Goal: Task Accomplishment & Management: Manage account settings

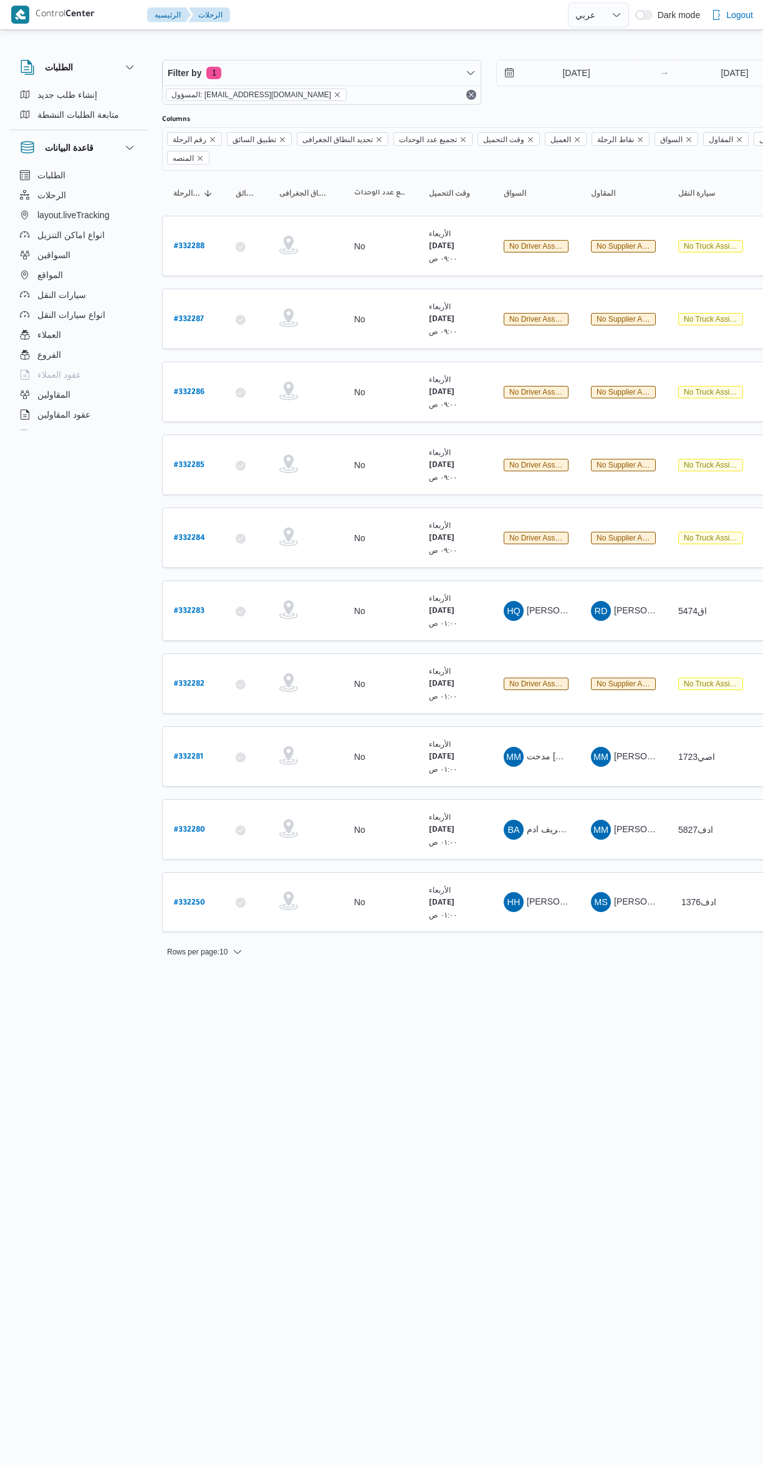
select select "ar"
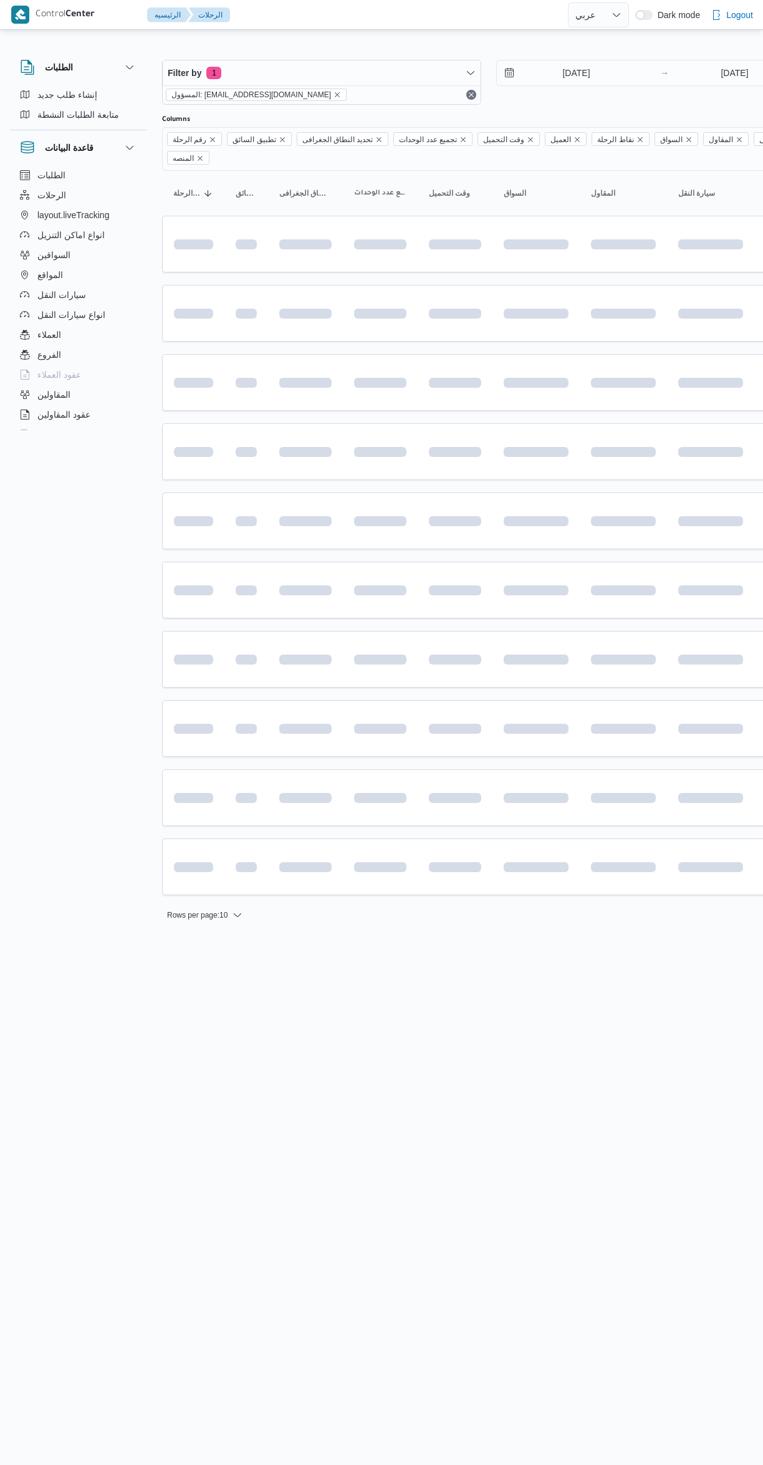
select select "ar"
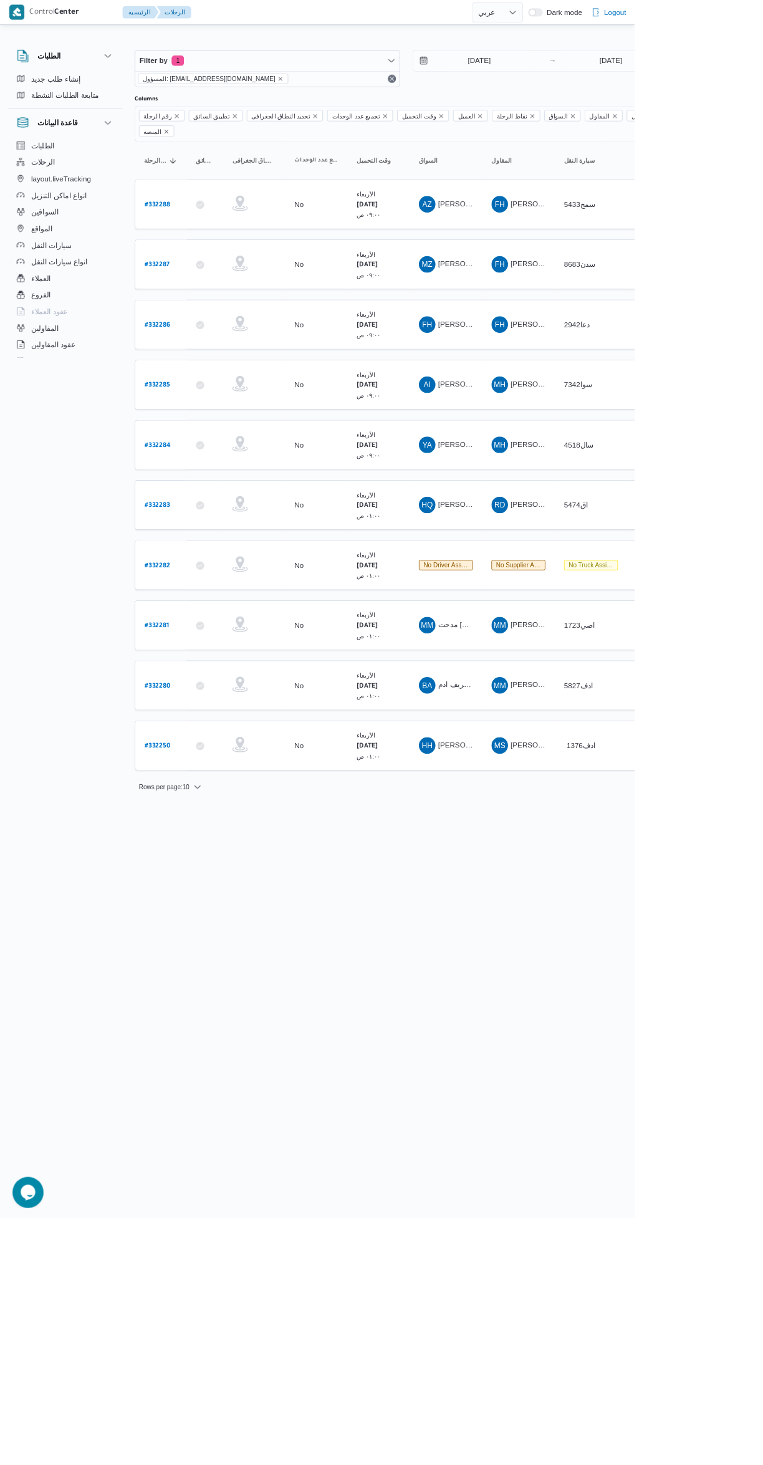
click at [175, 821] on b "# 332280" at bounding box center [189, 825] width 31 height 9
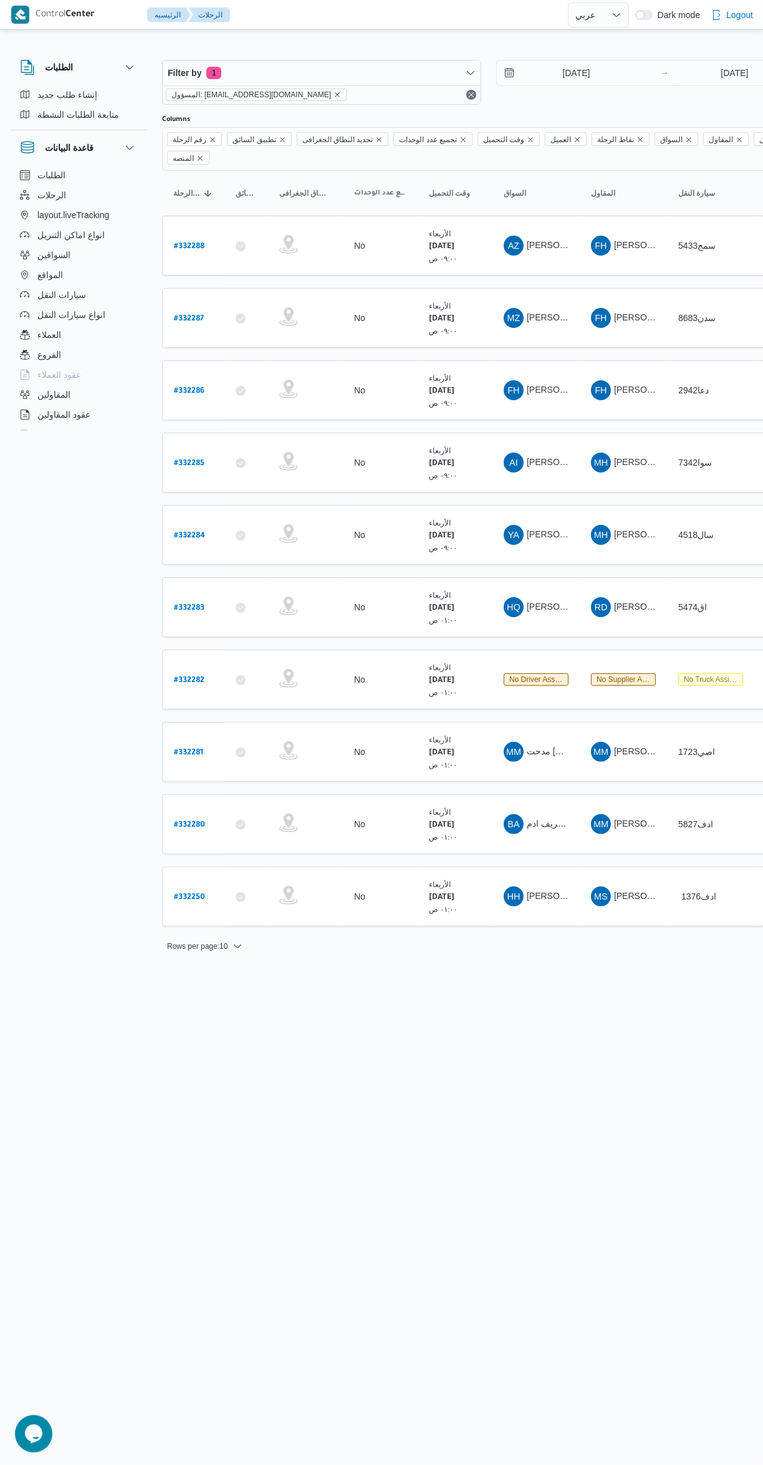
select select "ar"
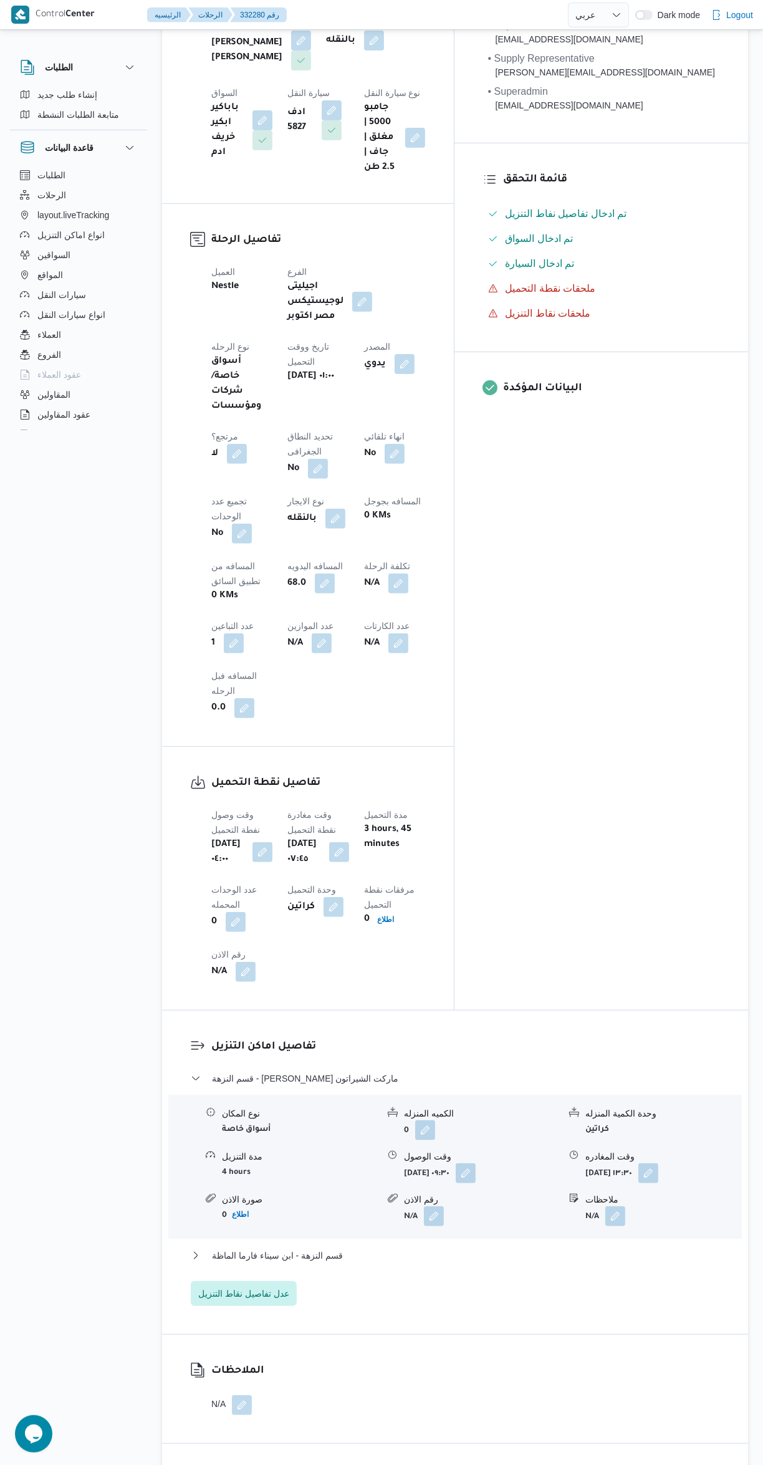
scroll to position [301, 0]
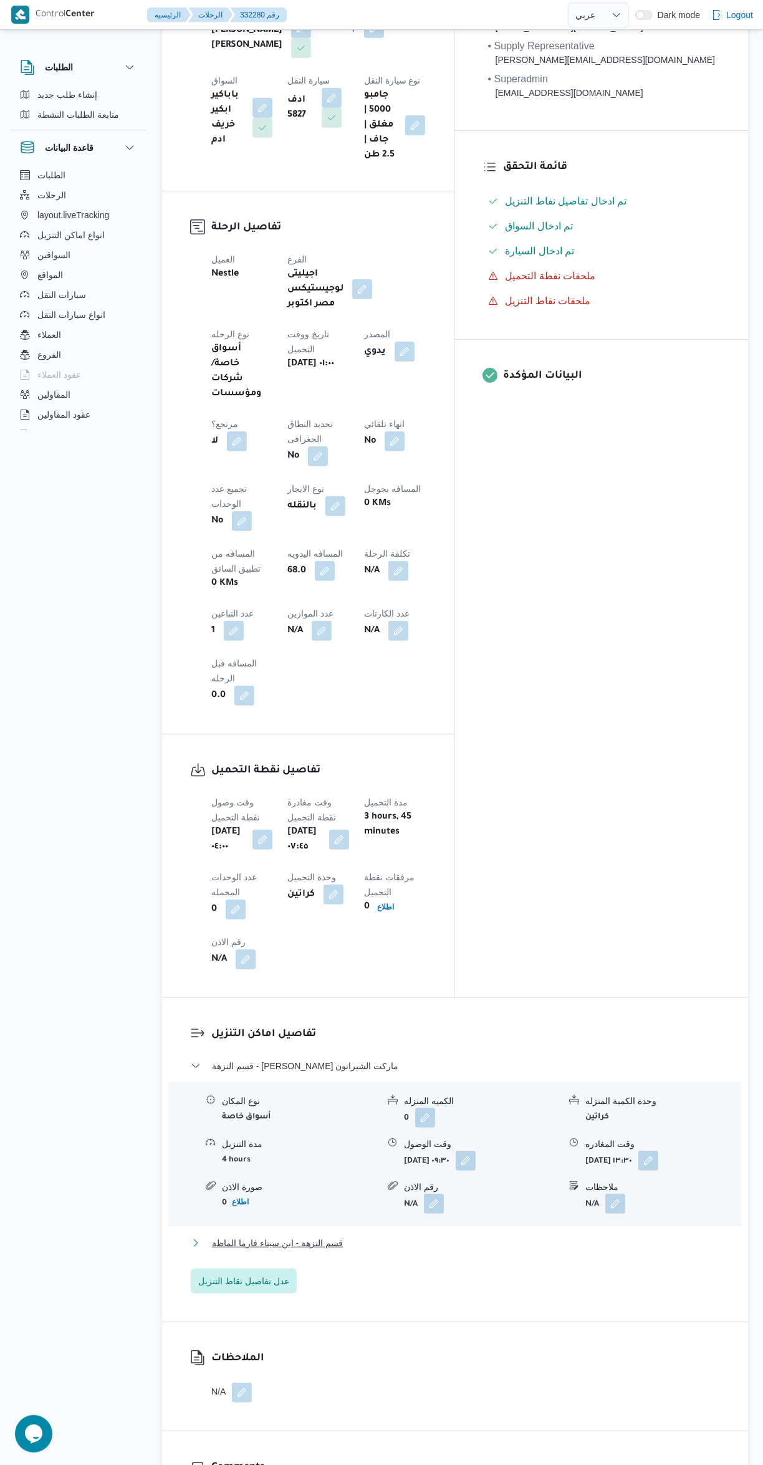
click at [493, 1236] on button "قسم النزهة - ابن سيناء فارما الماظة" at bounding box center [455, 1243] width 529 height 15
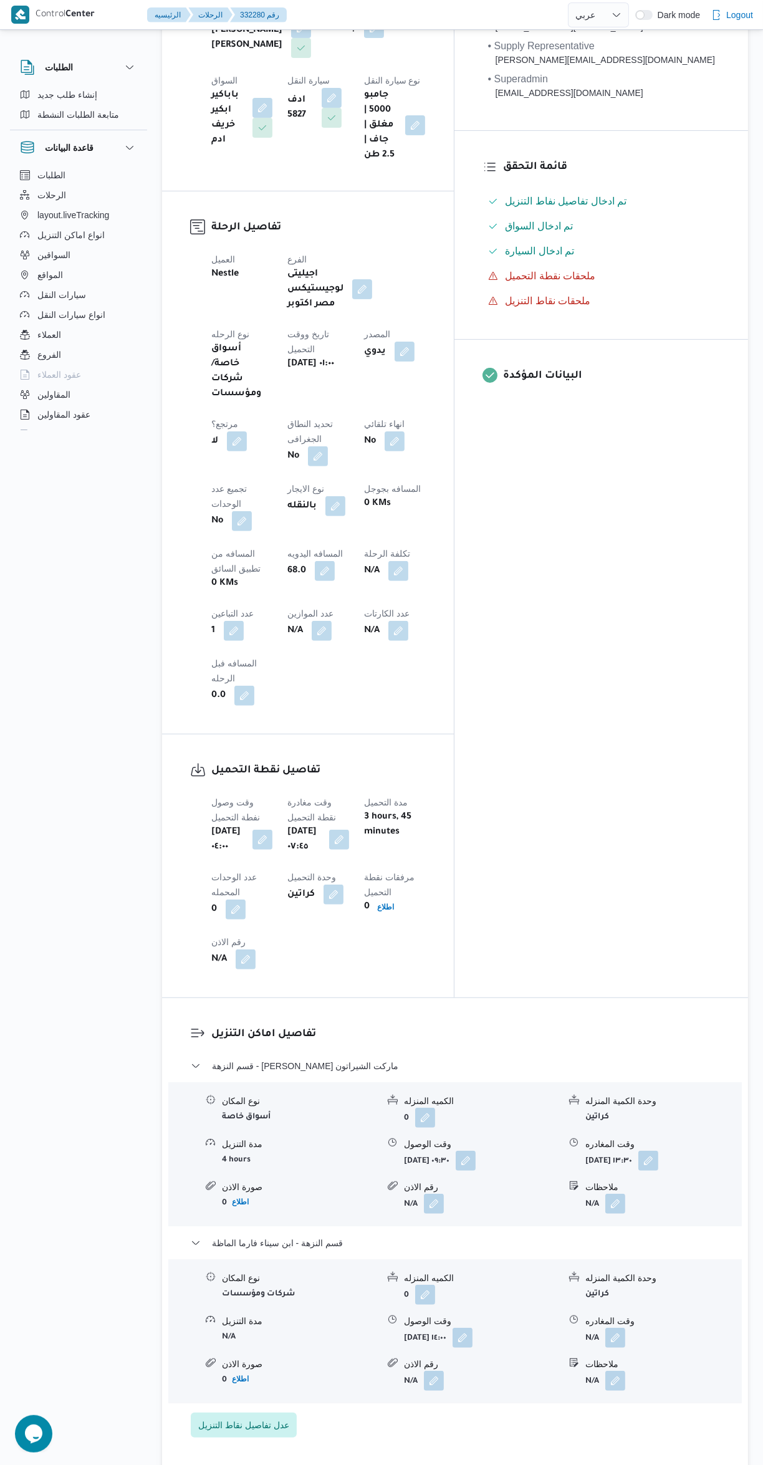
click at [625, 1328] on span at bounding box center [612, 1338] width 26 height 20
click at [617, 1328] on button "button" at bounding box center [616, 1338] width 20 height 20
click at [589, 1198] on input "وقت المغادره" at bounding box center [583, 1198] width 142 height 25
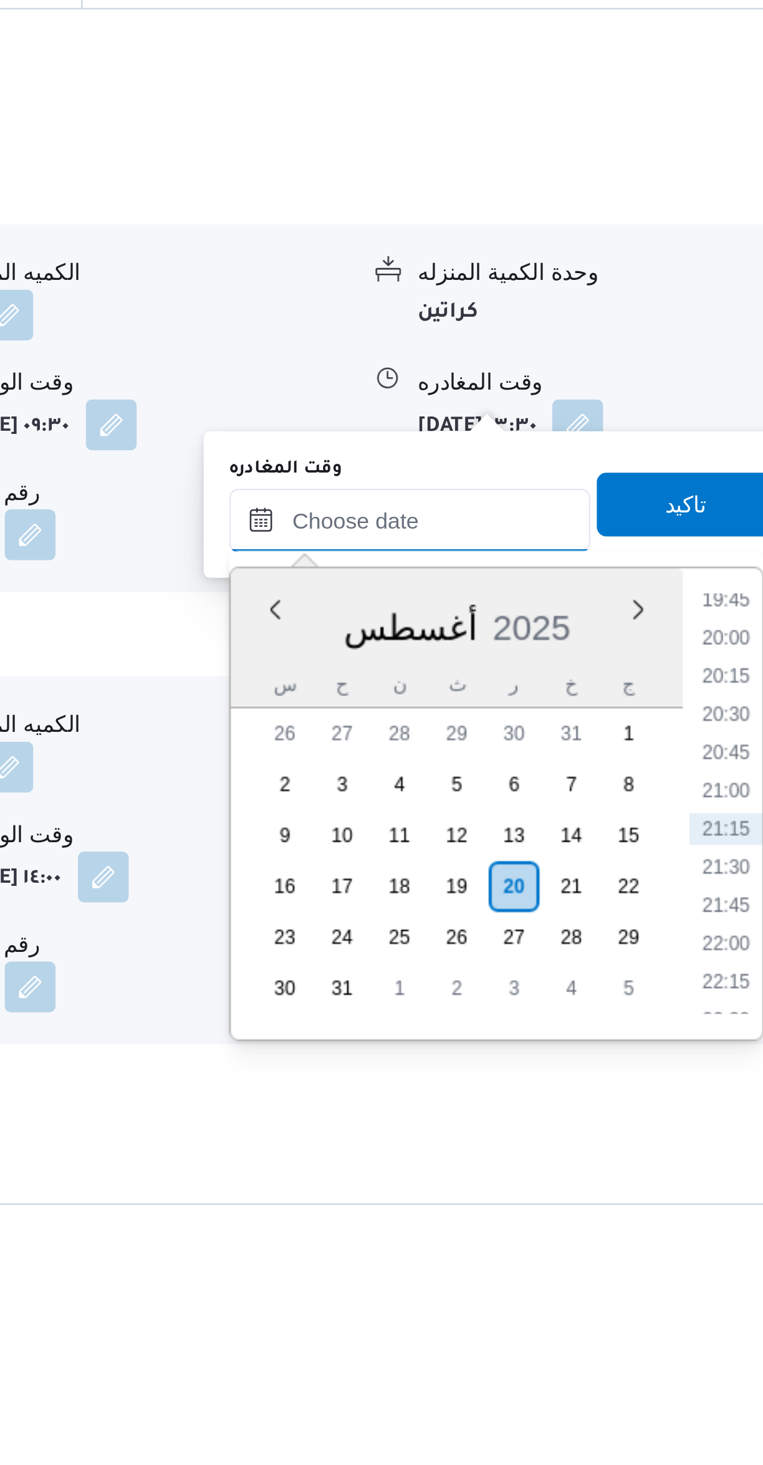
scroll to position [321, 0]
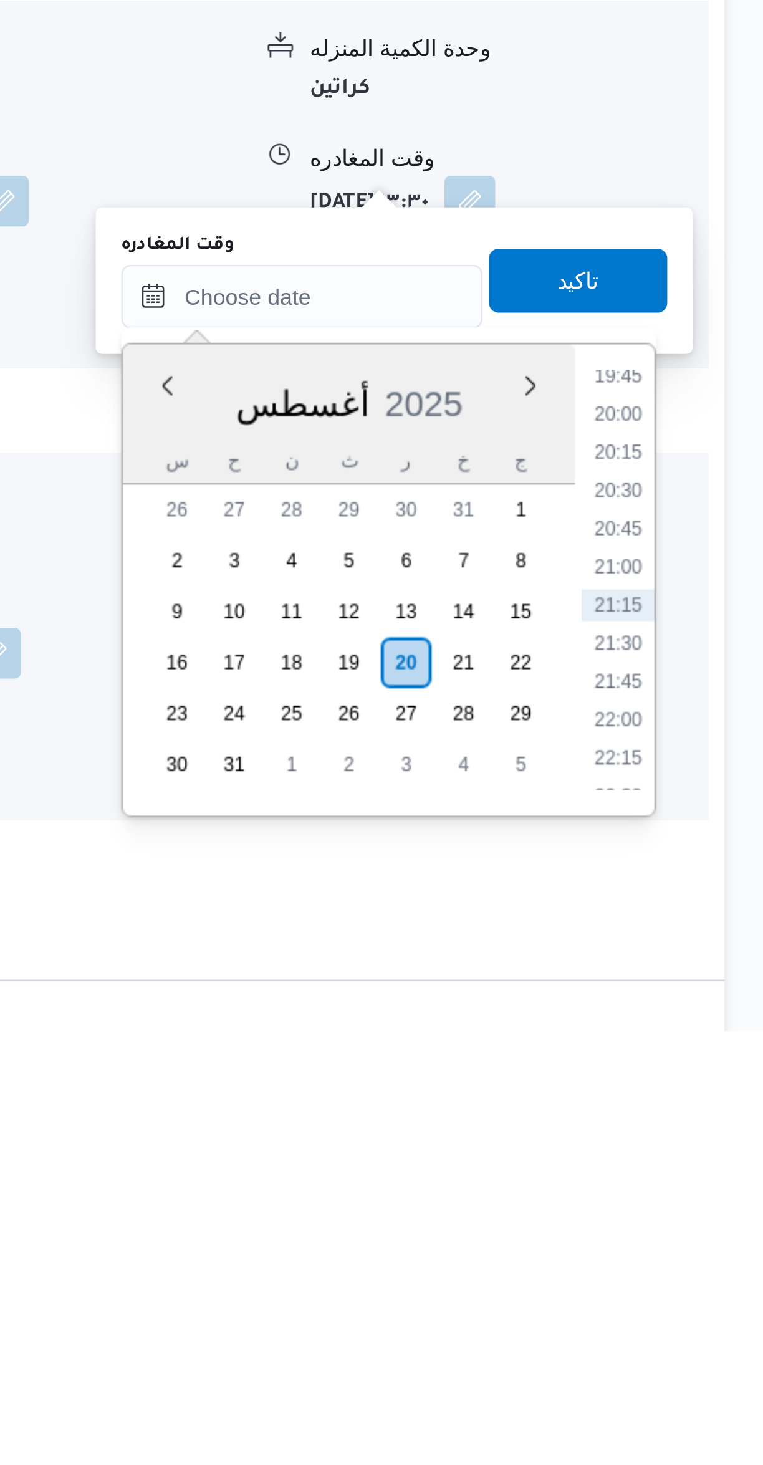
click at [707, 1210] on li "19:45" at bounding box center [706, 1209] width 29 height 12
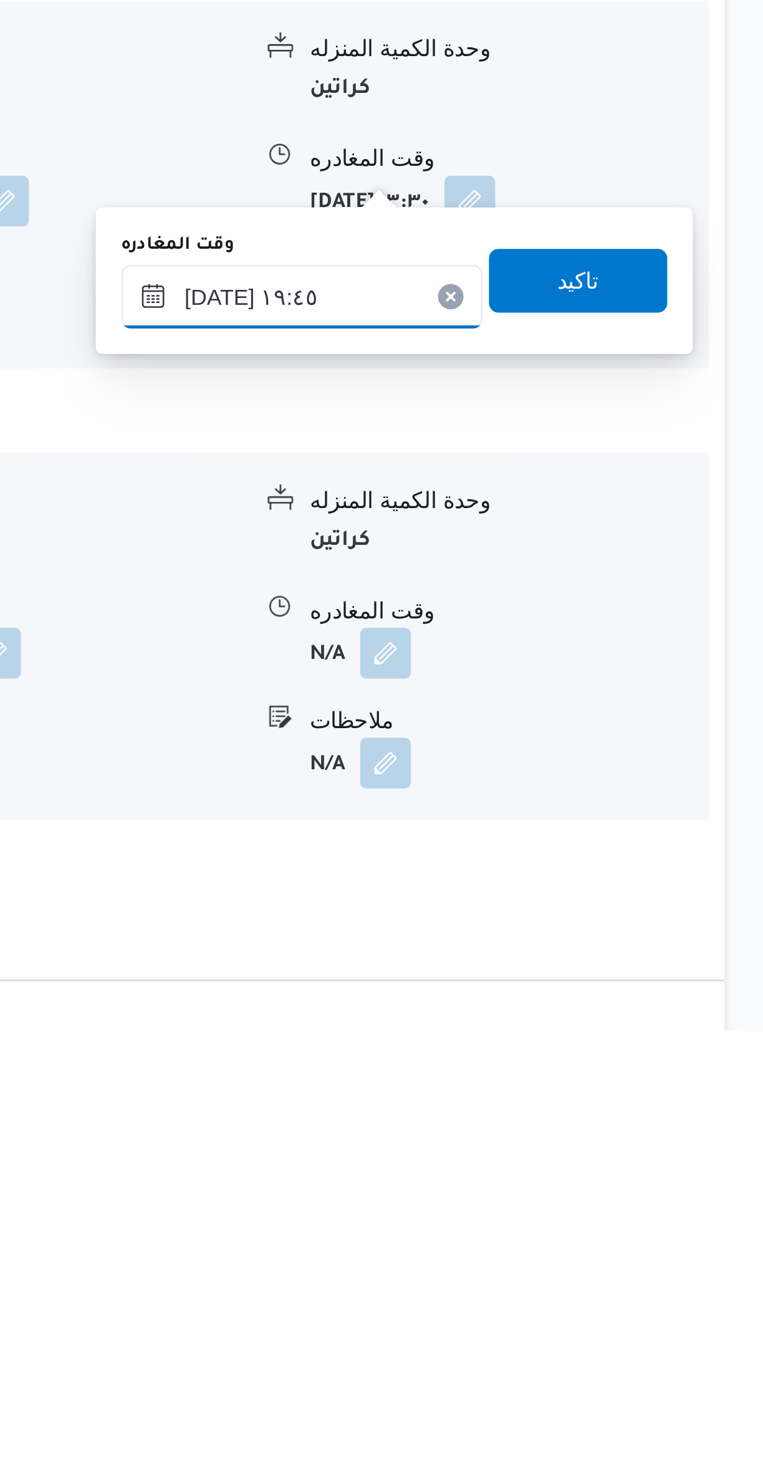
click at [585, 1171] on input "٢٠/٠٨/٢٠٢٥ ١٩:٤٥" at bounding box center [583, 1178] width 142 height 25
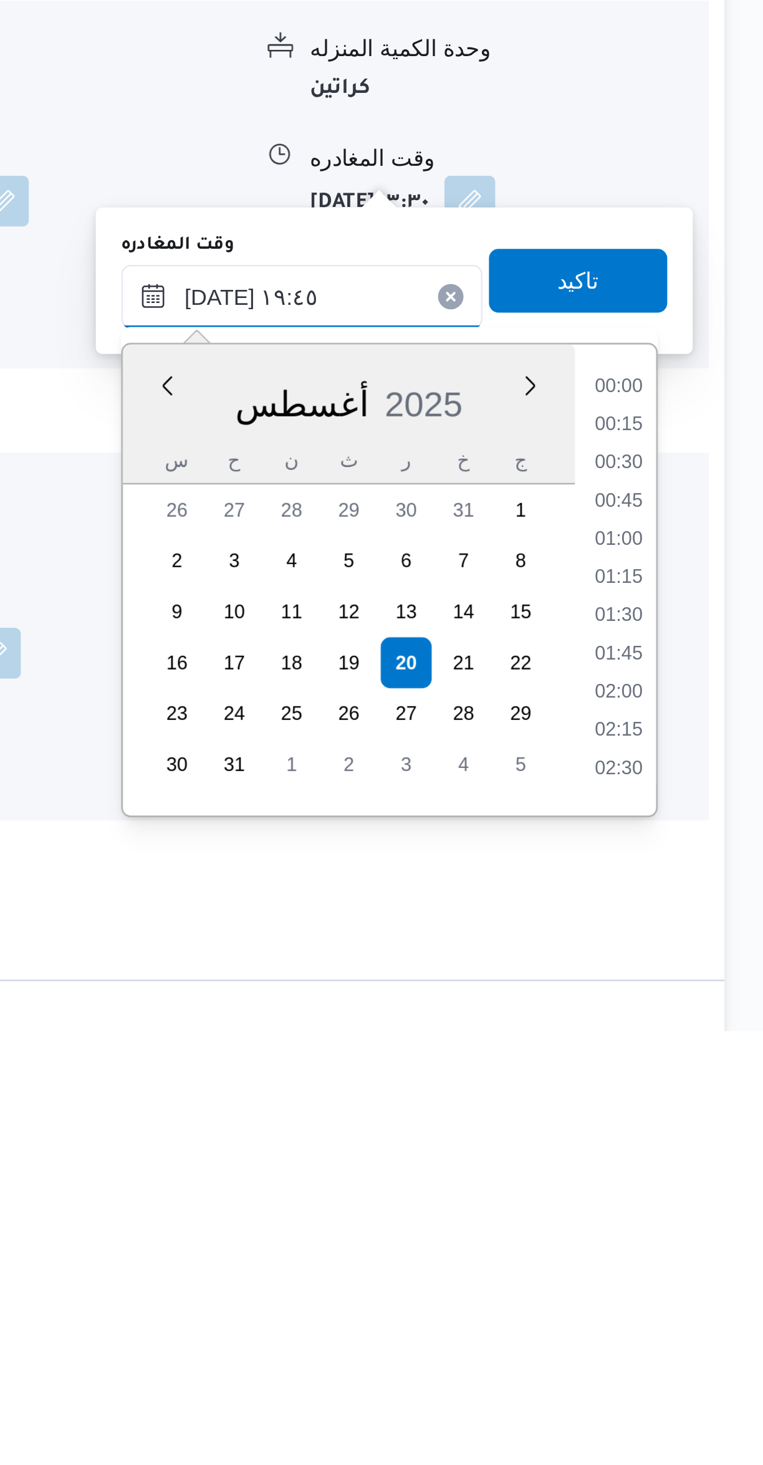
scroll to position [1097, 0]
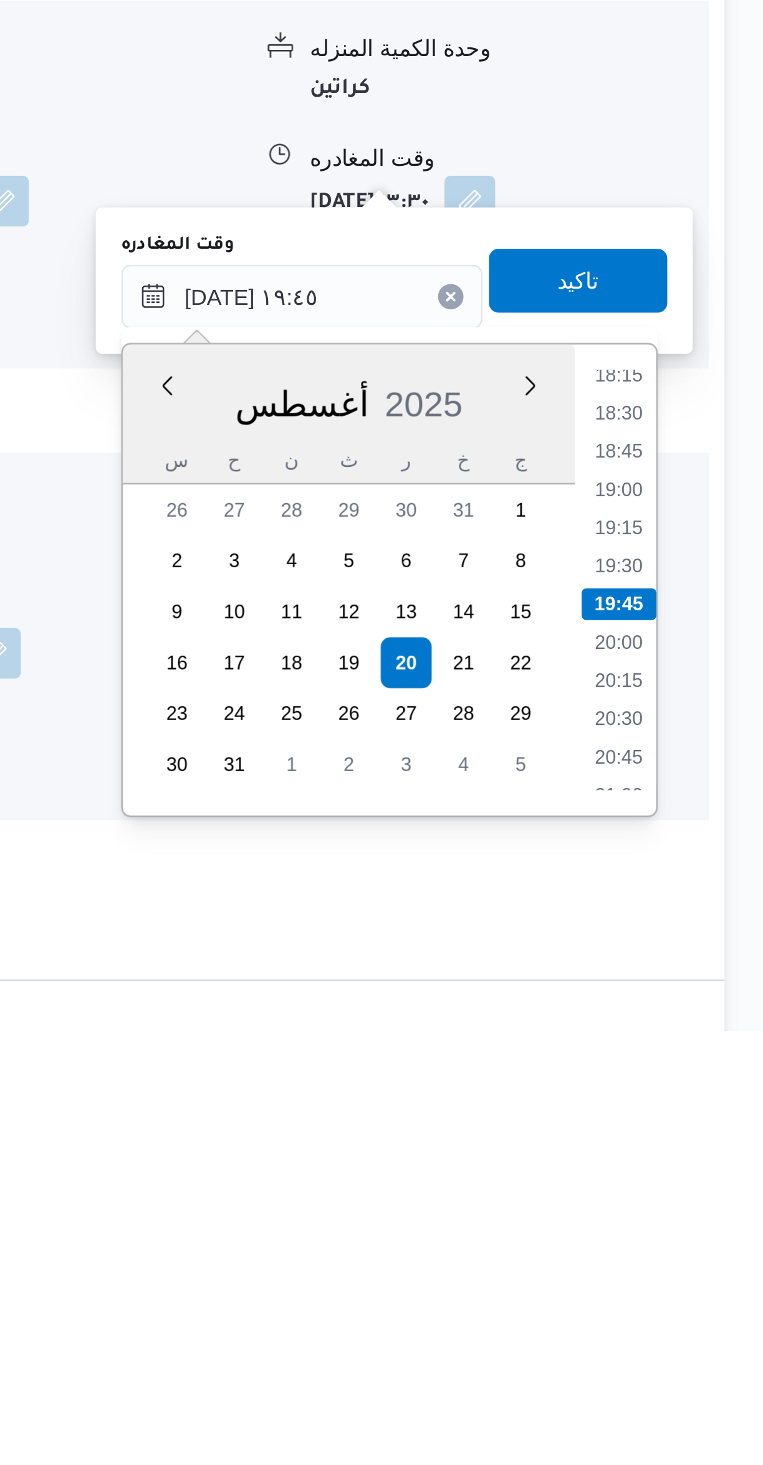
click at [714, 1220] on li "18:30" at bounding box center [706, 1223] width 29 height 12
type input "٢٠/٠٨/٢٠٢٥ ١٨:٣٠"
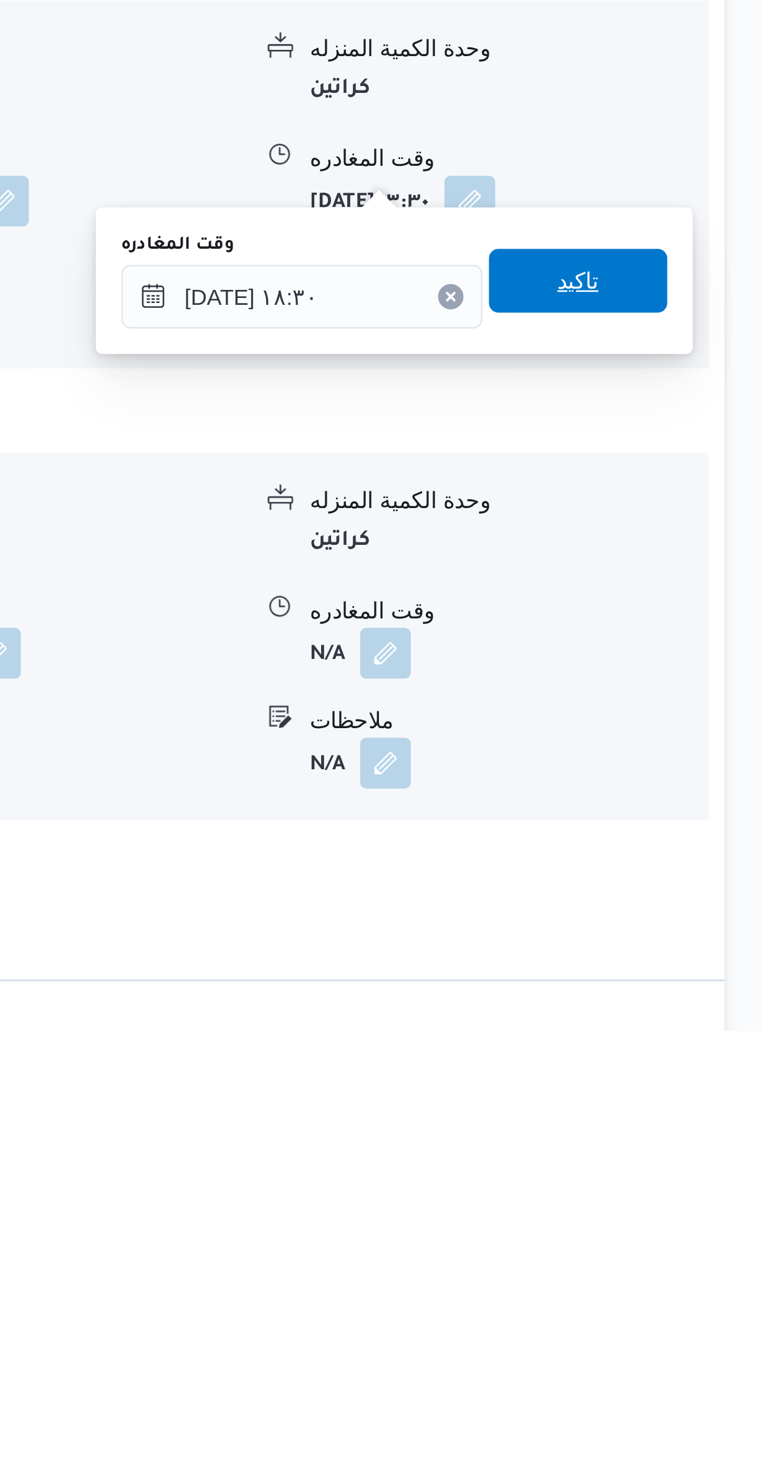
click at [689, 1167] on span "تاكيد" at bounding box center [691, 1171] width 70 height 25
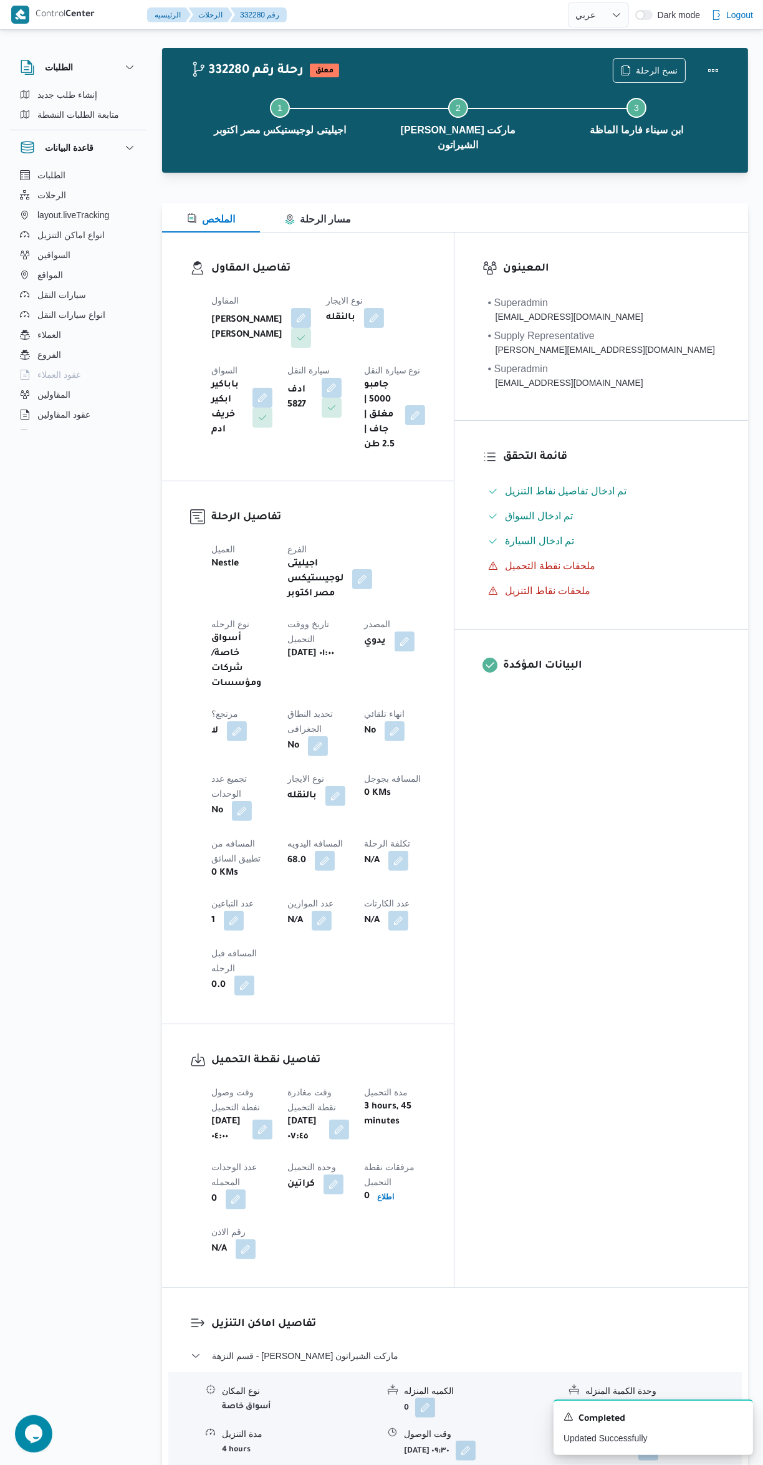
scroll to position [0, 0]
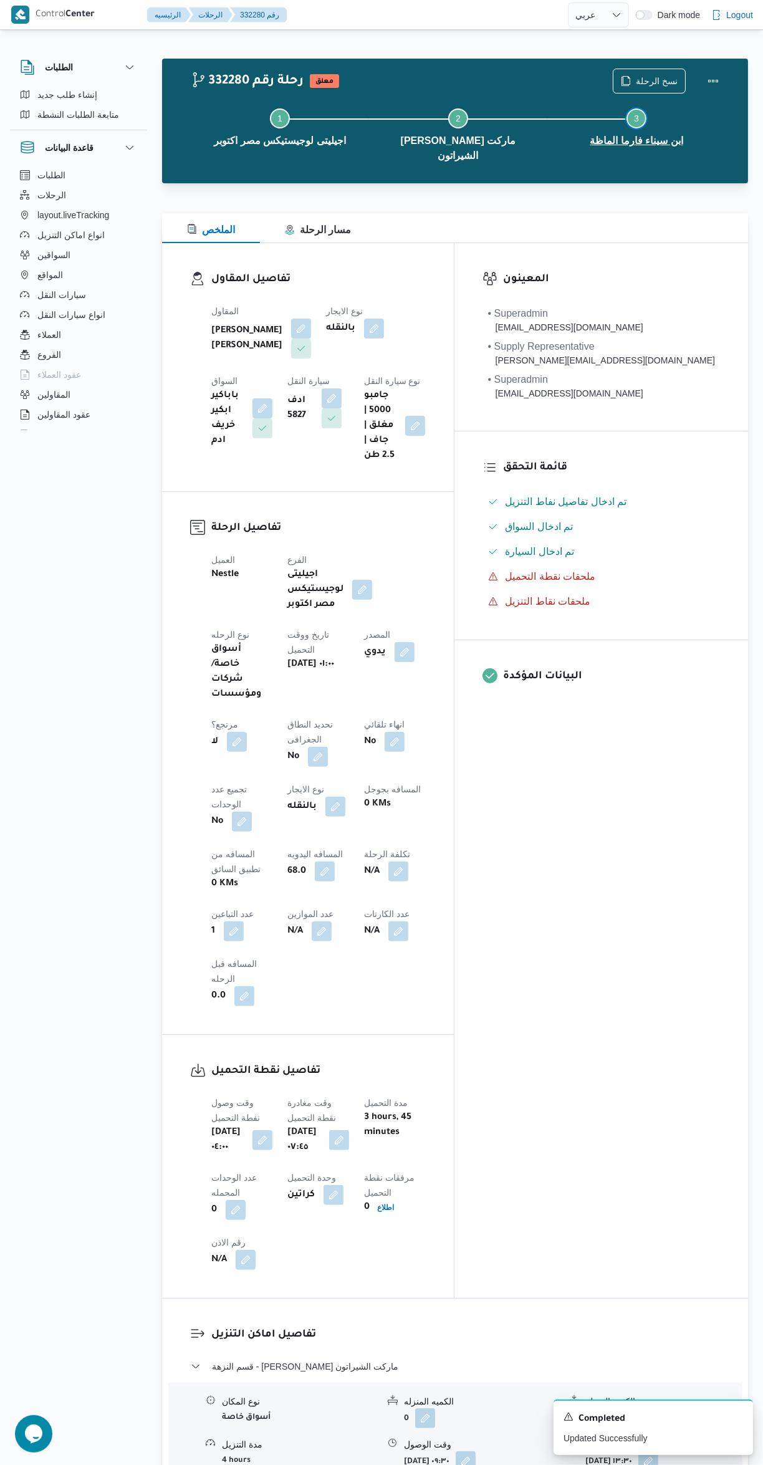
click at [697, 97] on button "Step 3 is incomplete 3 ابن سيناء فارما الماظة" at bounding box center [637, 126] width 178 height 65
click at [713, 83] on button "Actions" at bounding box center [713, 81] width 25 height 25
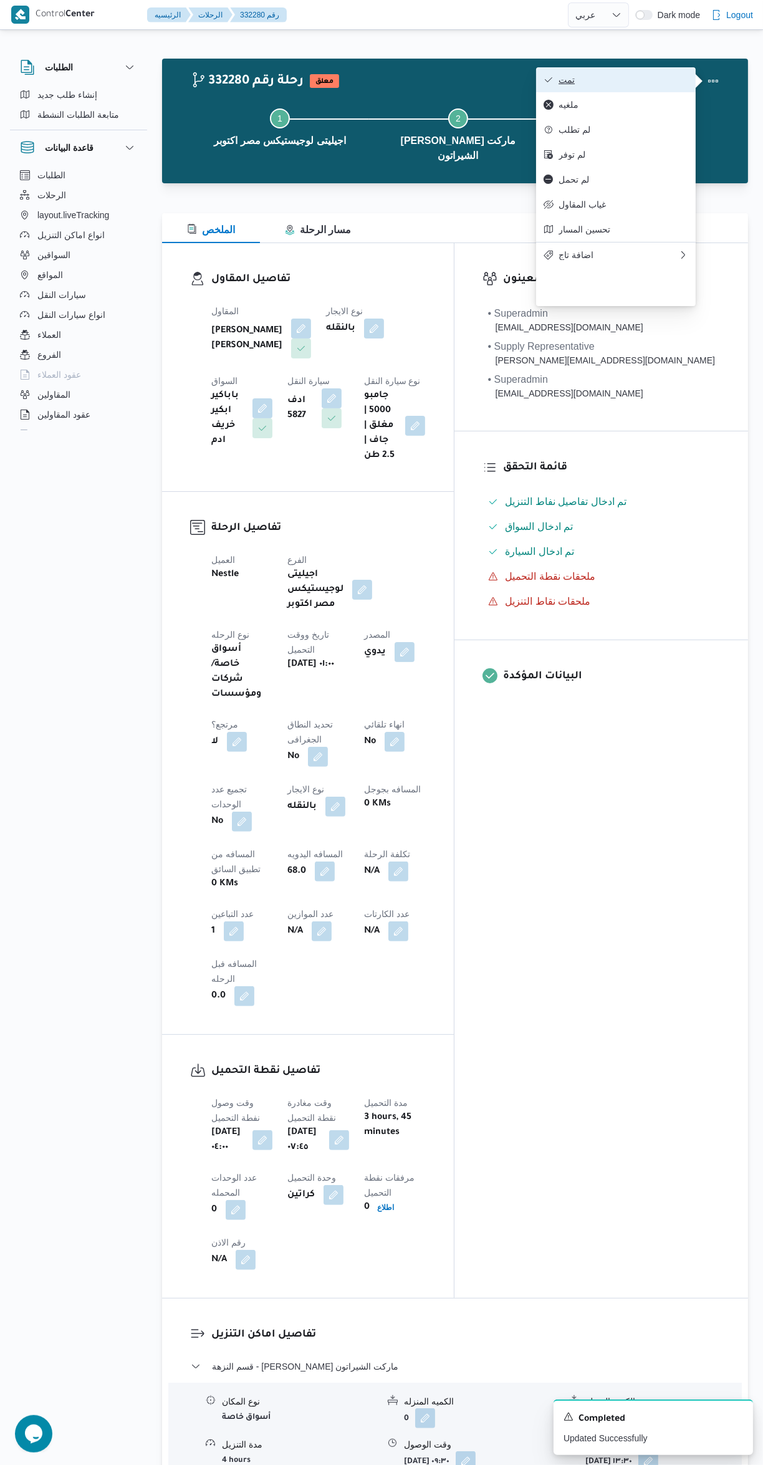
click at [636, 82] on span "تمت" at bounding box center [624, 80] width 130 height 10
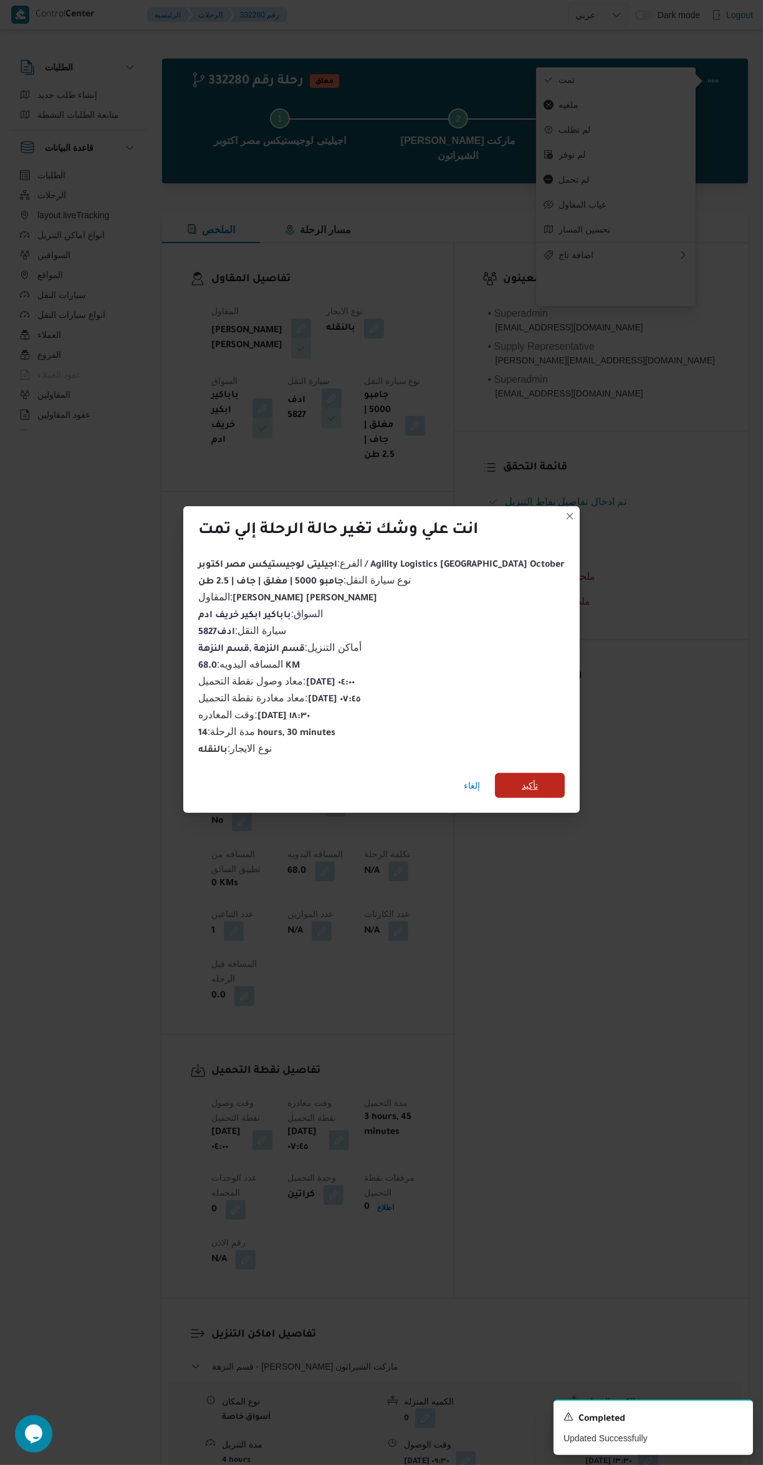
click at [526, 773] on span "تأكيد" at bounding box center [530, 785] width 70 height 25
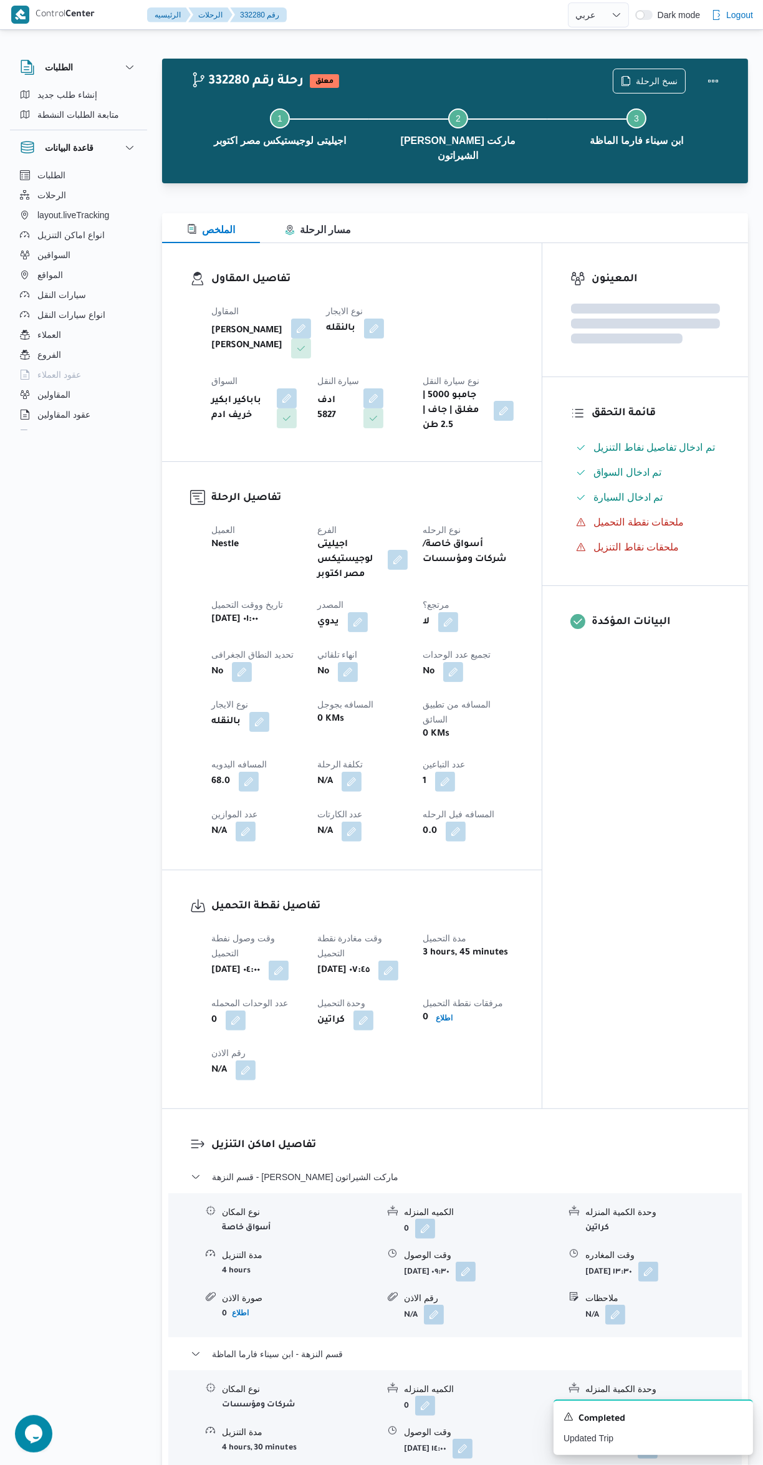
click at [651, 851] on div "المعينون قائمة التحقق تم ادخال تفاصيل نفاط التنزيل تم ادخال السواق تم ادخال الس…" at bounding box center [646, 676] width 206 height 866
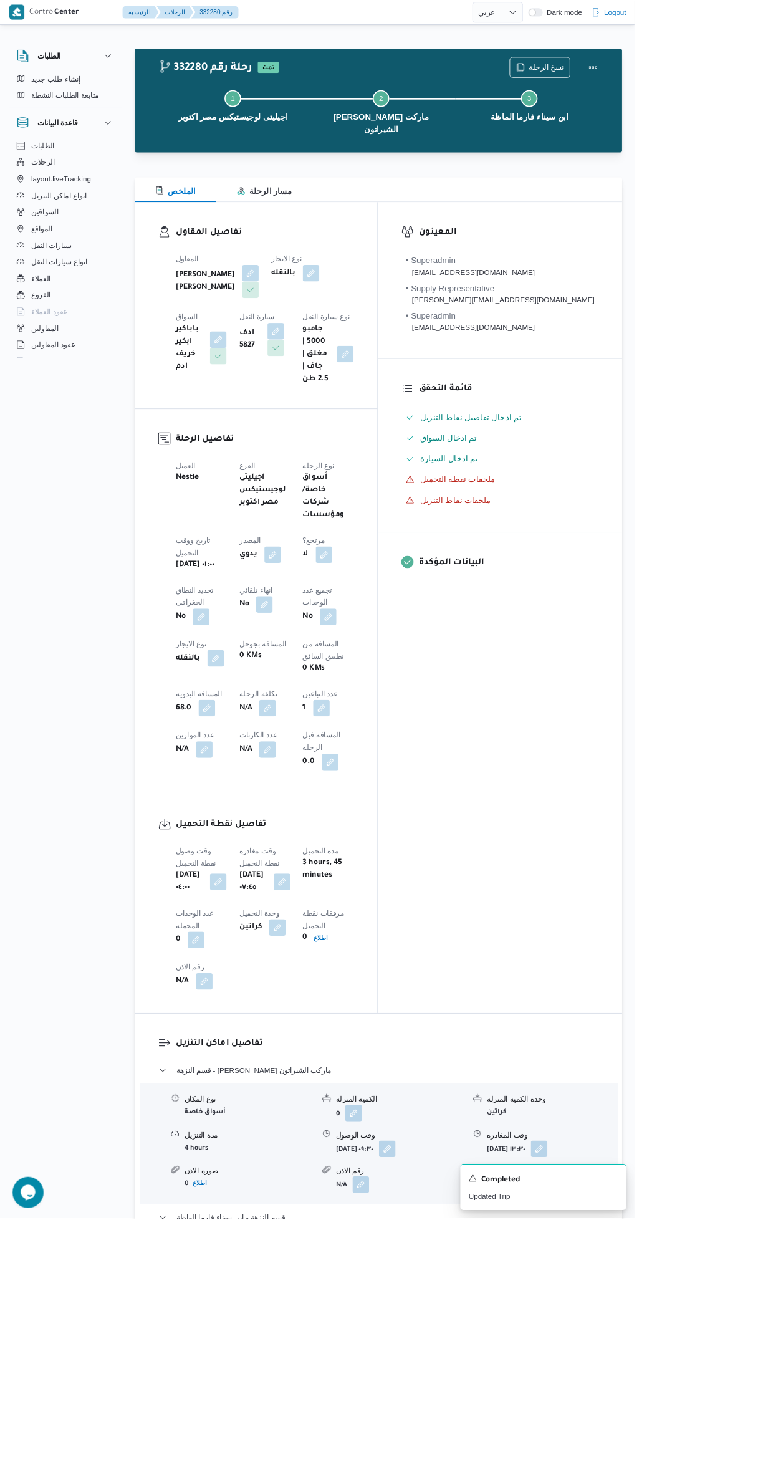
select select "ar"
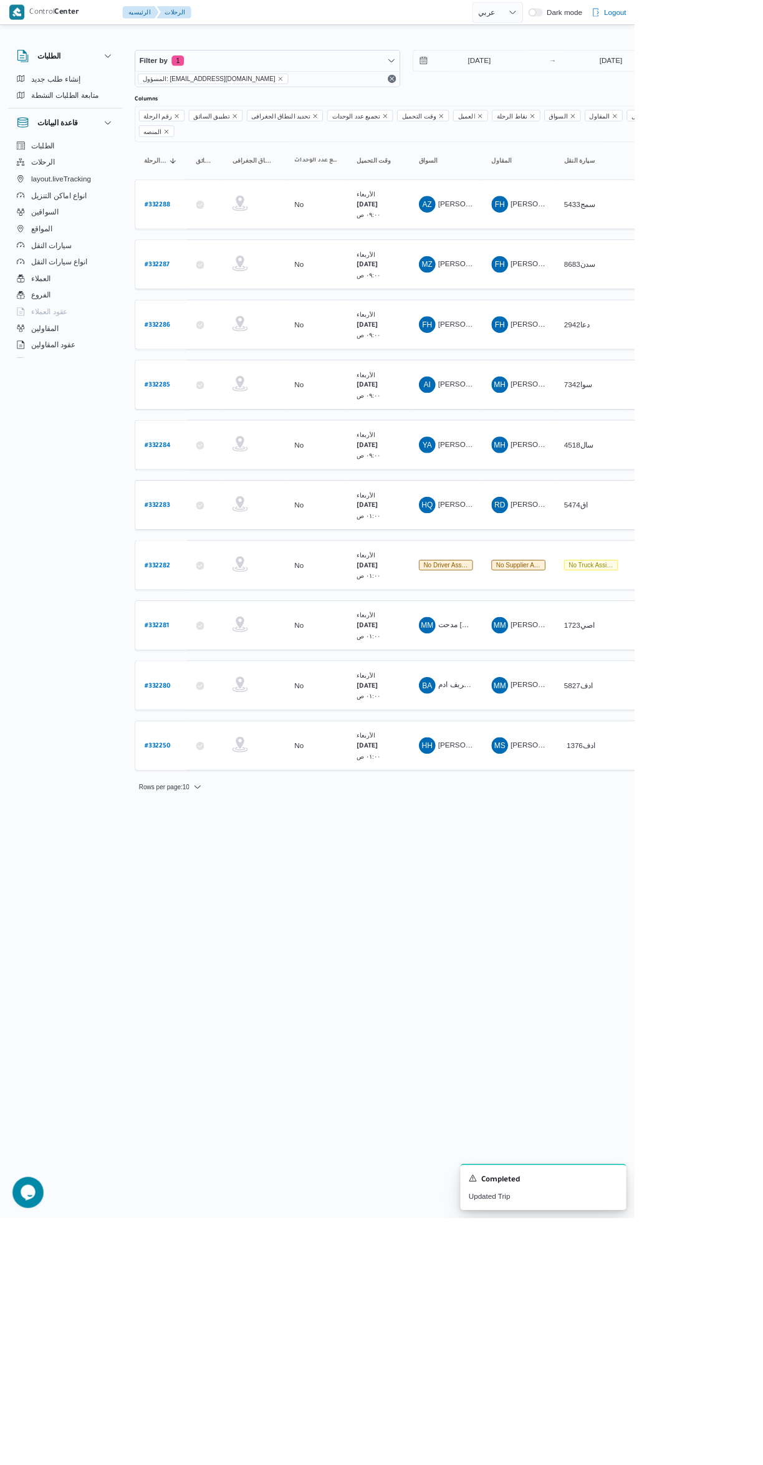
click at [195, 749] on b "# 332281" at bounding box center [188, 753] width 29 height 9
select select "ar"
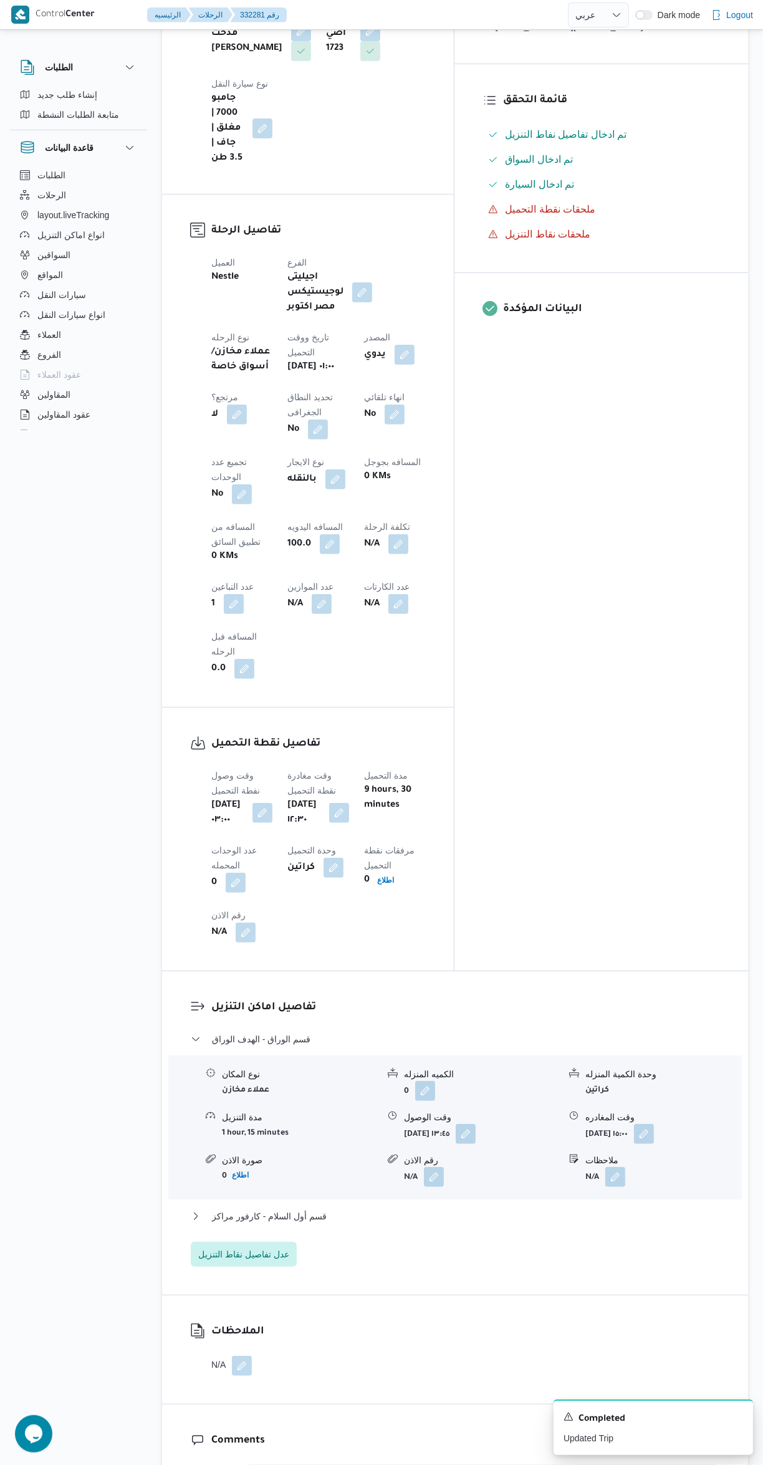
scroll to position [350, 0]
click at [507, 1211] on button "قسم أول السلام - كارفور مراكز" at bounding box center [455, 1218] width 529 height 15
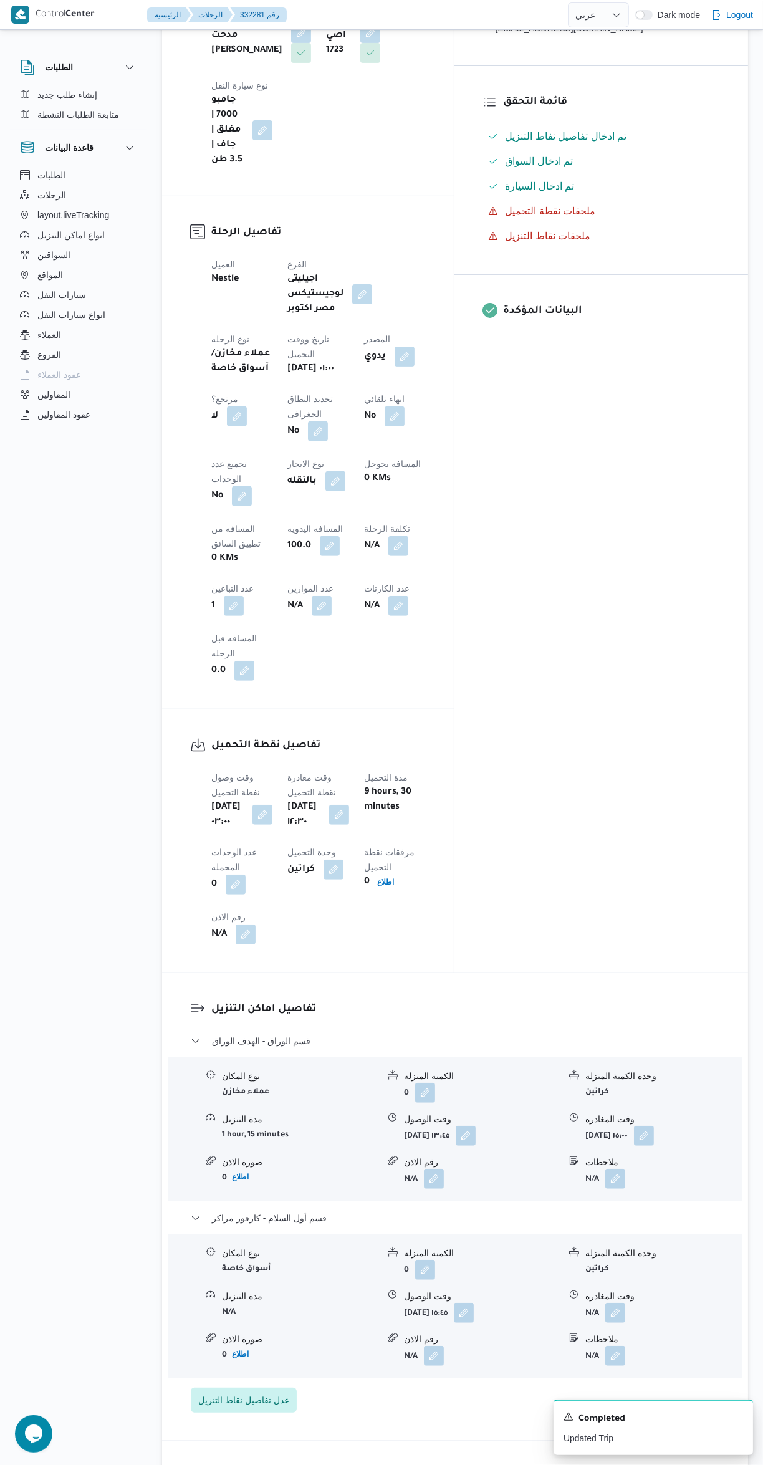
click at [616, 1303] on button "button" at bounding box center [616, 1313] width 20 height 20
click at [596, 1151] on input "وقت المغادره" at bounding box center [583, 1148] width 142 height 25
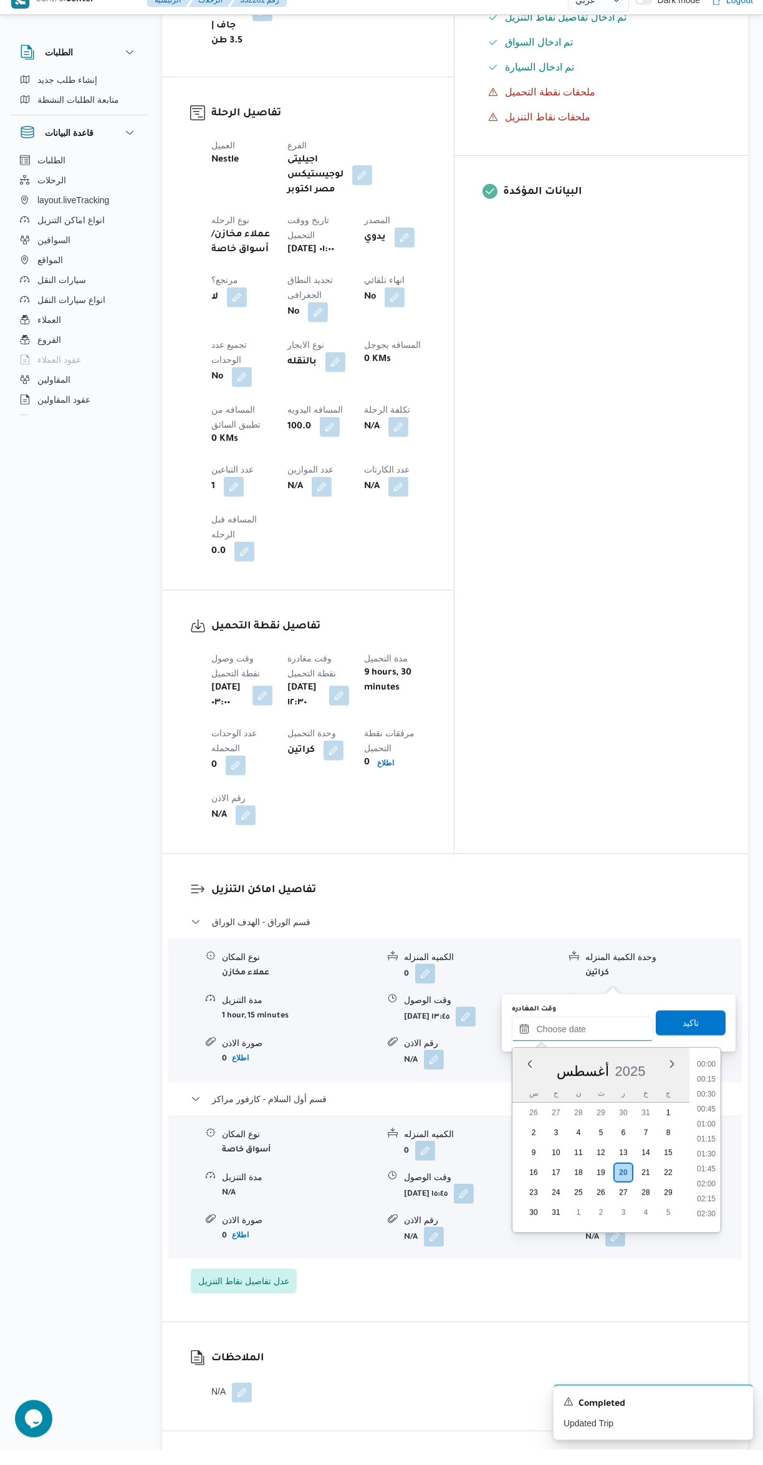
scroll to position [455, 0]
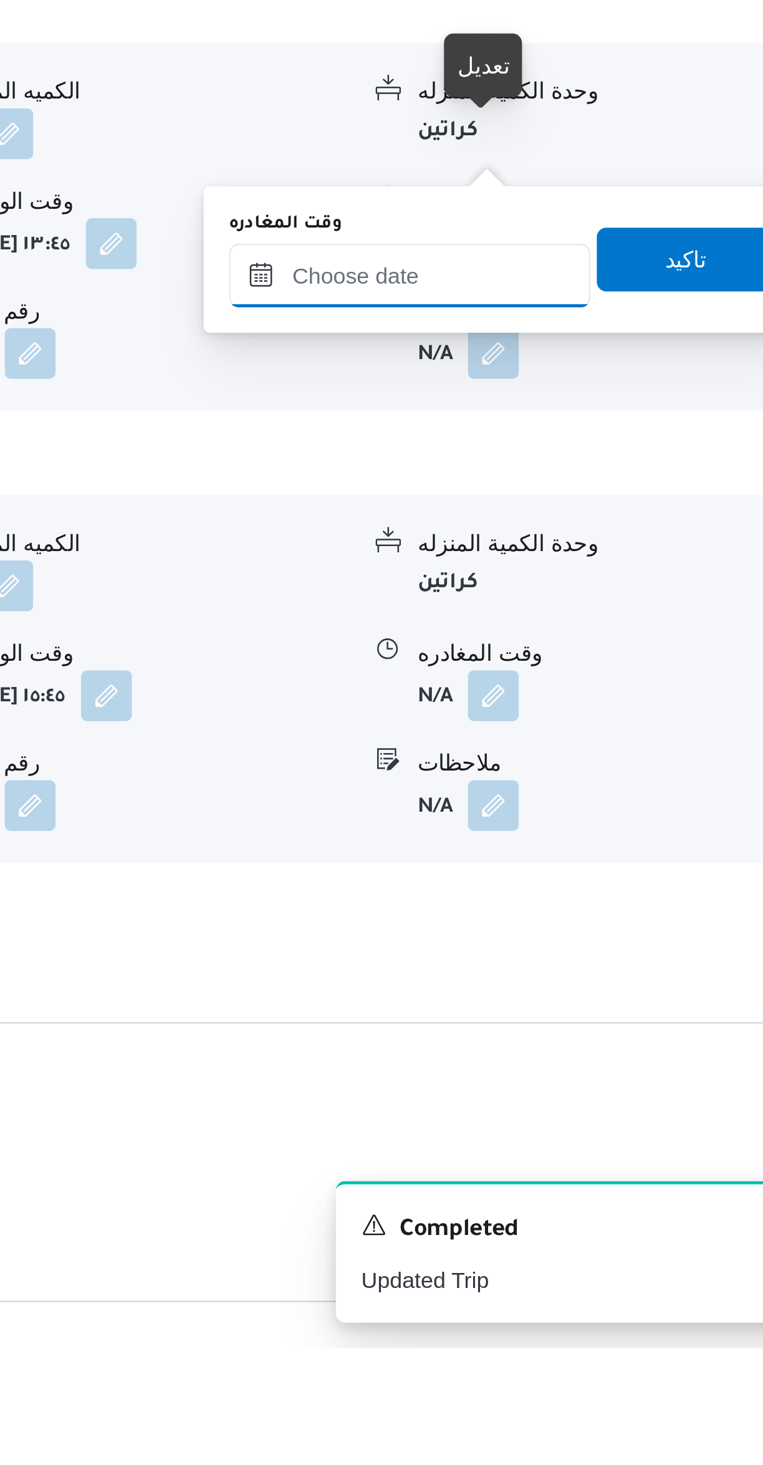
click at [597, 1041] on input "وقت المغادره" at bounding box center [583, 1045] width 142 height 25
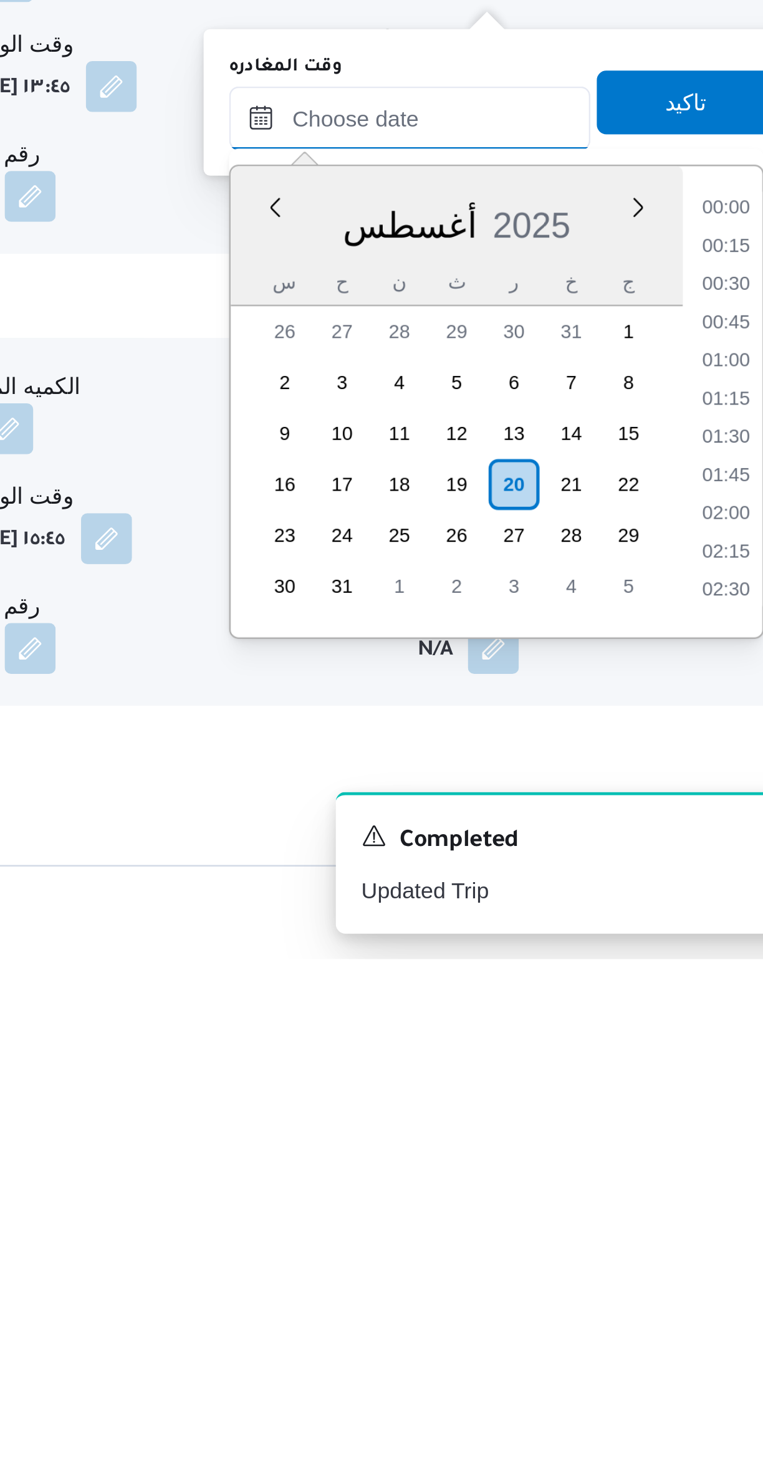
scroll to position [1186, 0]
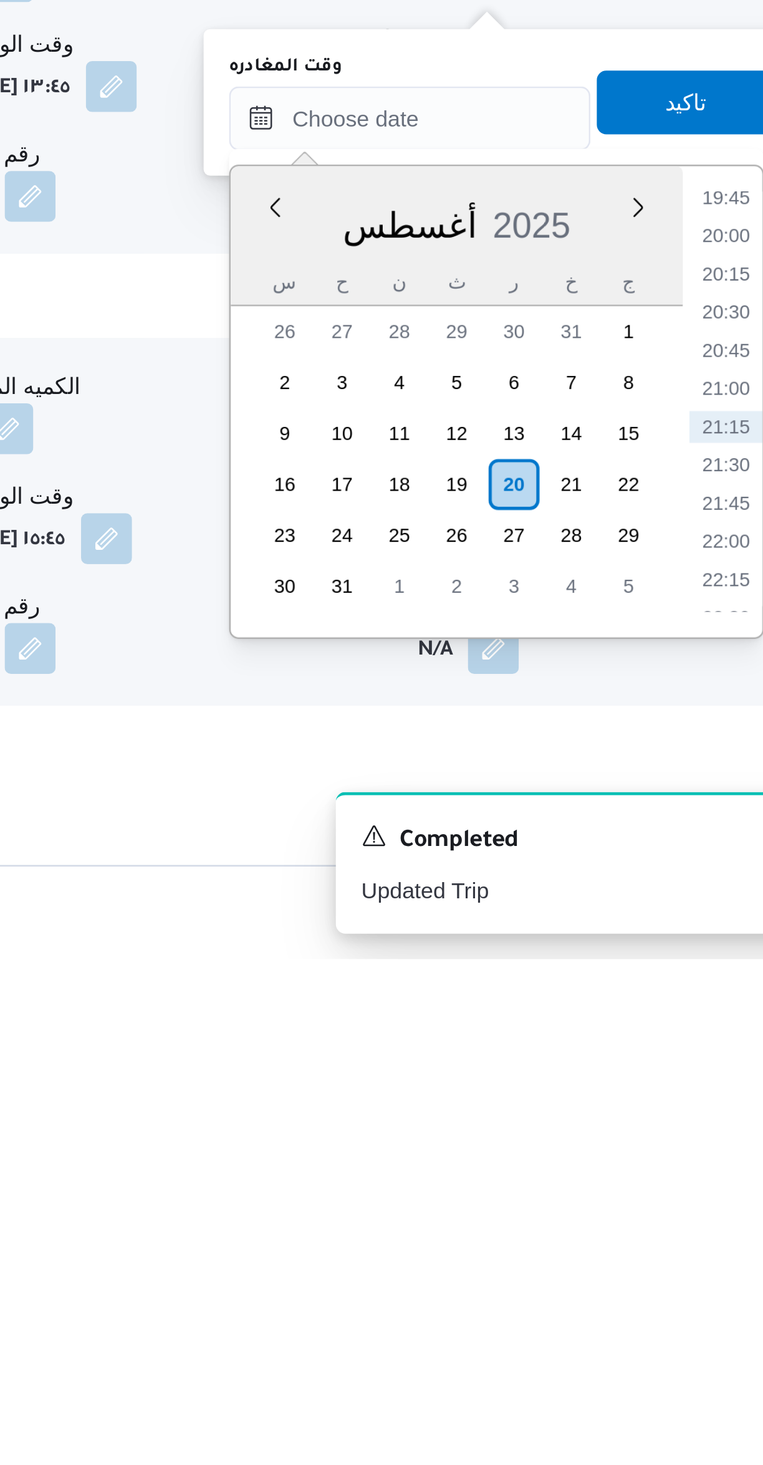
click at [702, 1167] on li "19:45" at bounding box center [706, 1167] width 29 height 12
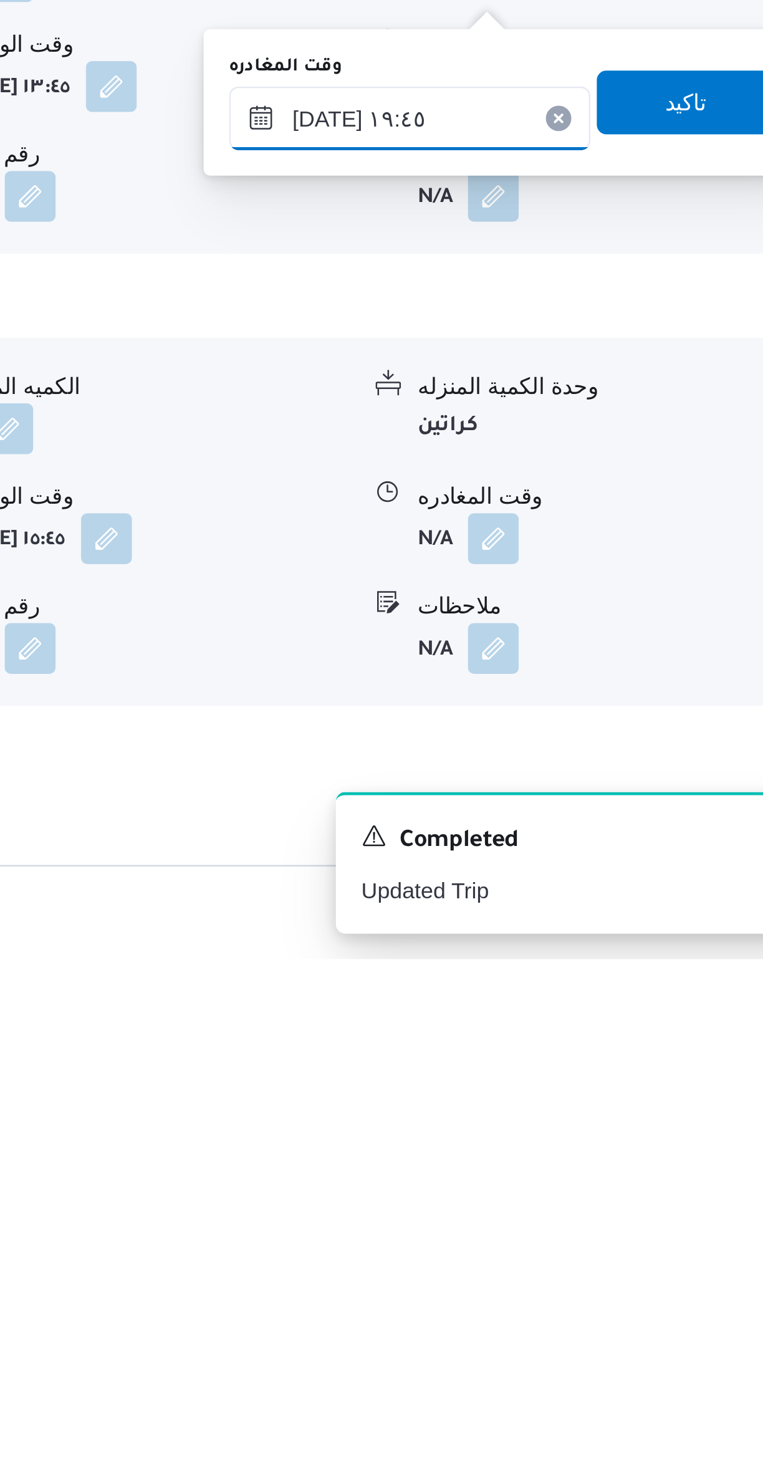
click at [586, 1139] on input "٢٠/٠٨/٢٠٢٥ ١٩:٤٥" at bounding box center [583, 1136] width 142 height 25
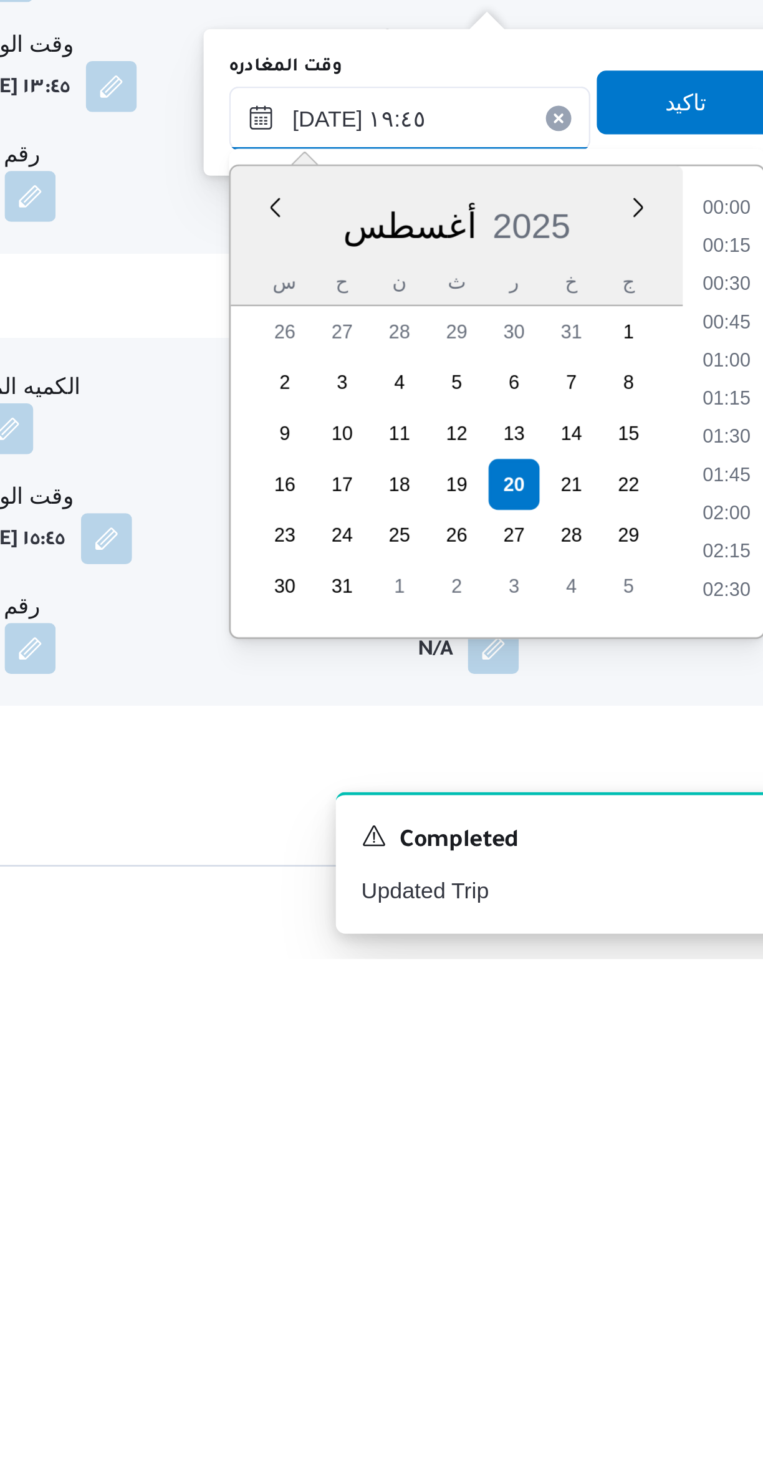
scroll to position [1097, 0]
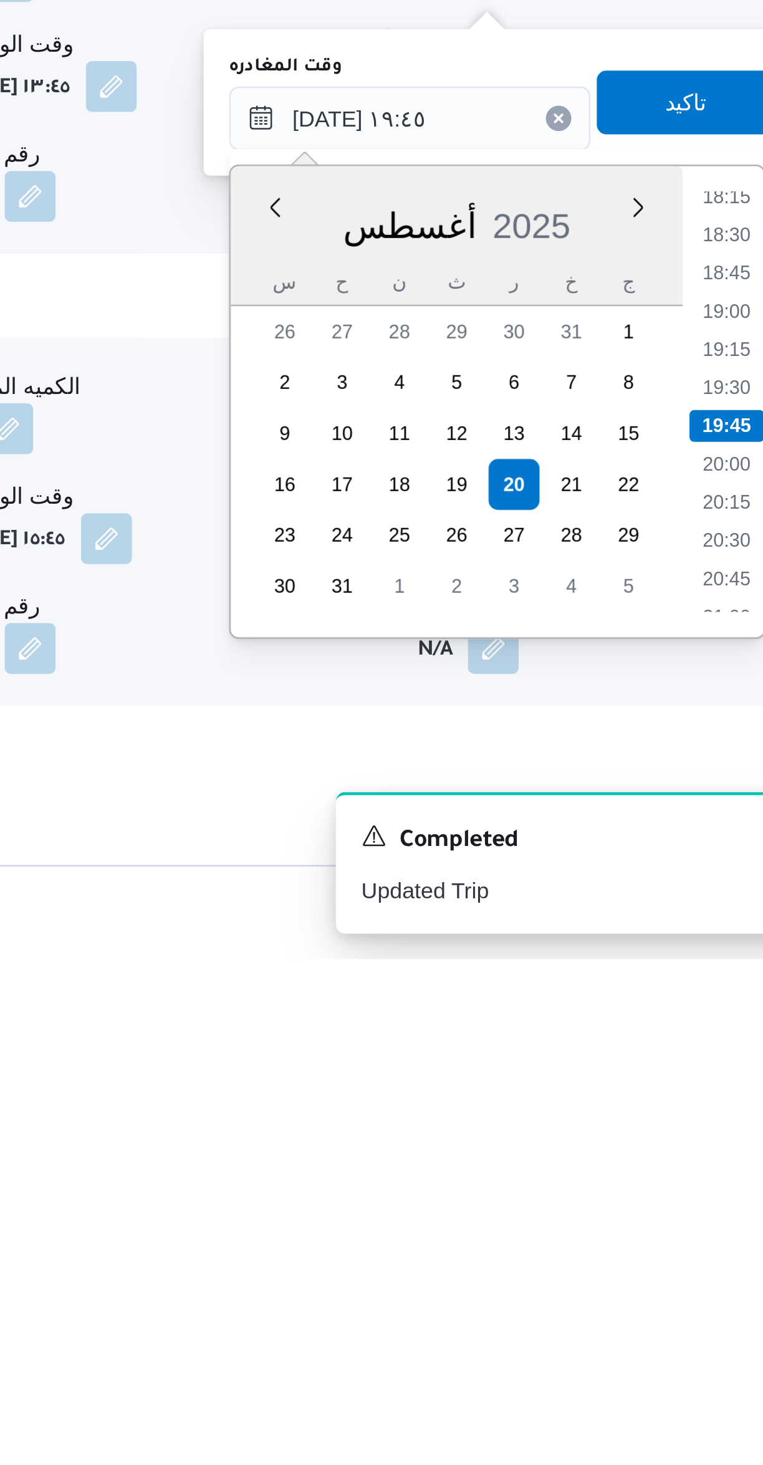
click at [706, 1169] on li "18:15" at bounding box center [706, 1167] width 29 height 12
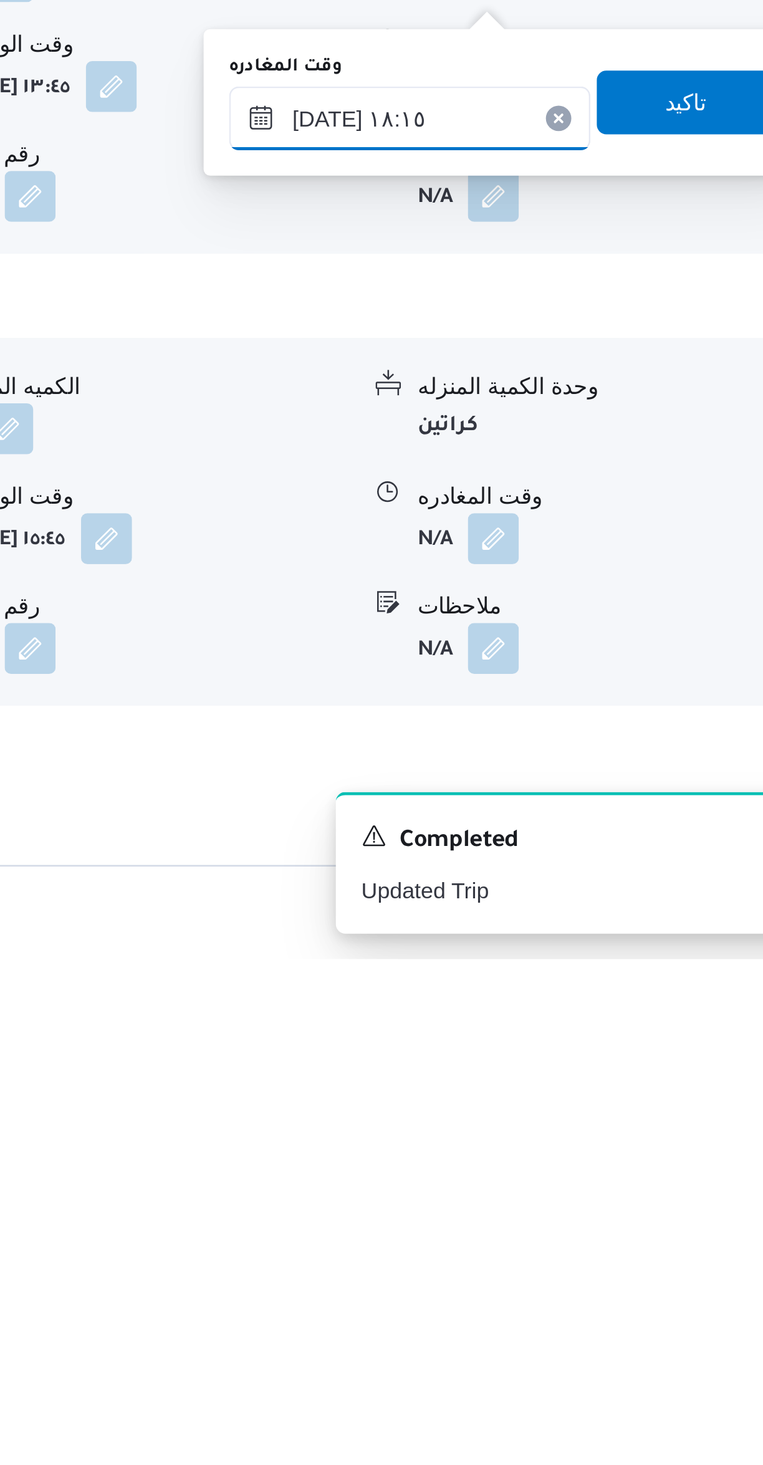
click at [602, 1136] on input "٢٠/٠٨/٢٠٢٥ ١٨:١٥" at bounding box center [583, 1136] width 142 height 25
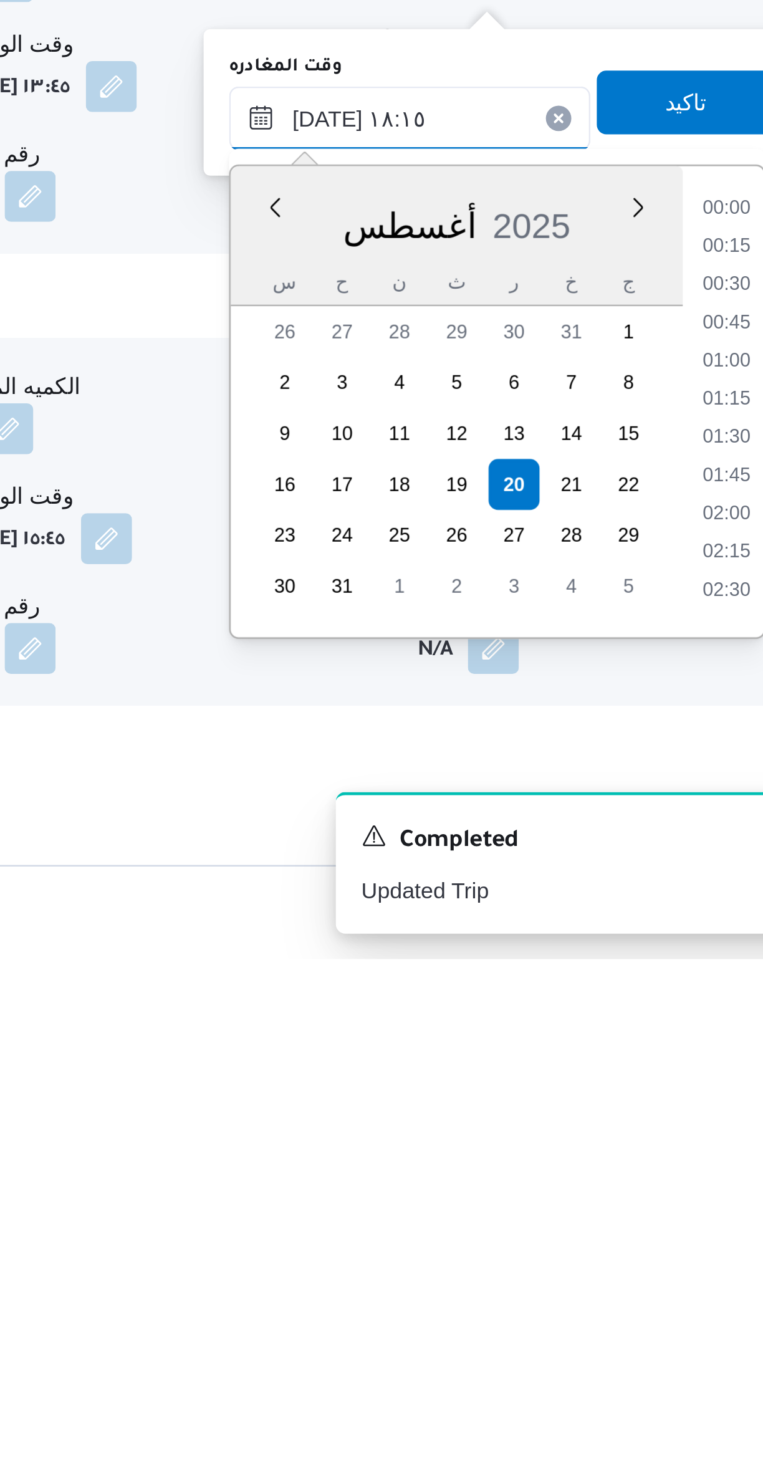
scroll to position [1007, 0]
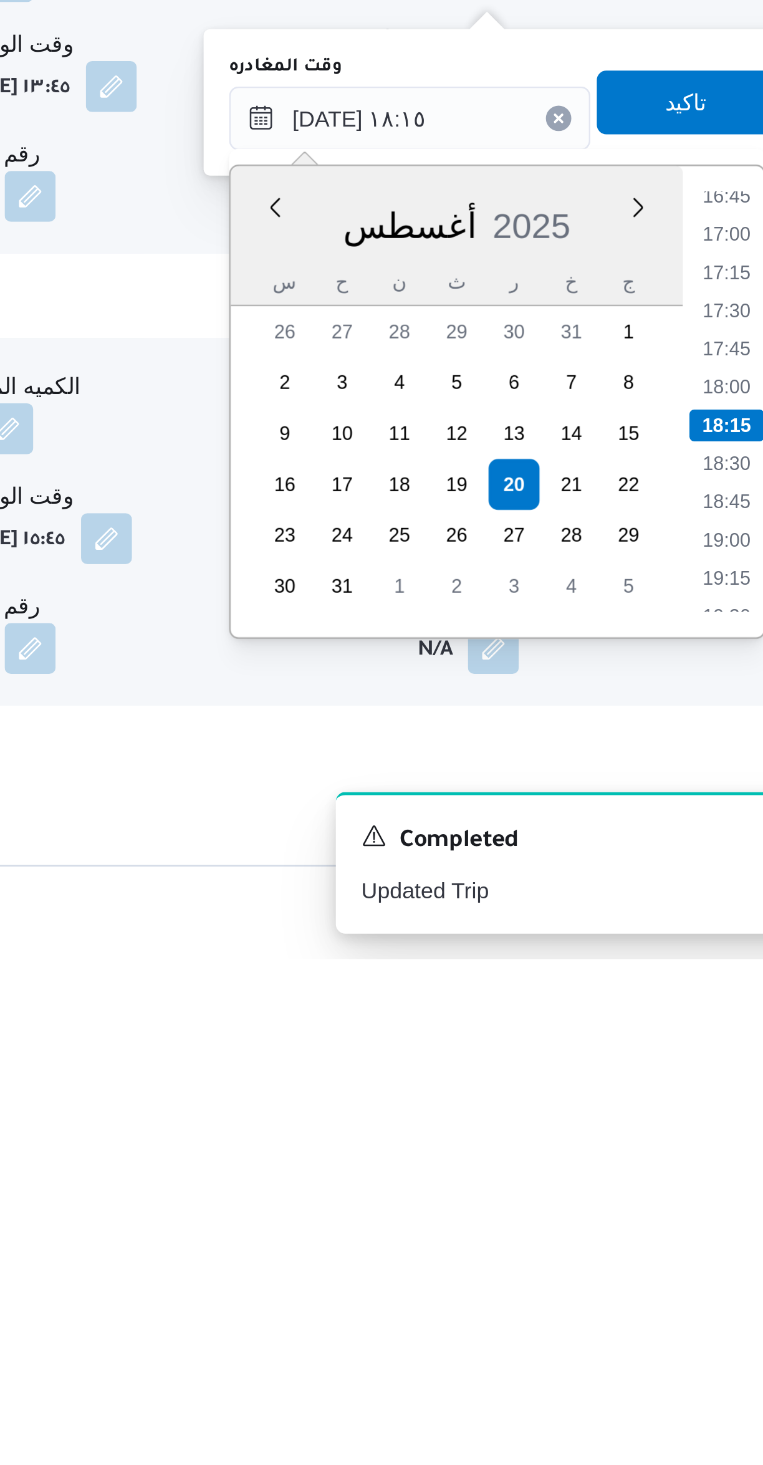
click at [700, 1171] on li "16:45" at bounding box center [706, 1167] width 29 height 12
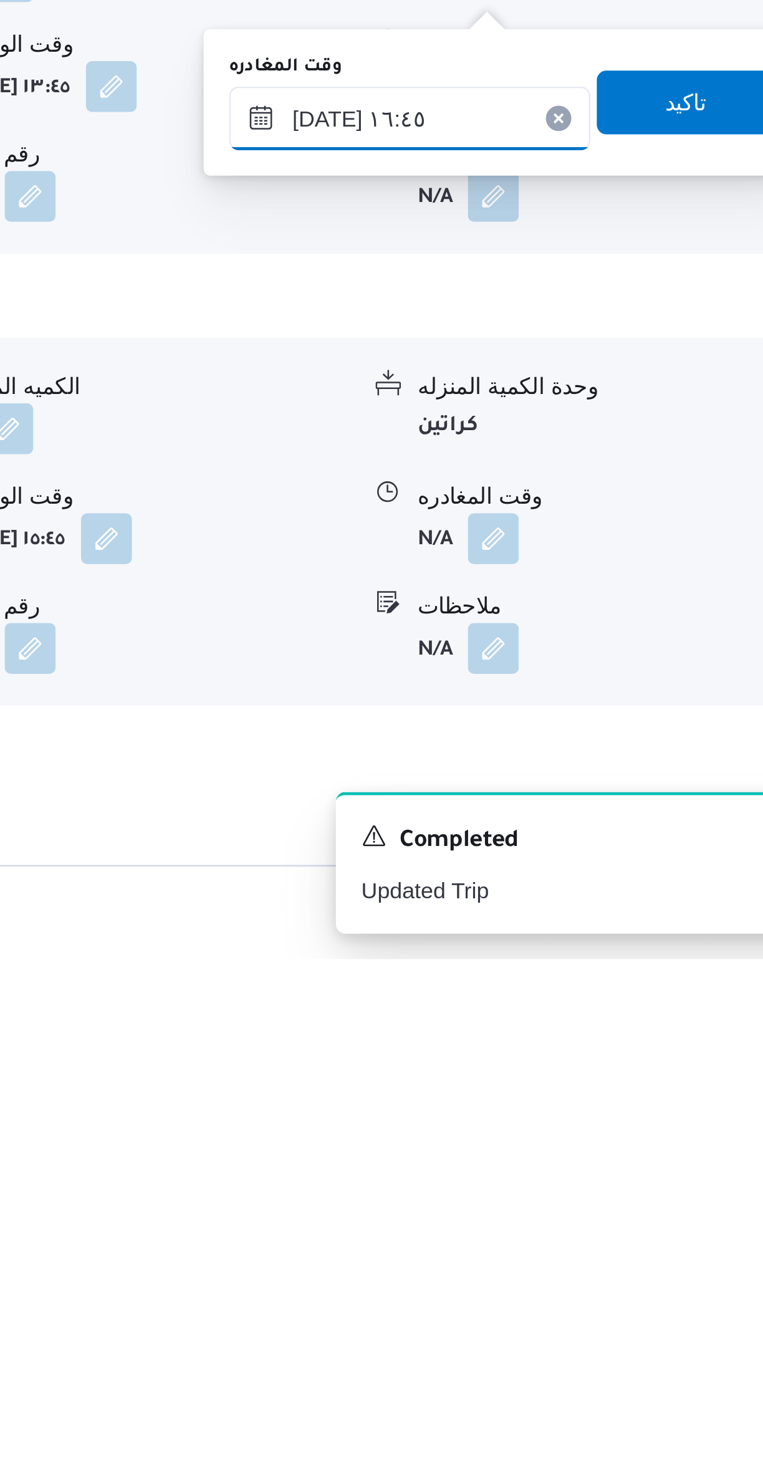
click at [588, 1134] on input "٢٠/٠٨/٢٠٢٥ ١٦:٤٥" at bounding box center [583, 1136] width 142 height 25
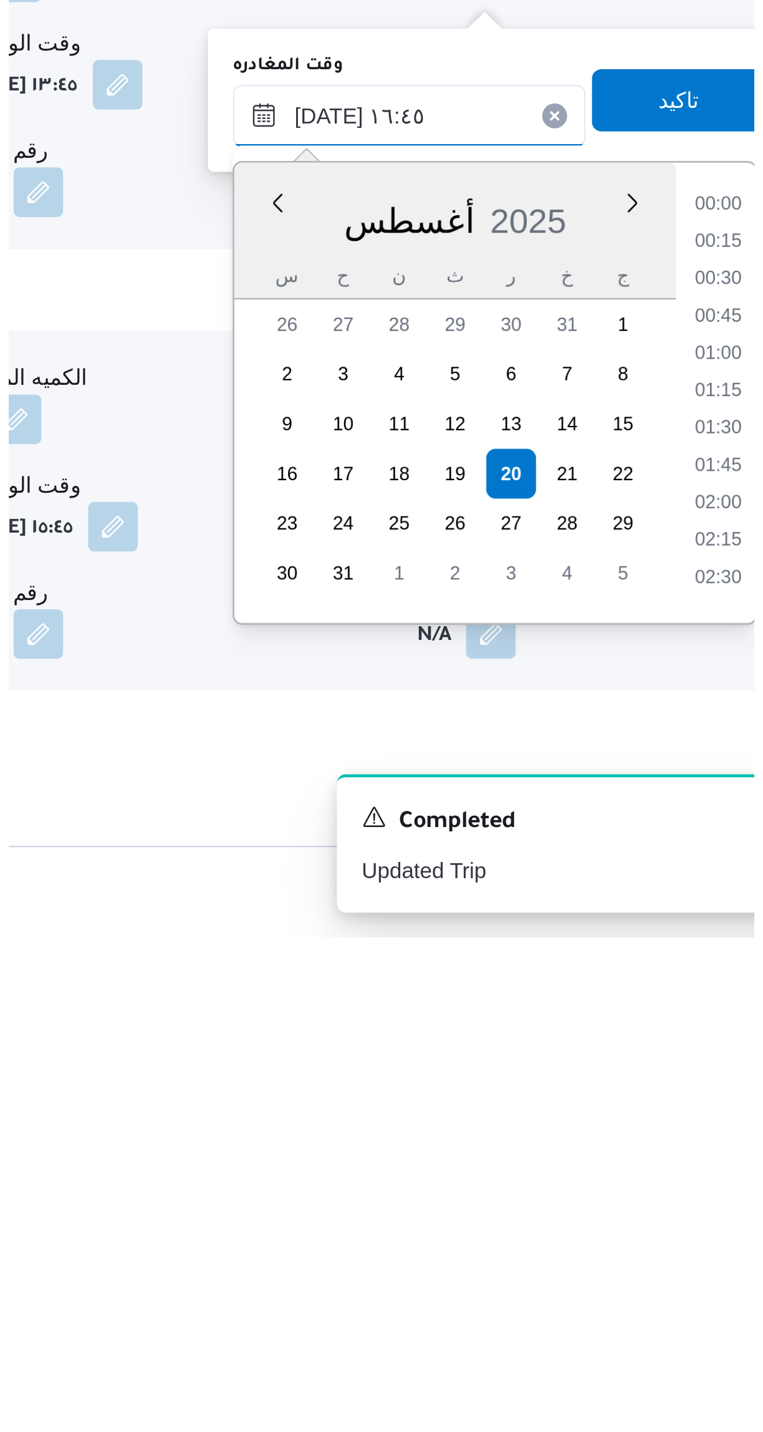
scroll to position [917, 0]
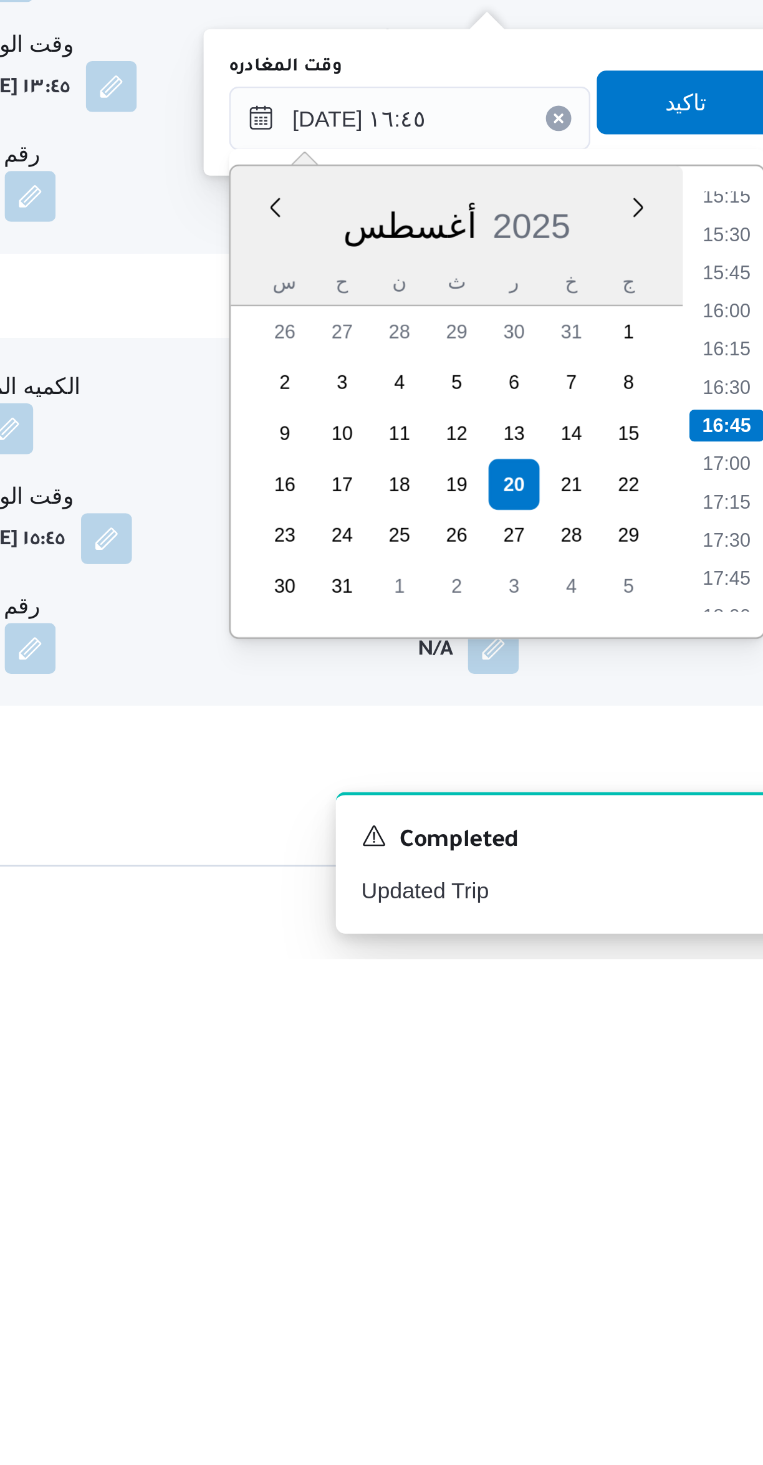
click at [711, 1239] on li "16:30" at bounding box center [706, 1241] width 29 height 12
type input "٢٠/٠٨/٢٠٢٥ ١٦:٣٠"
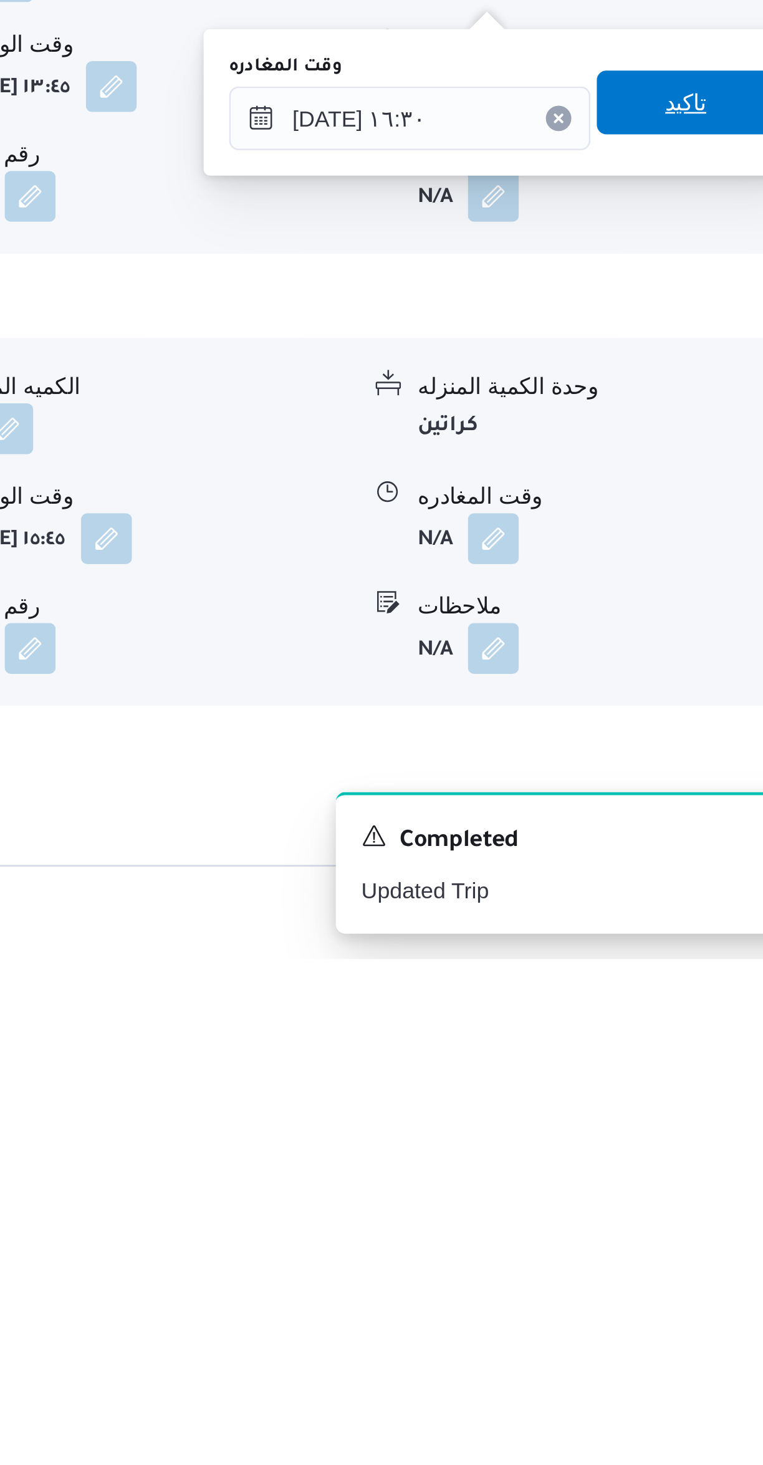
click at [693, 1130] on span "تاكيد" at bounding box center [691, 1130] width 70 height 25
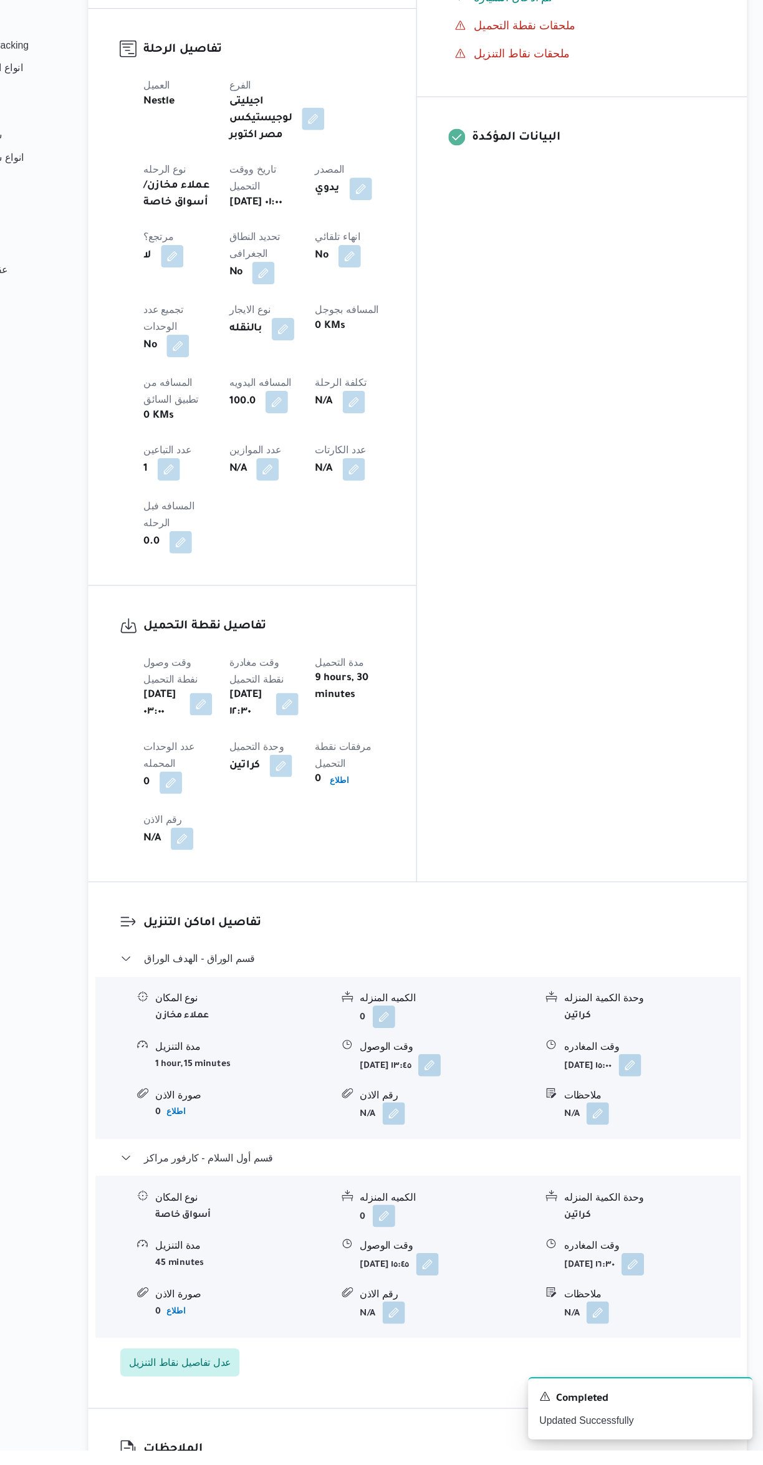
scroll to position [365, 0]
click at [619, 1332] on button "button" at bounding box center [616, 1342] width 20 height 20
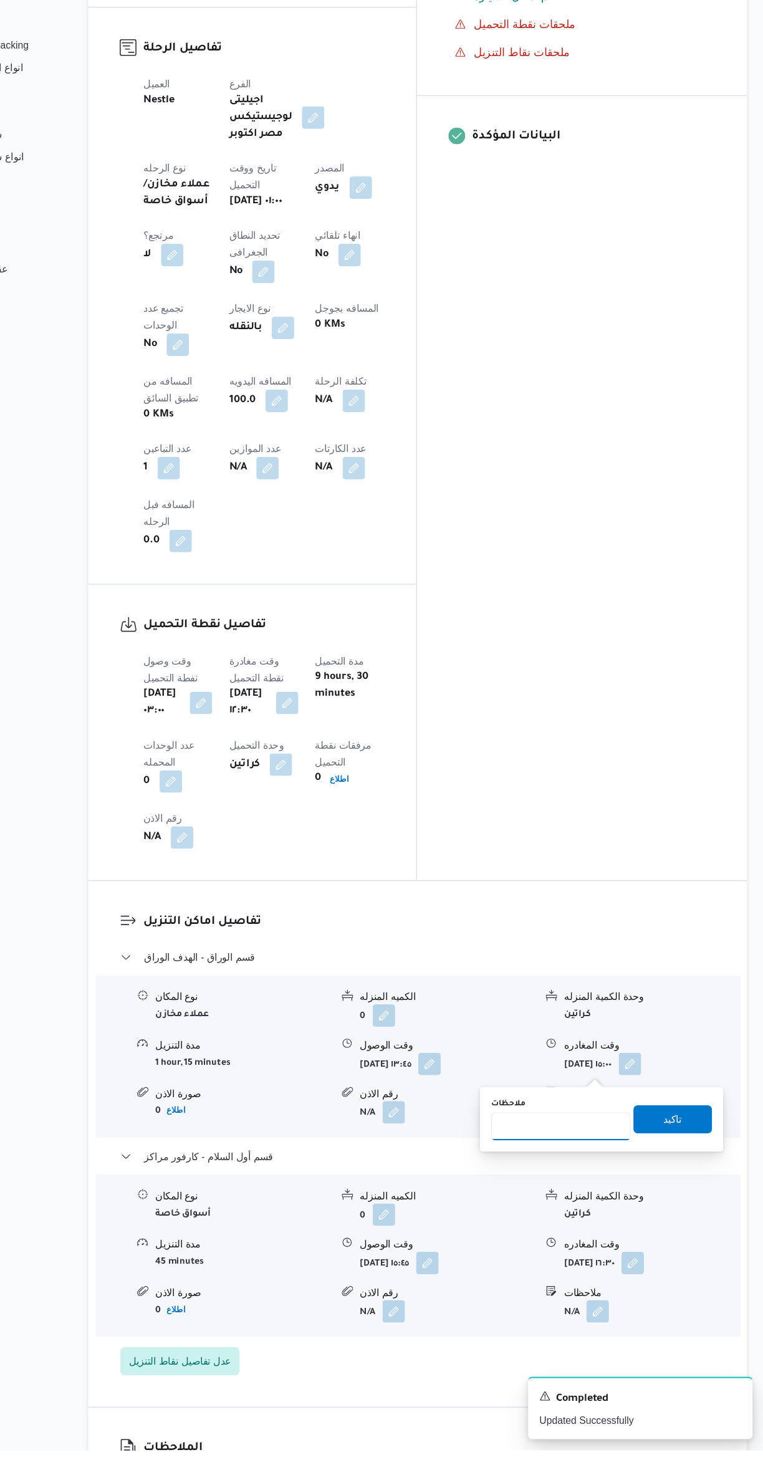
click at [576, 1176] on input "ملاحظات" at bounding box center [583, 1177] width 124 height 25
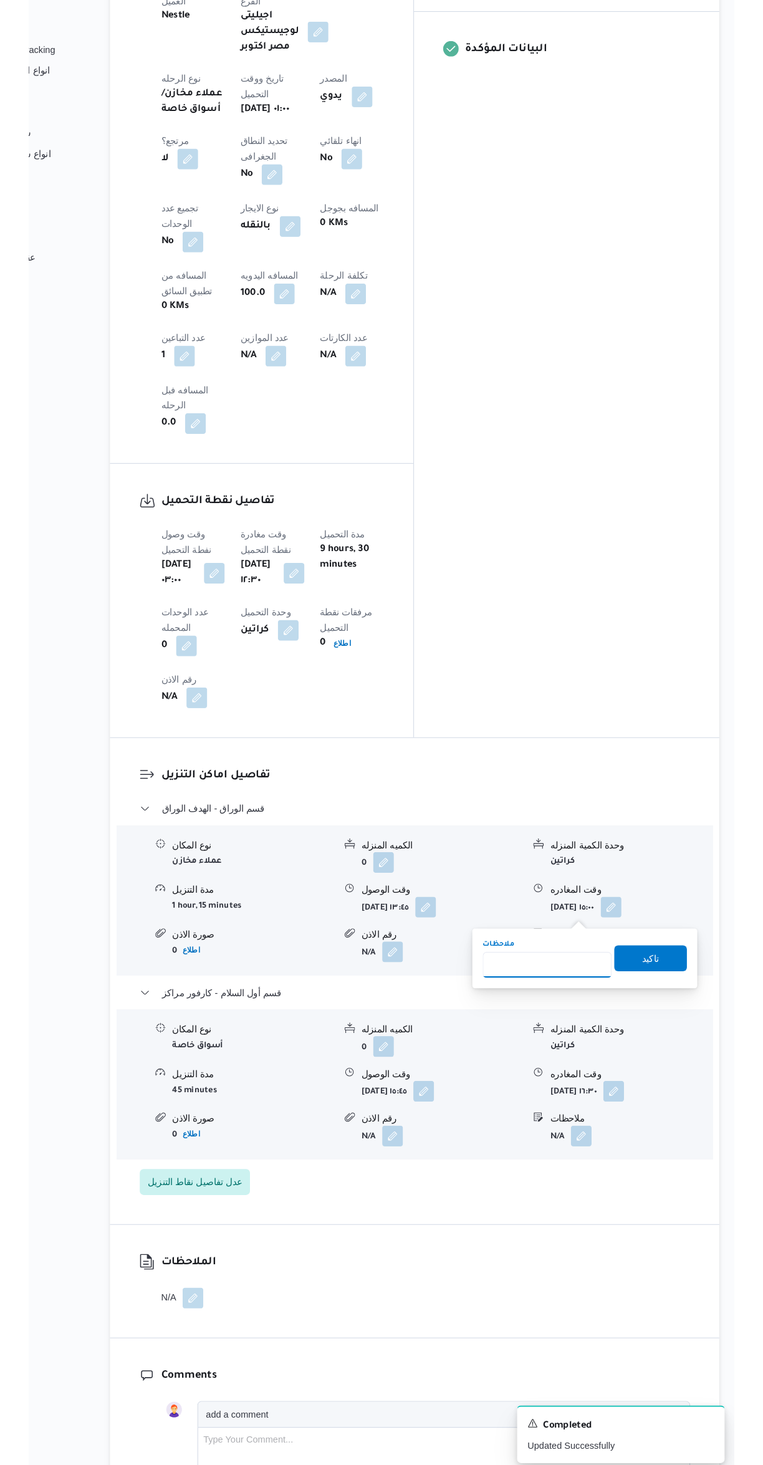
scroll to position [488, 0]
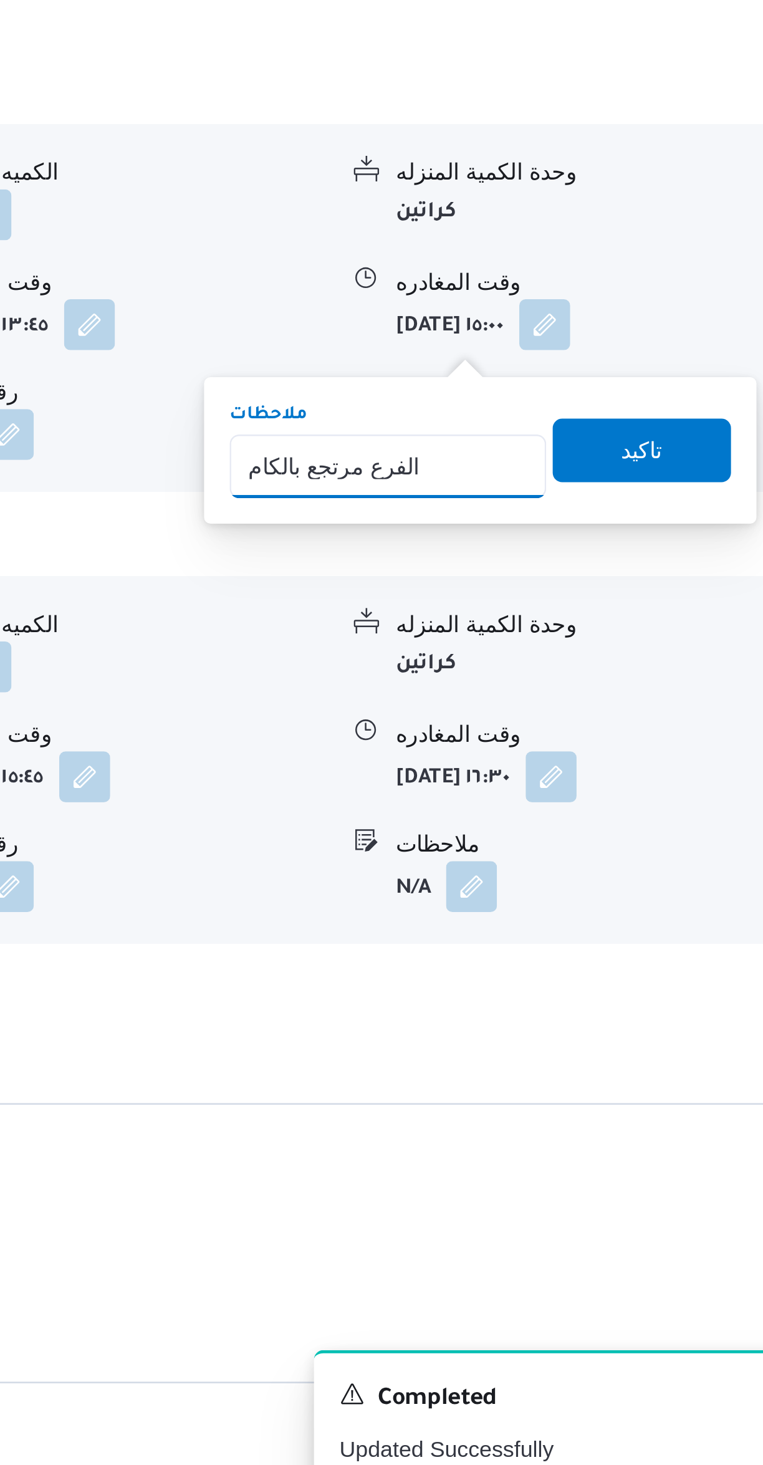
type input "الفرع مرتجع بالكامل"
click at [680, 1053] on span "تاكيد" at bounding box center [682, 1047] width 70 height 25
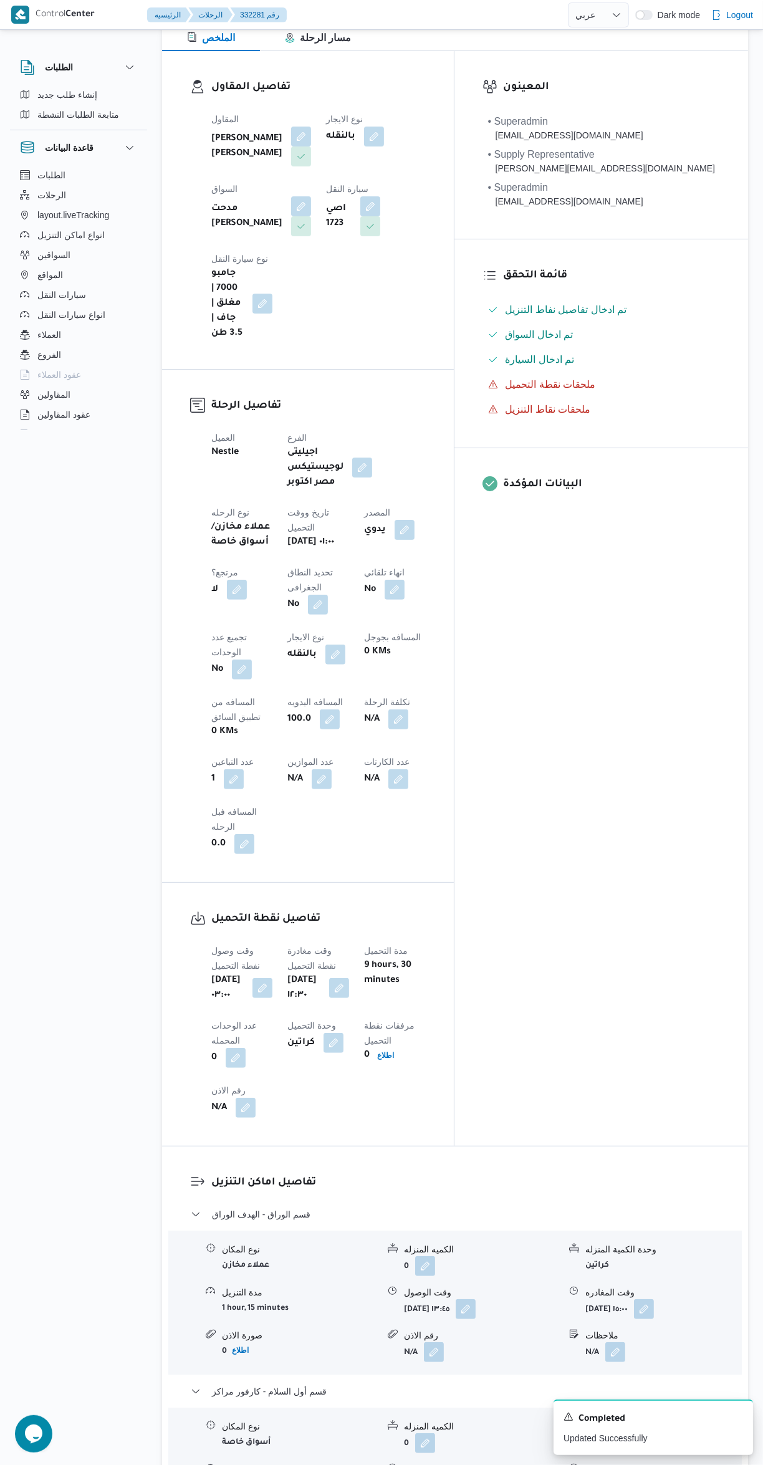
scroll to position [0, 0]
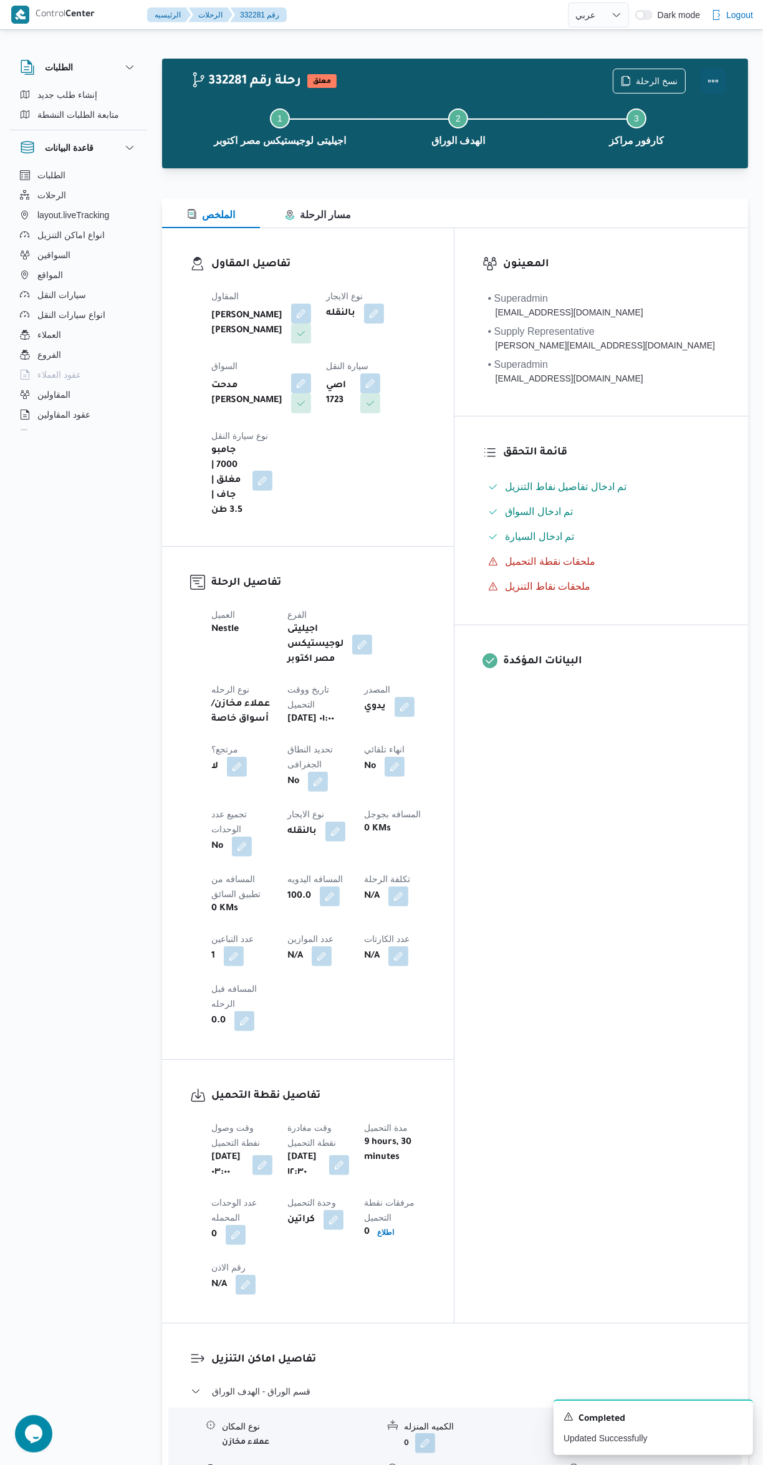
click at [712, 85] on button "Actions" at bounding box center [713, 81] width 25 height 25
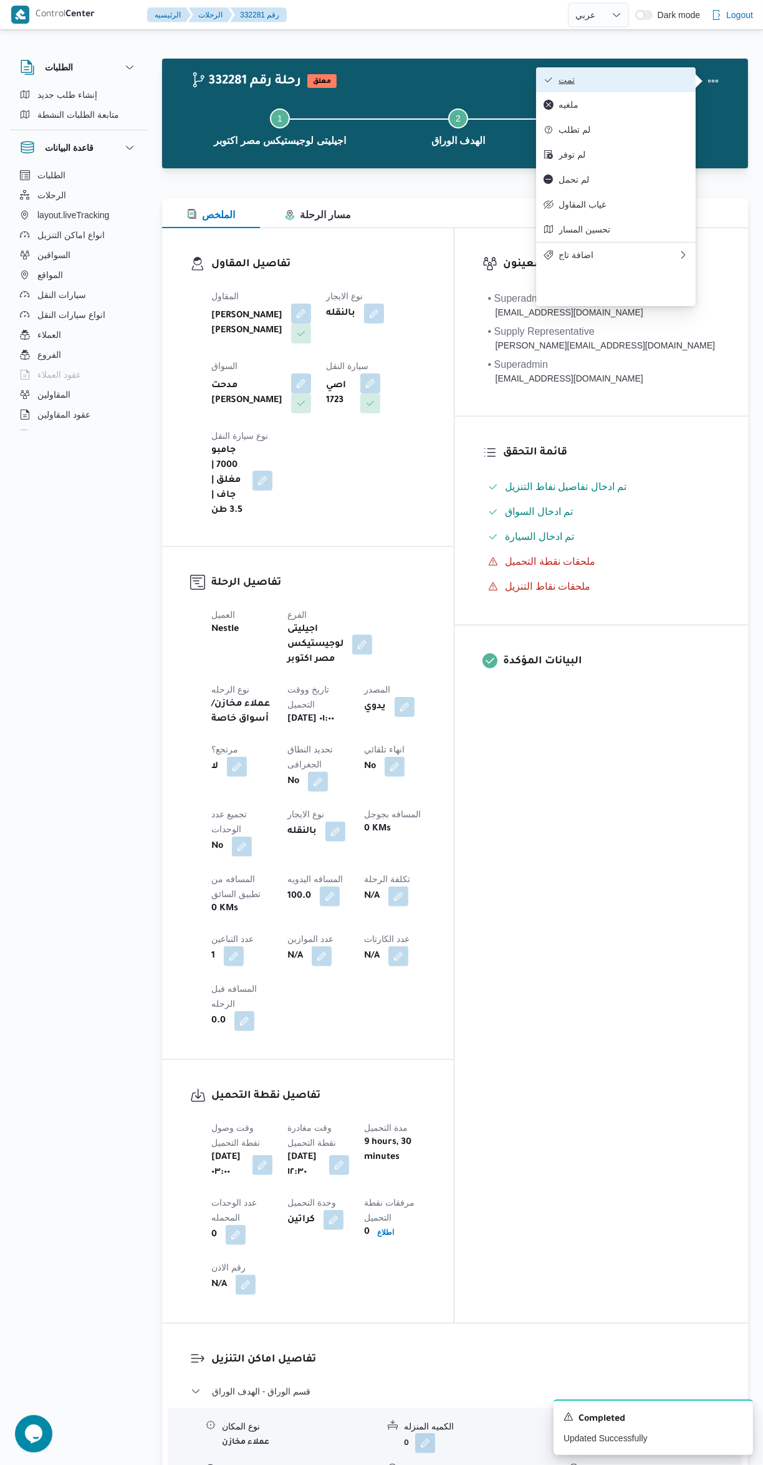
click at [613, 71] on button "تمت" at bounding box center [616, 79] width 160 height 25
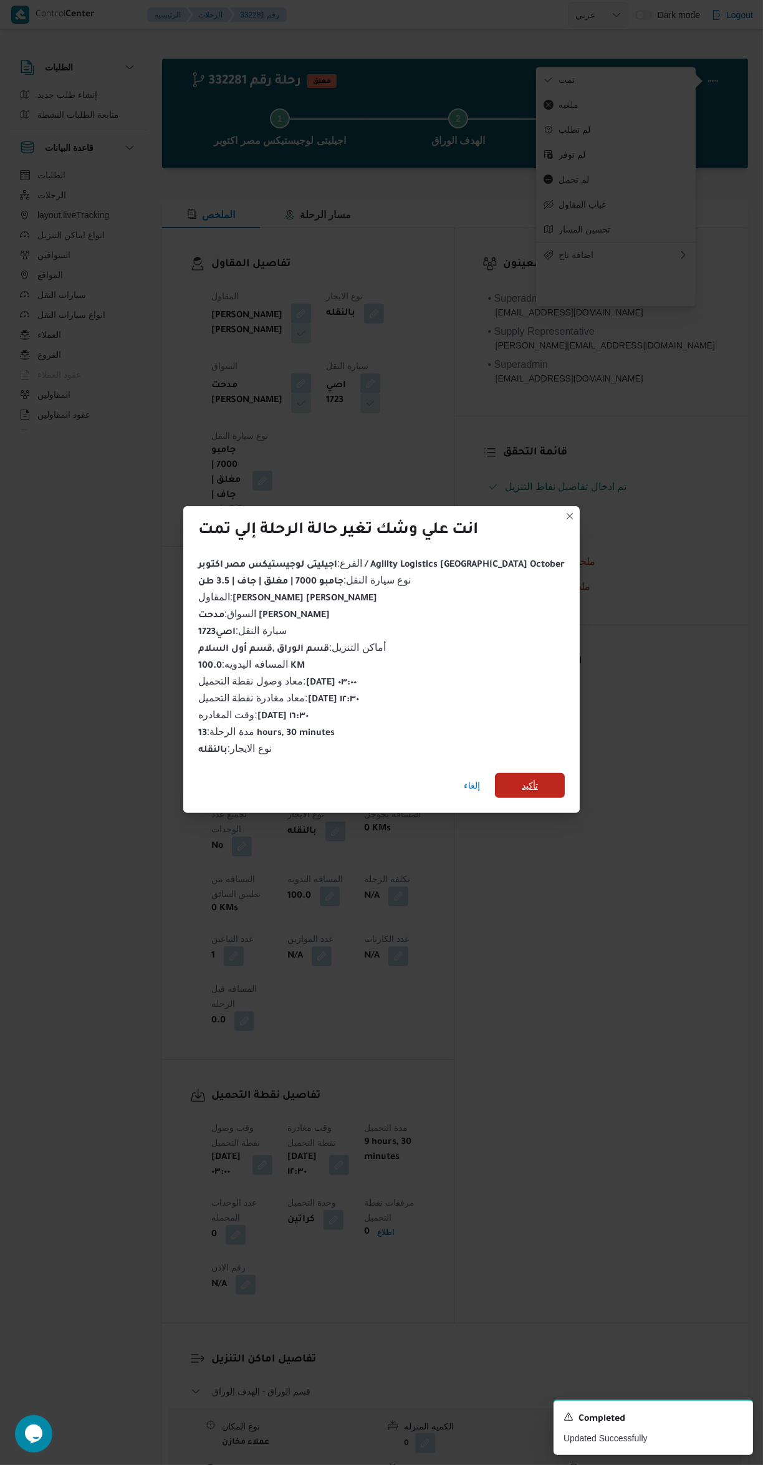
click at [516, 780] on span "تأكيد" at bounding box center [530, 785] width 70 height 25
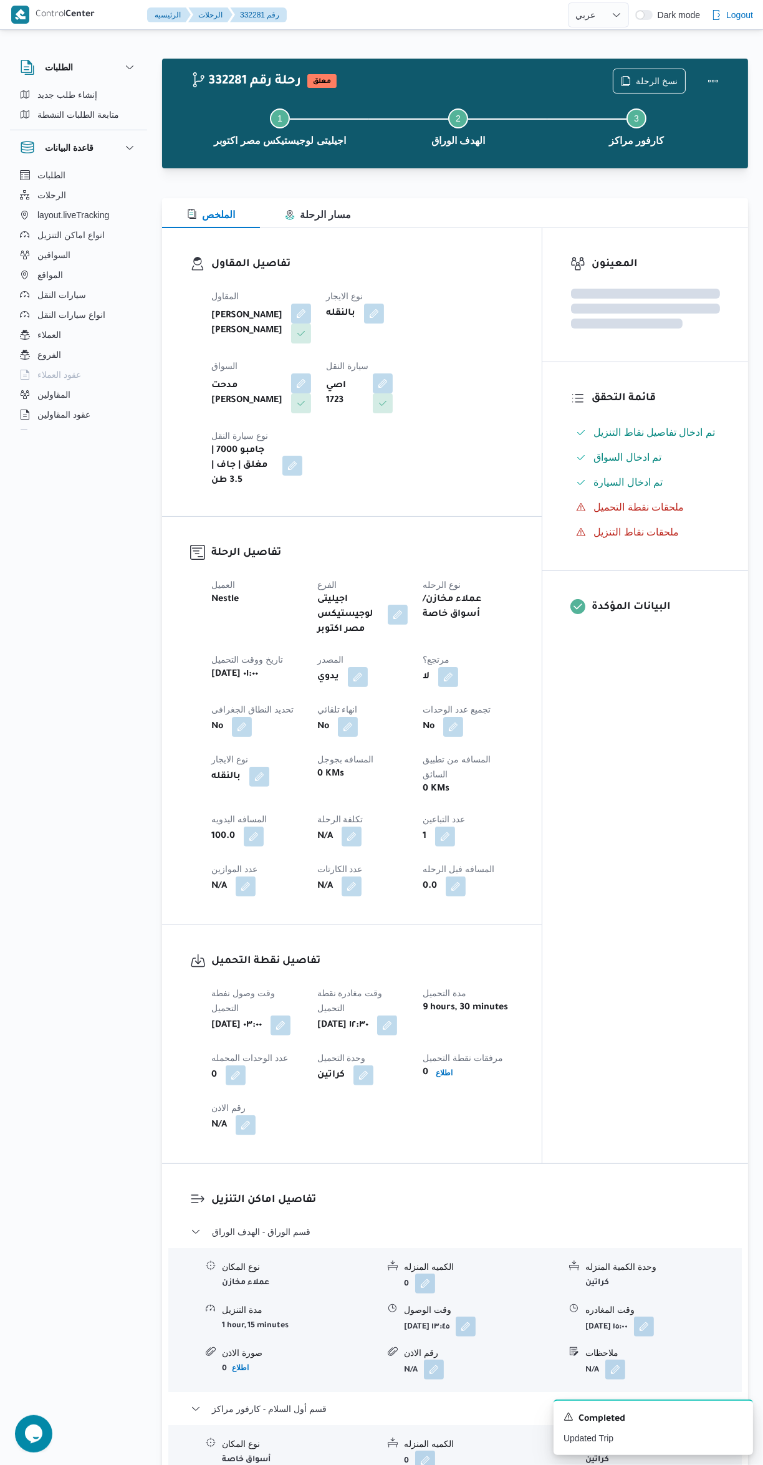
click at [671, 841] on div "المعينون قائمة التحقق تم ادخال تفاصيل نفاط التنزيل تم ادخال السواق تم ادخال الس…" at bounding box center [646, 695] width 206 height 935
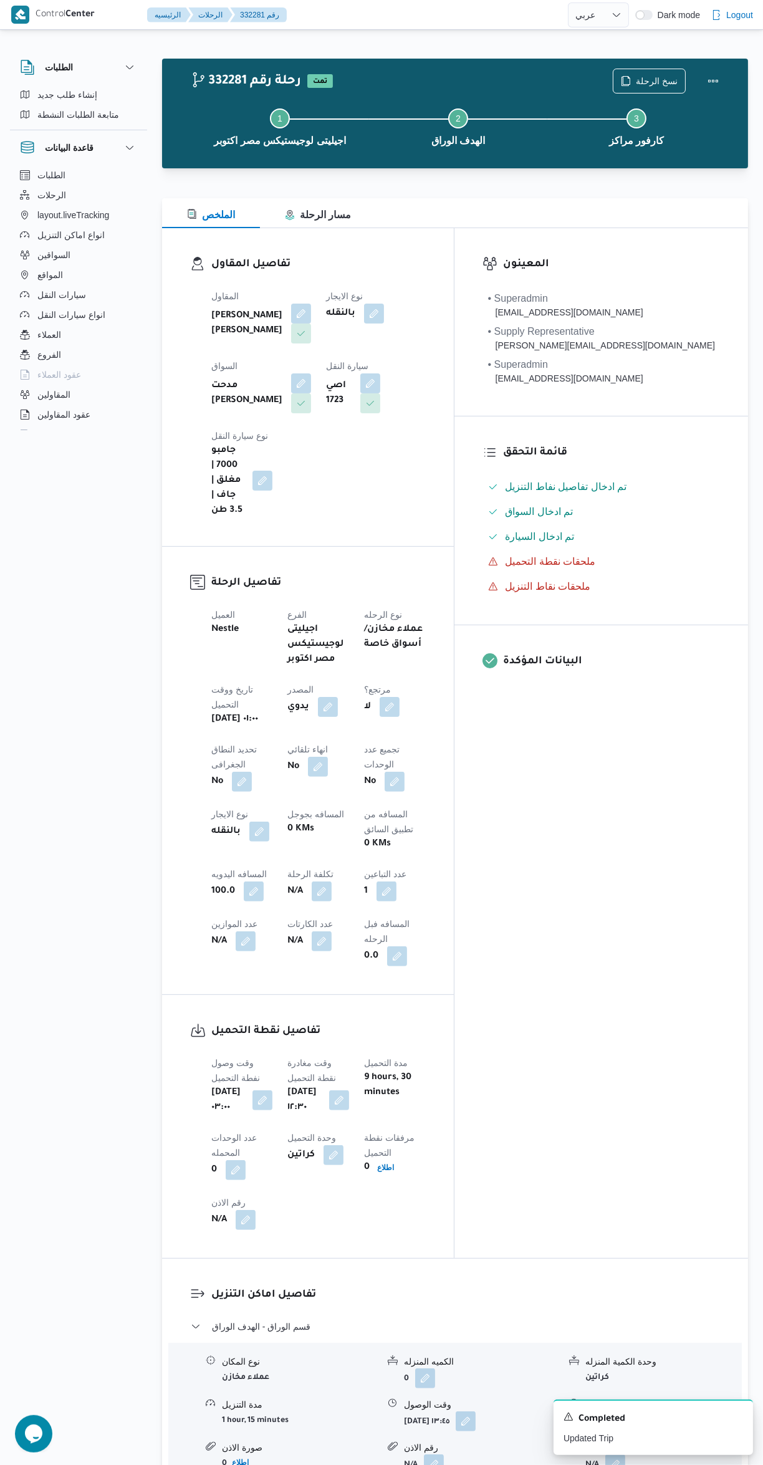
select select "ar"
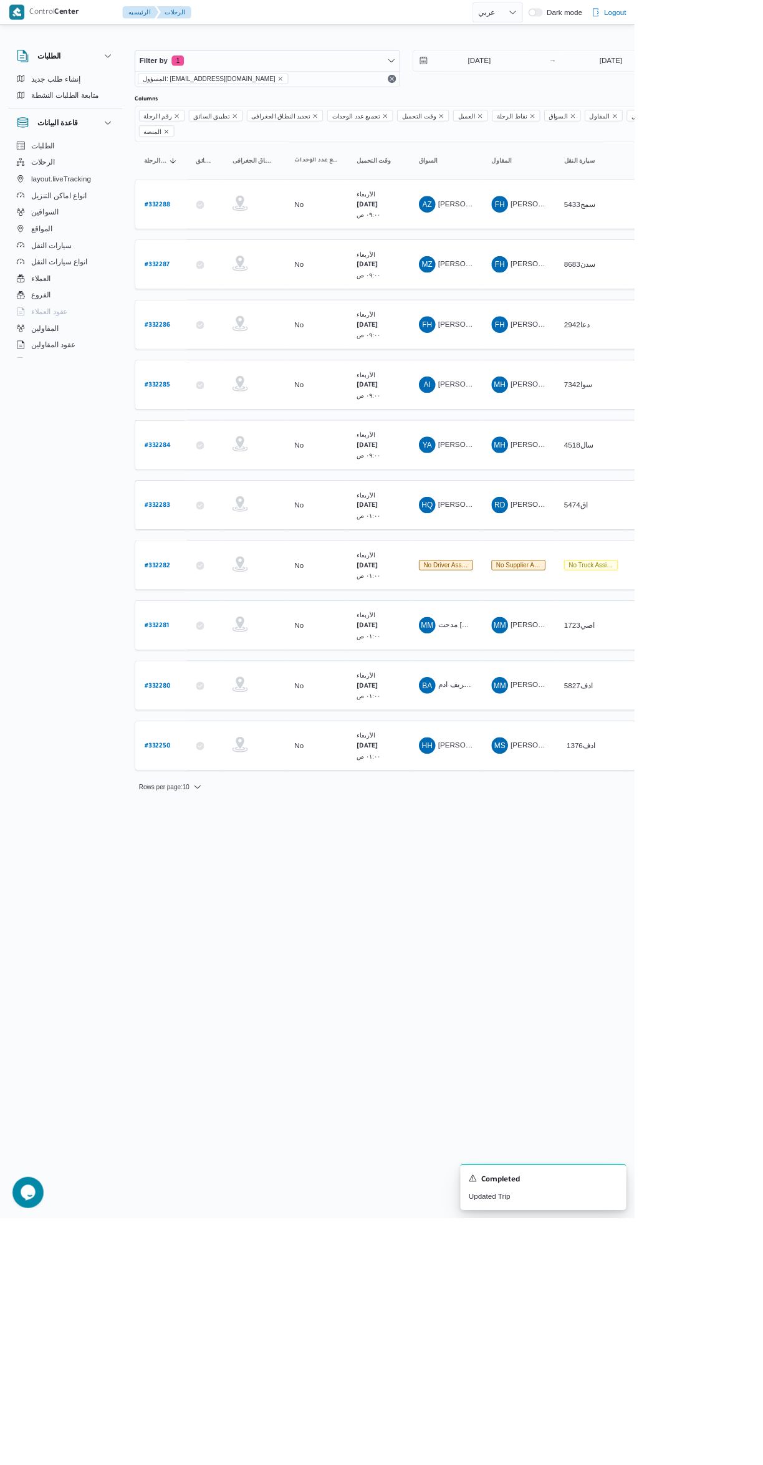
click at [203, 387] on b "# 332286" at bounding box center [189, 391] width 31 height 9
select select "ar"
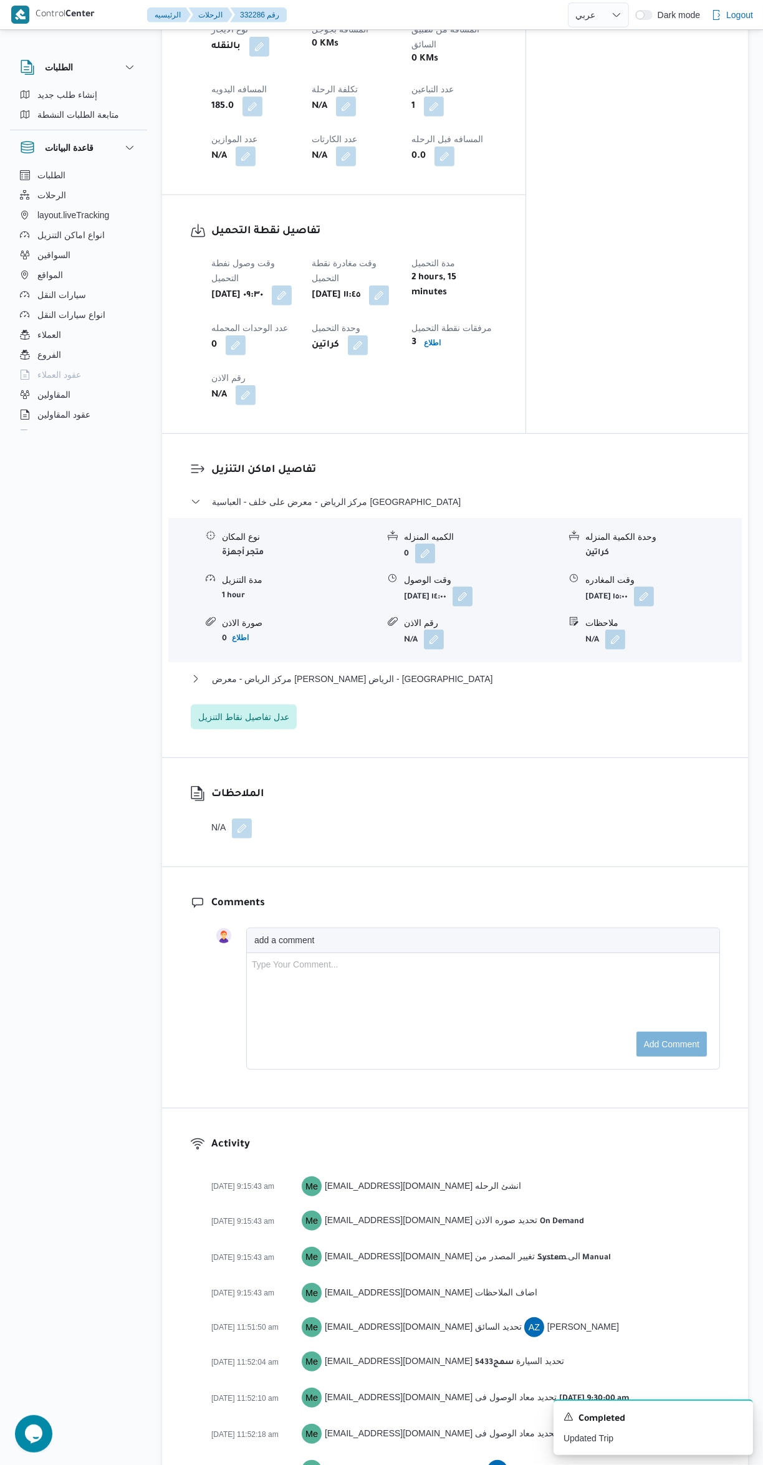
scroll to position [771, 0]
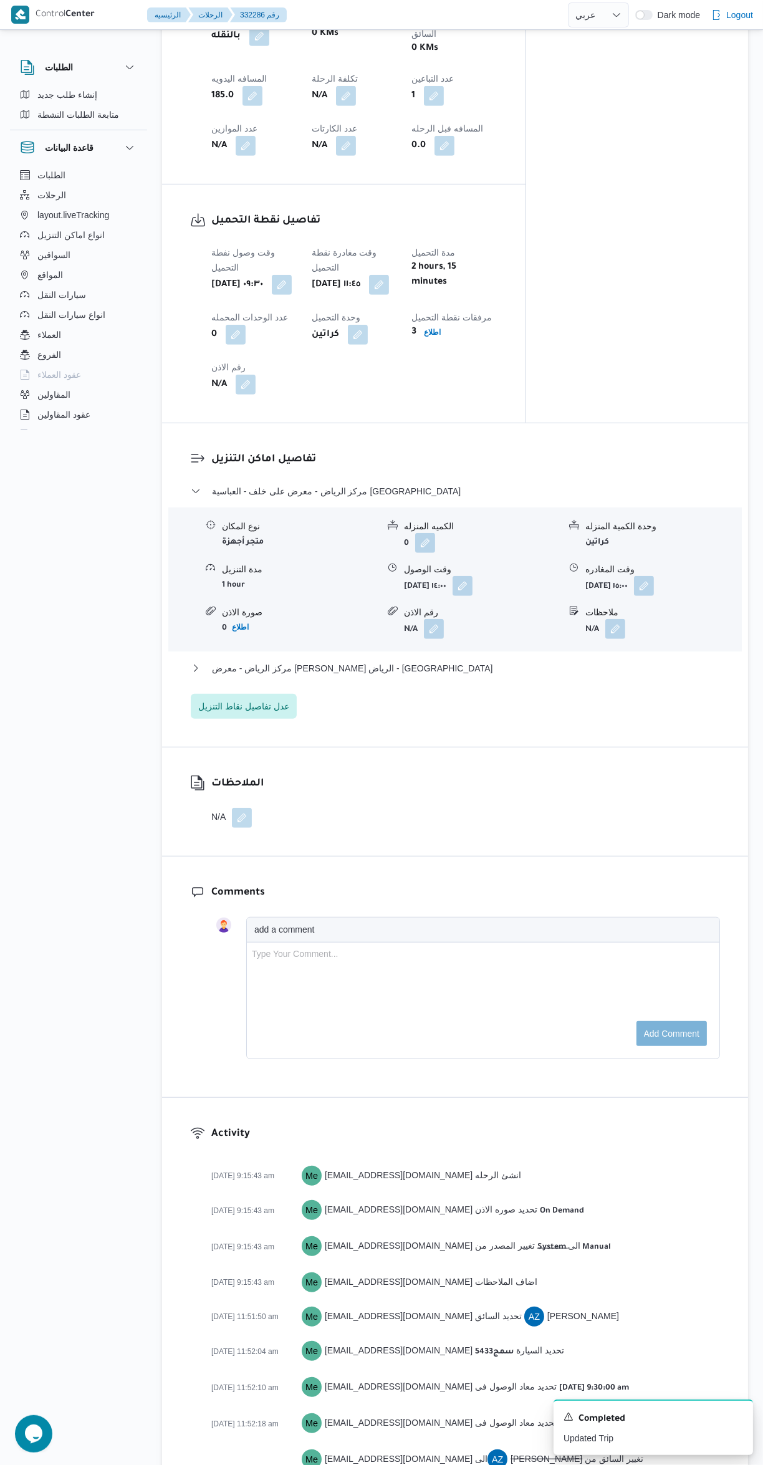
click at [612, 659] on div "مركز الرياض - معرض على خلف - العباسية كفر الشيخ نوع المكان متجر أجهزة الكميه ال…" at bounding box center [455, 601] width 529 height 235
click at [587, 661] on button "مركز الرياض - معرض فوزى عبدالفتاح العباسية الرياض - كفر الشيخ" at bounding box center [455, 668] width 529 height 15
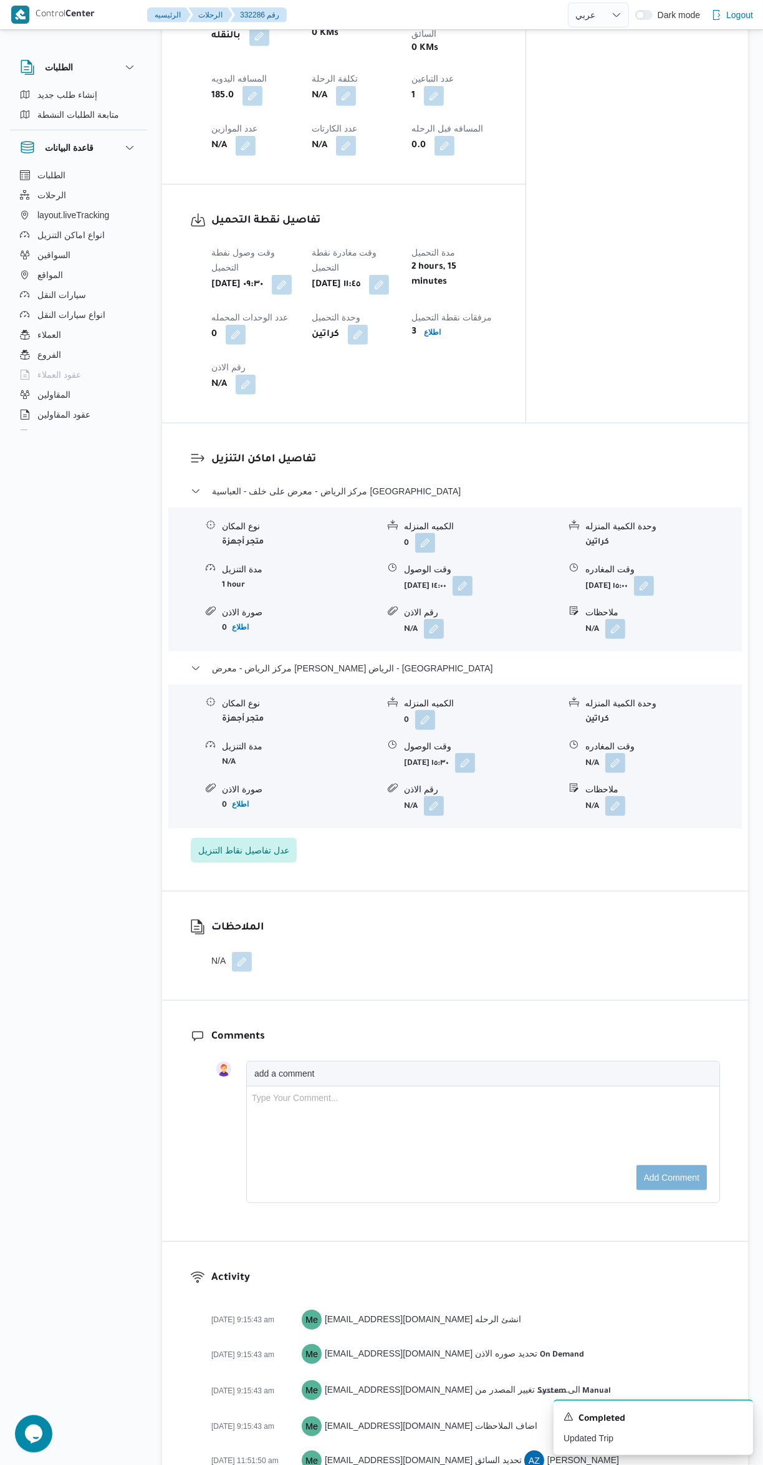
click at [616, 753] on button "button" at bounding box center [616, 763] width 20 height 20
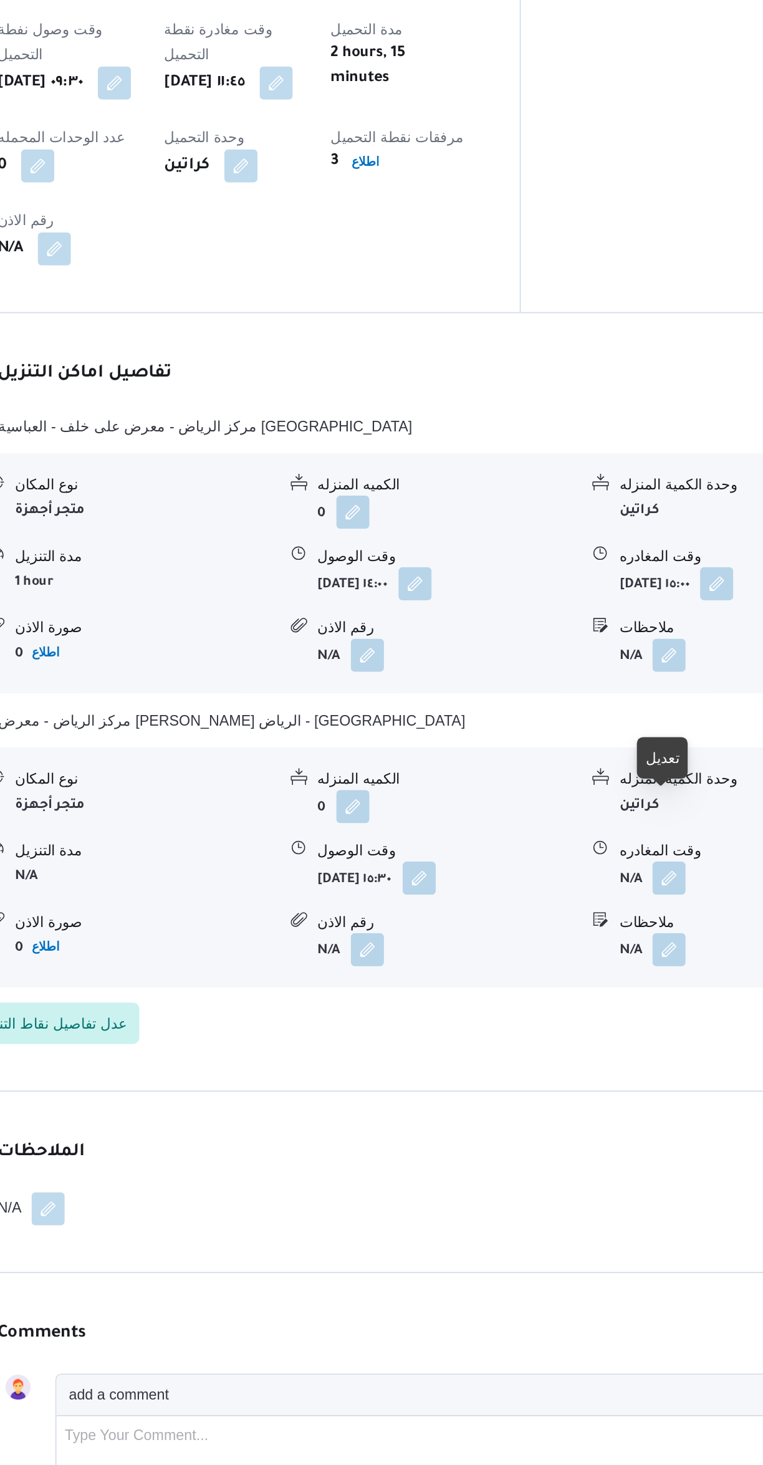
scroll to position [773, 0]
click at [623, 751] on button "button" at bounding box center [616, 761] width 20 height 20
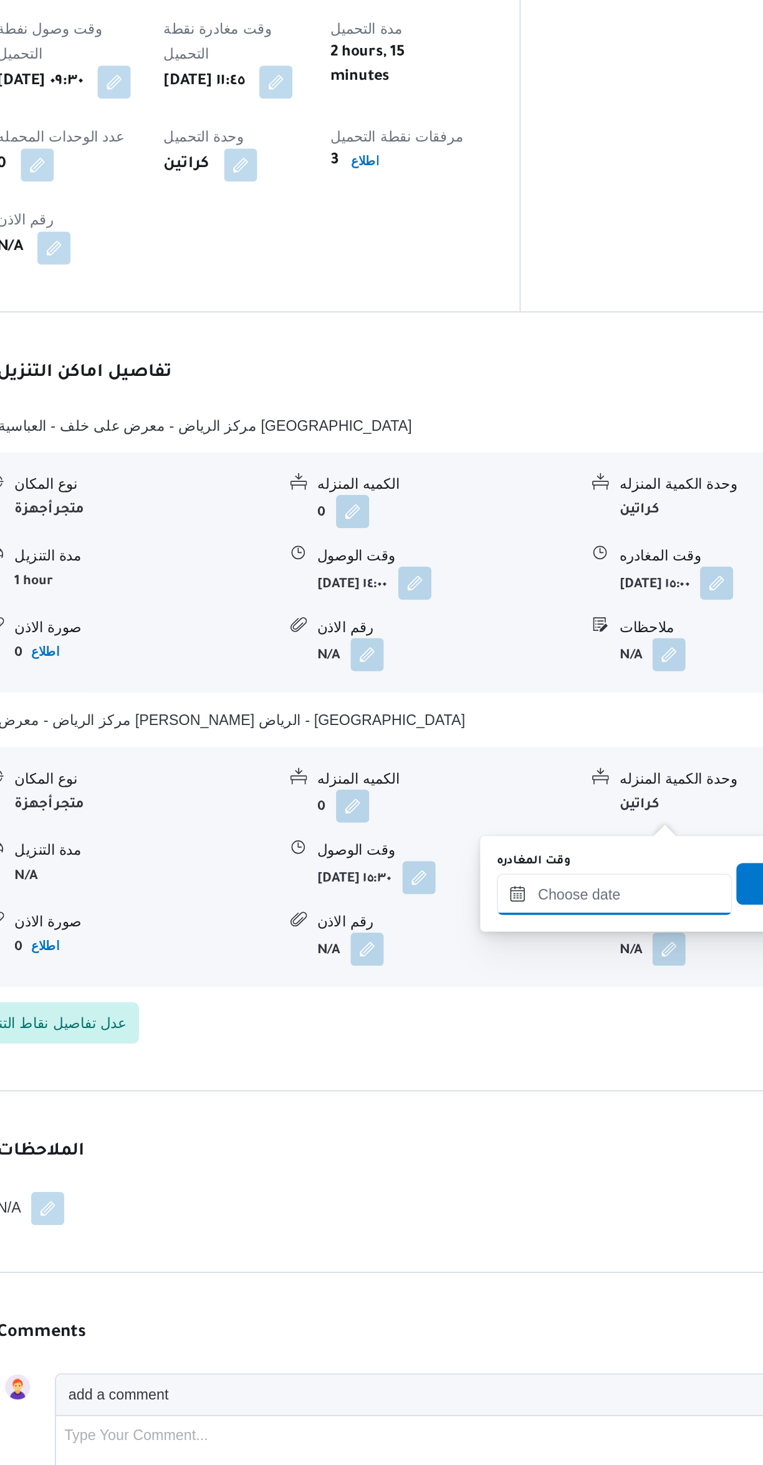
click at [580, 771] on input "وقت المغادره" at bounding box center [583, 771] width 142 height 25
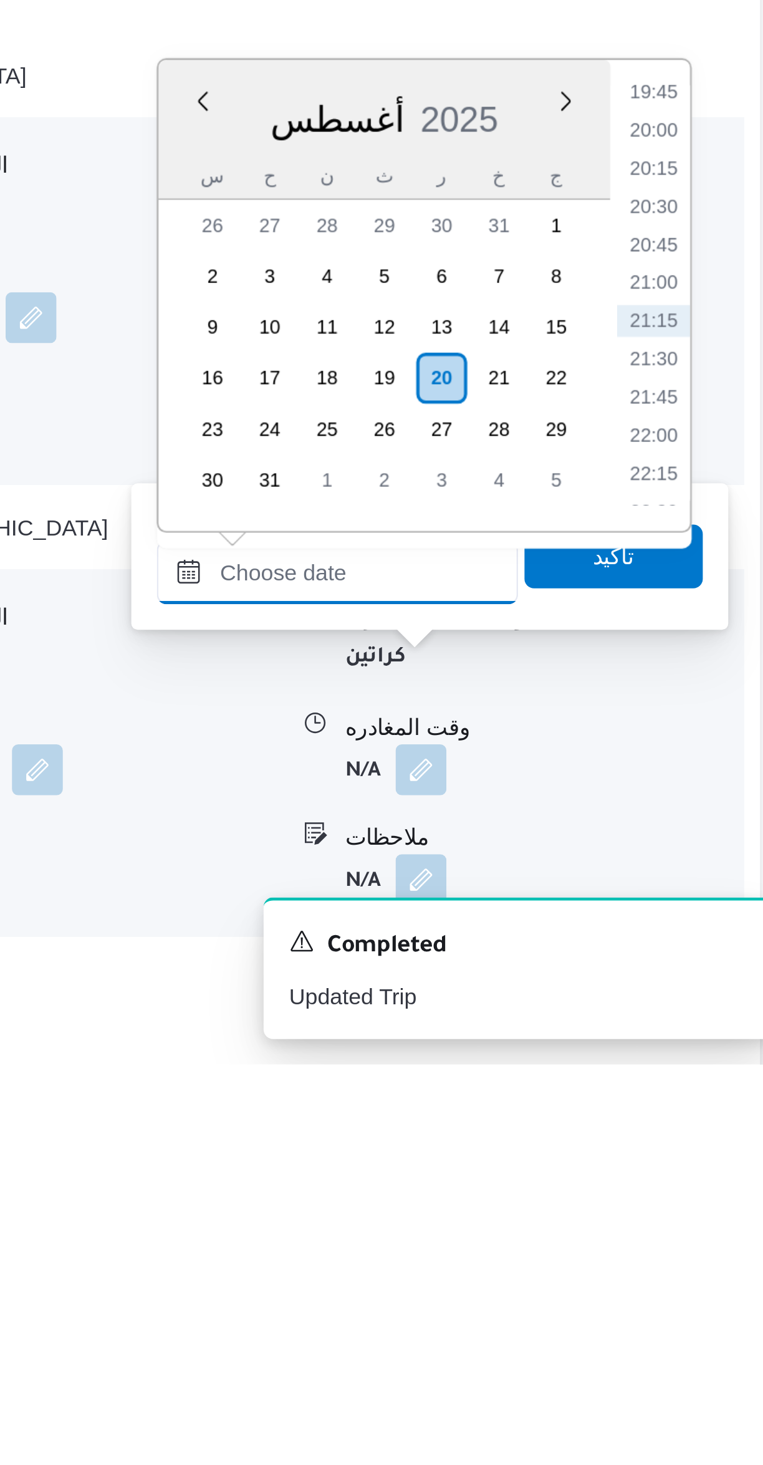
scroll to position [184, 0]
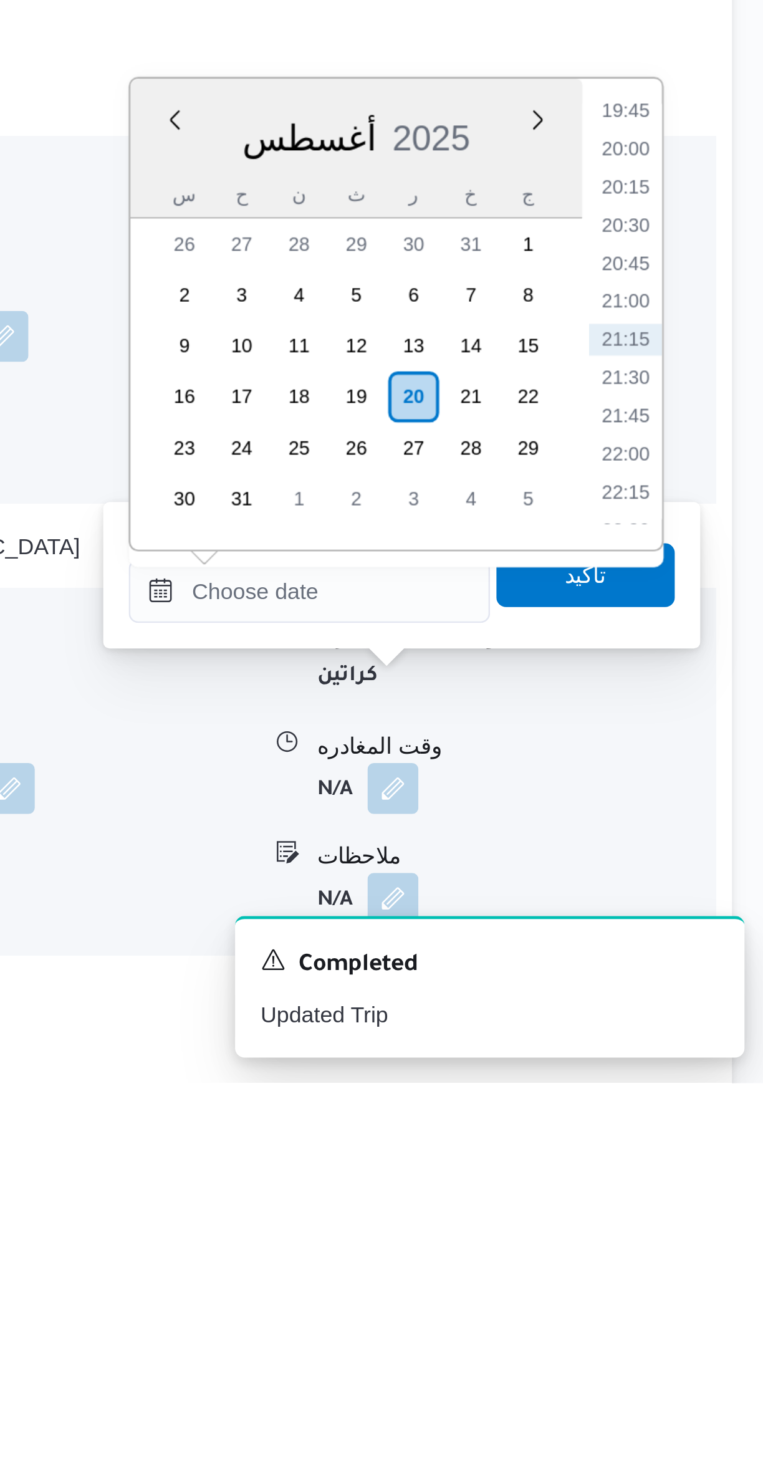
click at [709, 1088] on li "19:45" at bounding box center [706, 1084] width 29 height 12
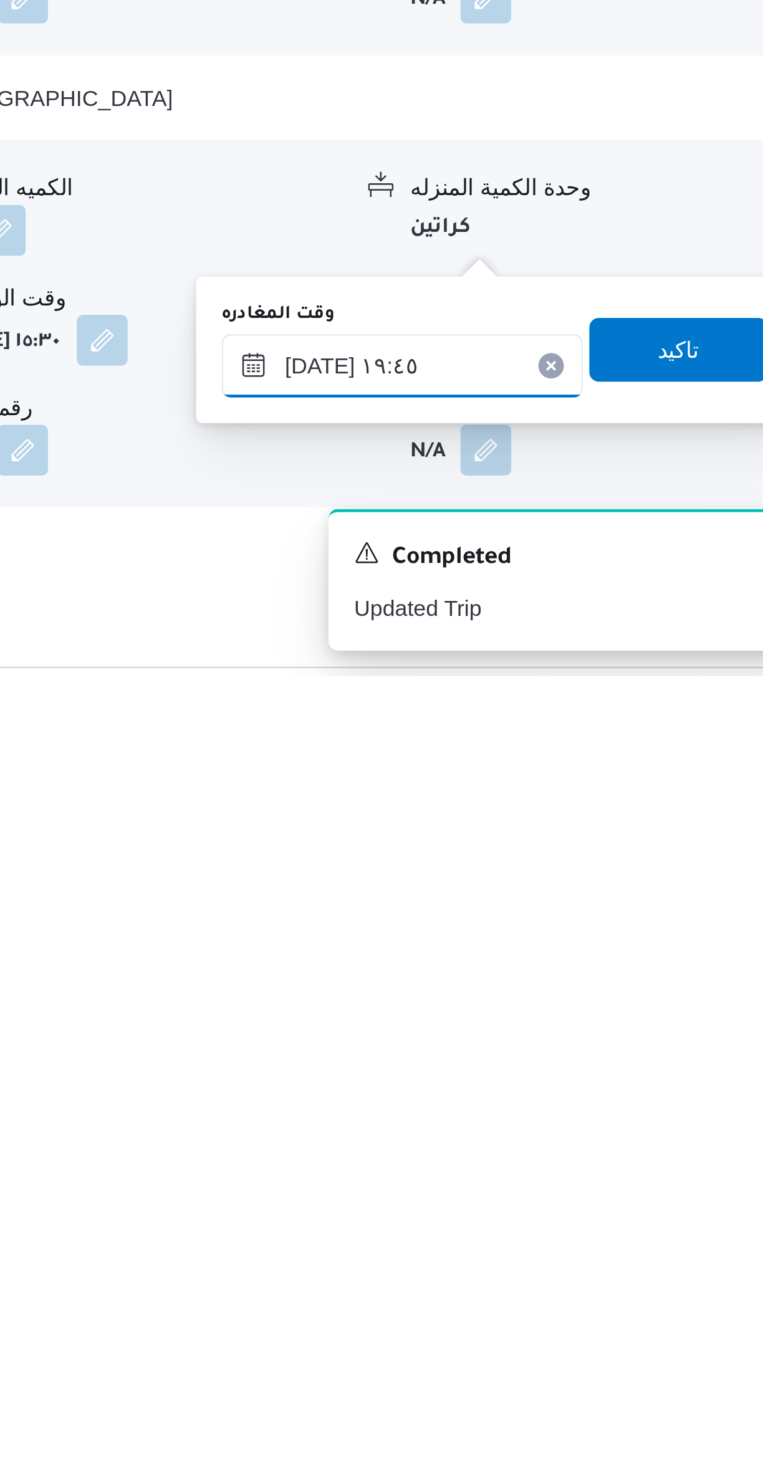
scroll to position [211, 0]
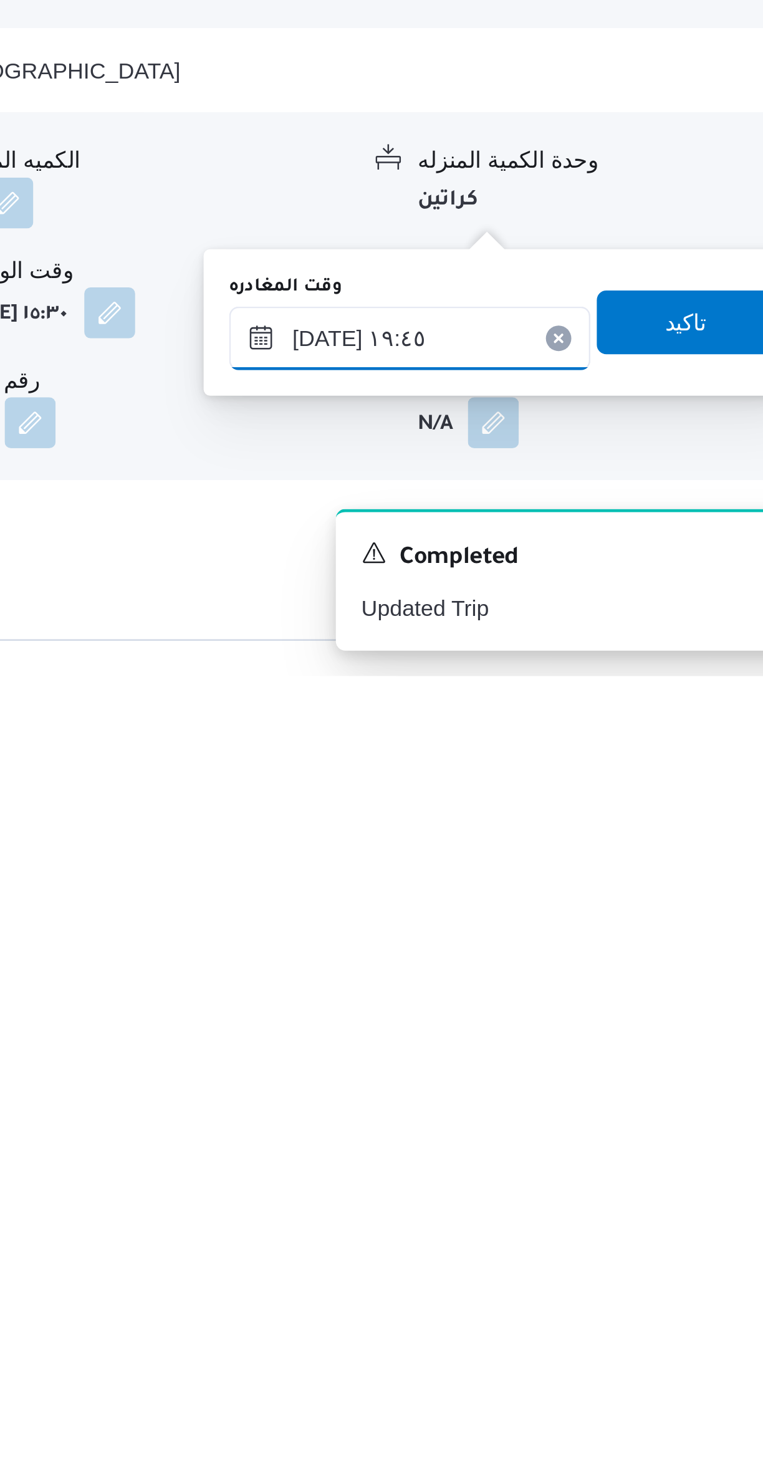
click at [601, 1328] on input "٢٠/٠٨/٢٠٢٥ ١٩:٤٥" at bounding box center [583, 1333] width 142 height 25
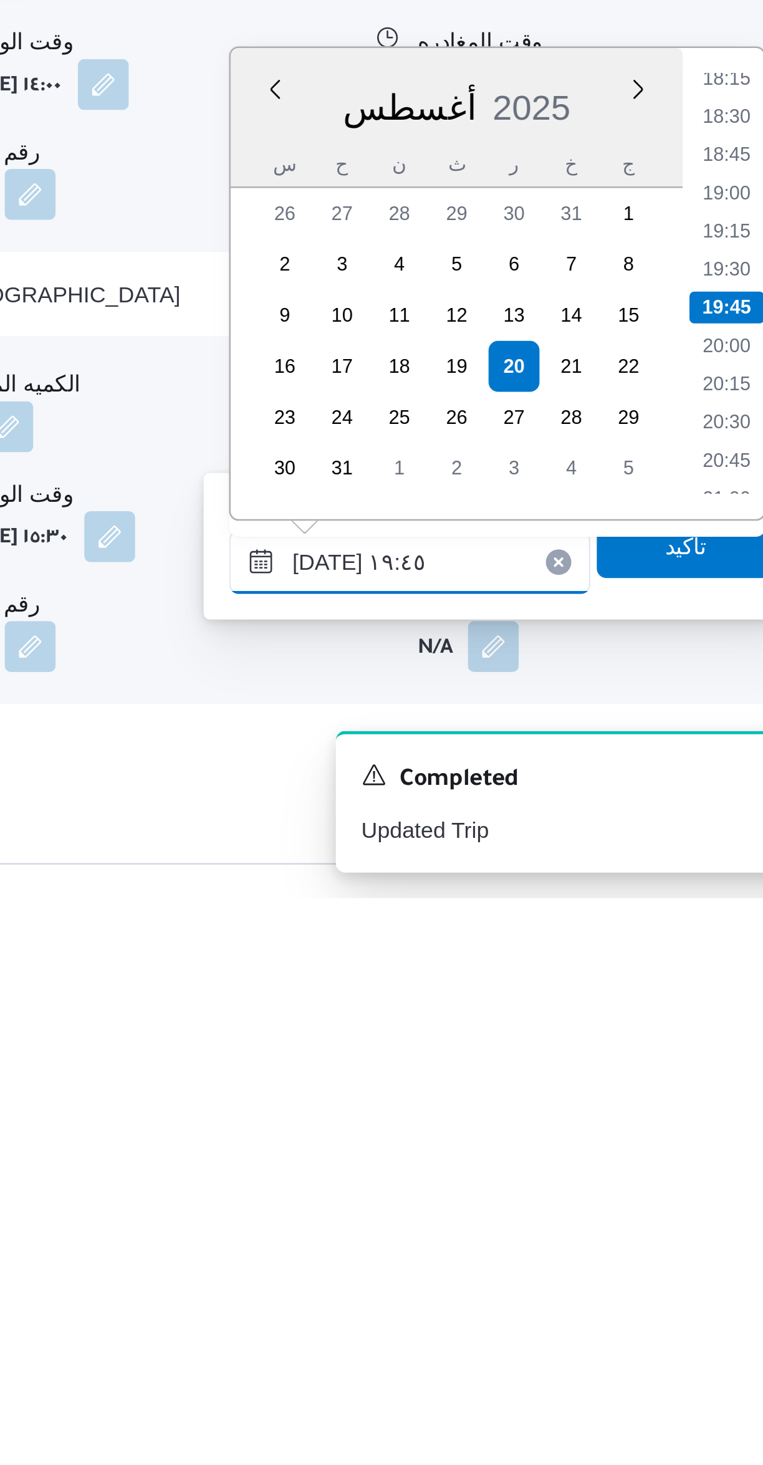
scroll to position [210, 0]
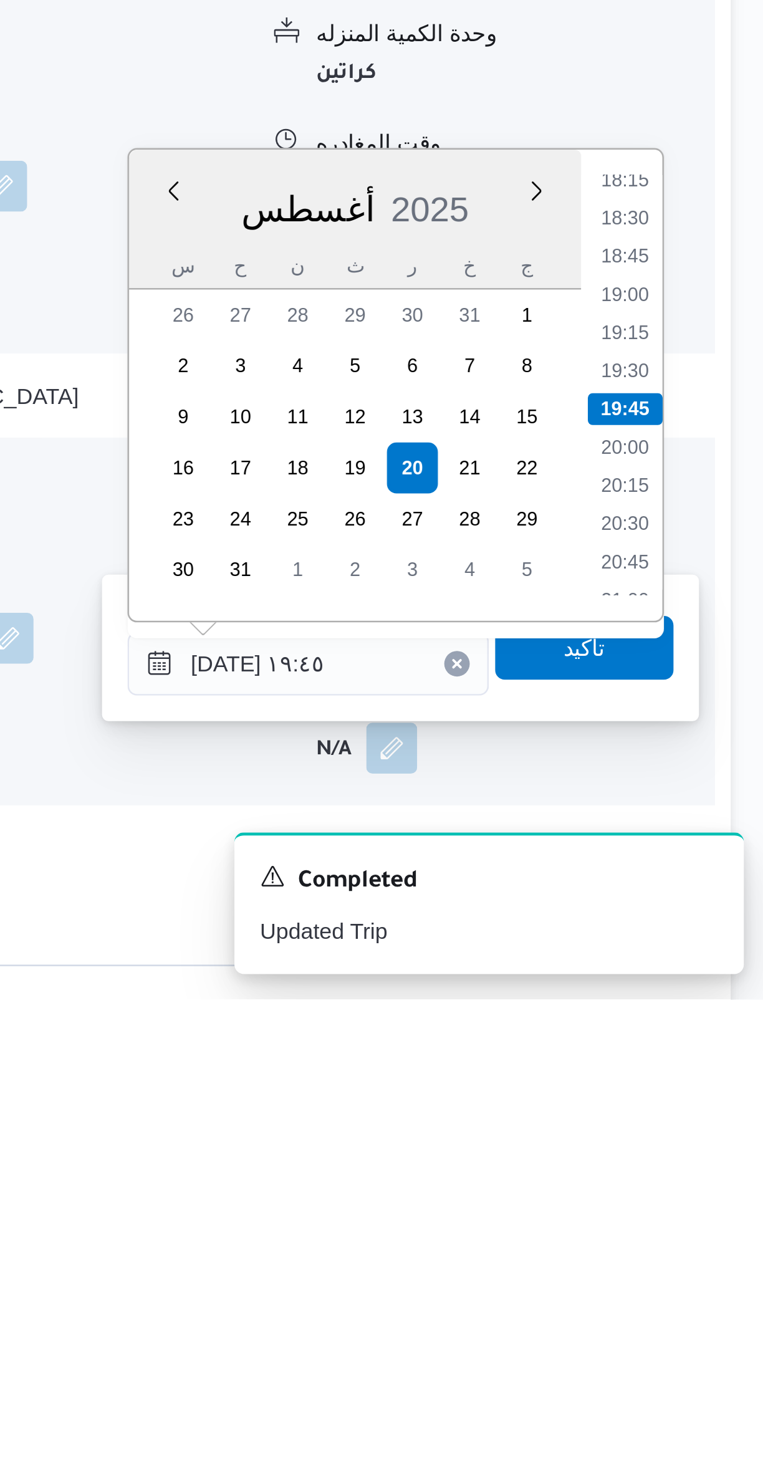
click at [712, 1153] on li "18:30" at bounding box center [706, 1159] width 29 height 12
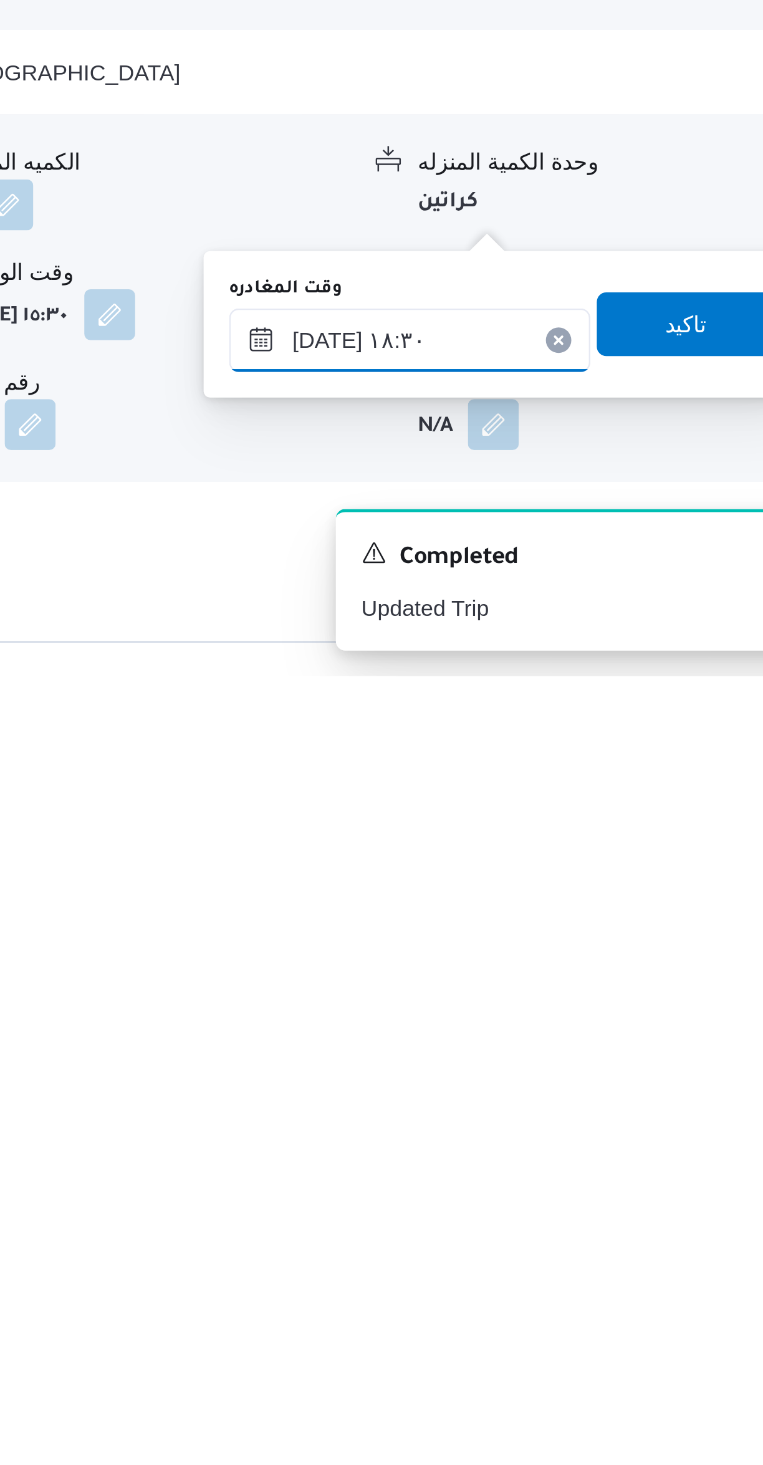
click at [607, 1328] on input "٢٠/٠٨/٢٠٢٥ ١٨:٣٠" at bounding box center [583, 1333] width 142 height 25
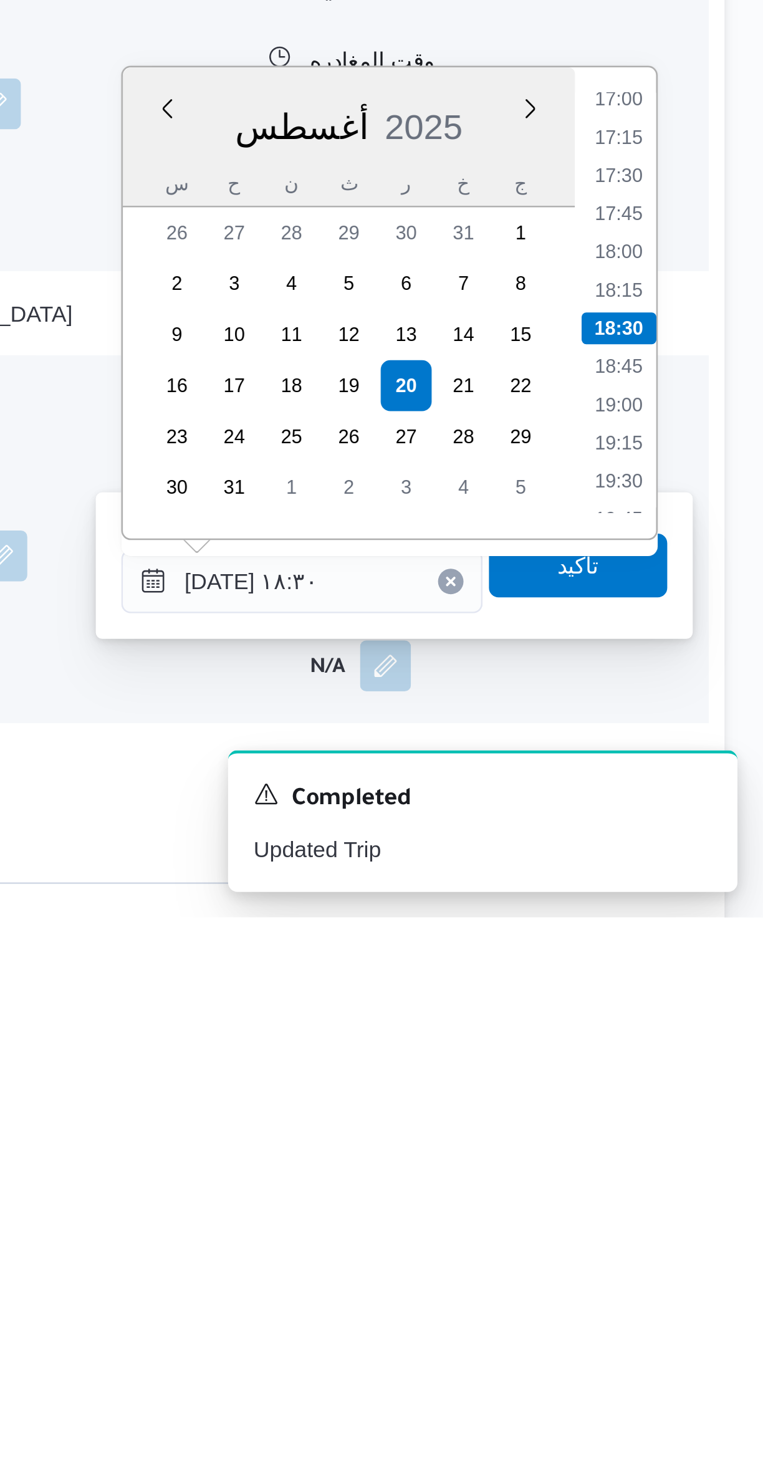
click at [712, 1171] on li "17:30" at bounding box center [706, 1175] width 29 height 12
type input "٢٠/٠٨/٢٠٢٥ ١٧:٣٠"
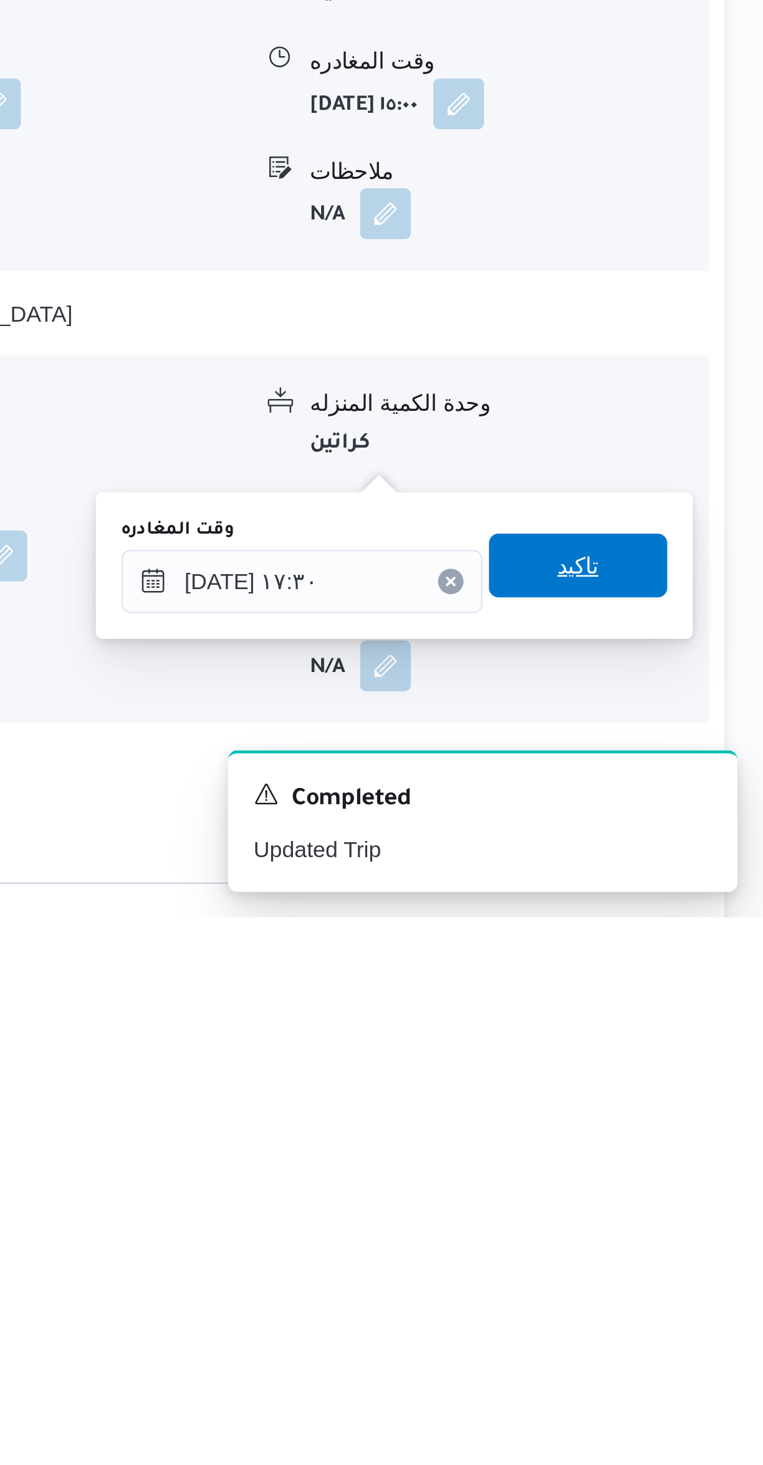
click at [693, 1323] on span "تاكيد" at bounding box center [691, 1327] width 70 height 25
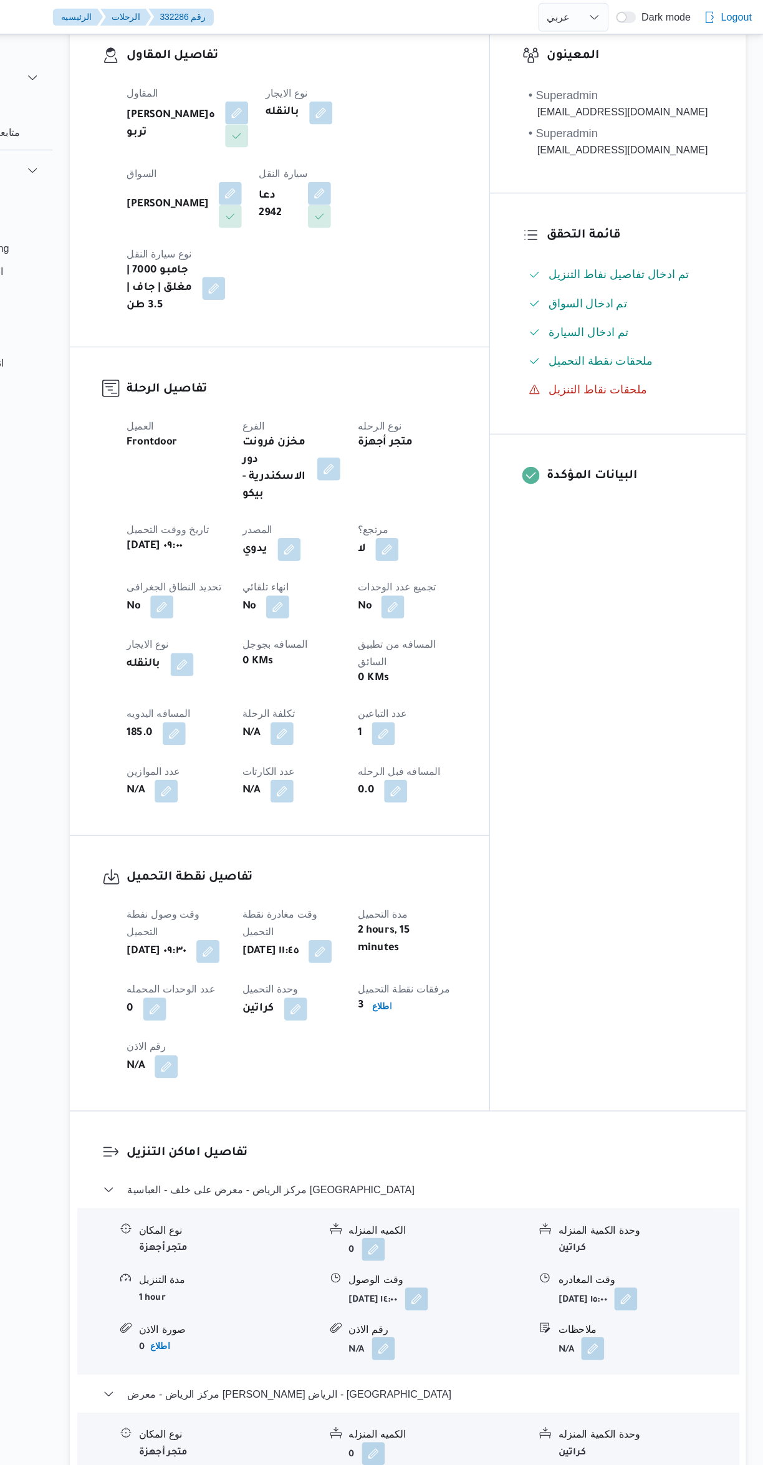
scroll to position [0, 0]
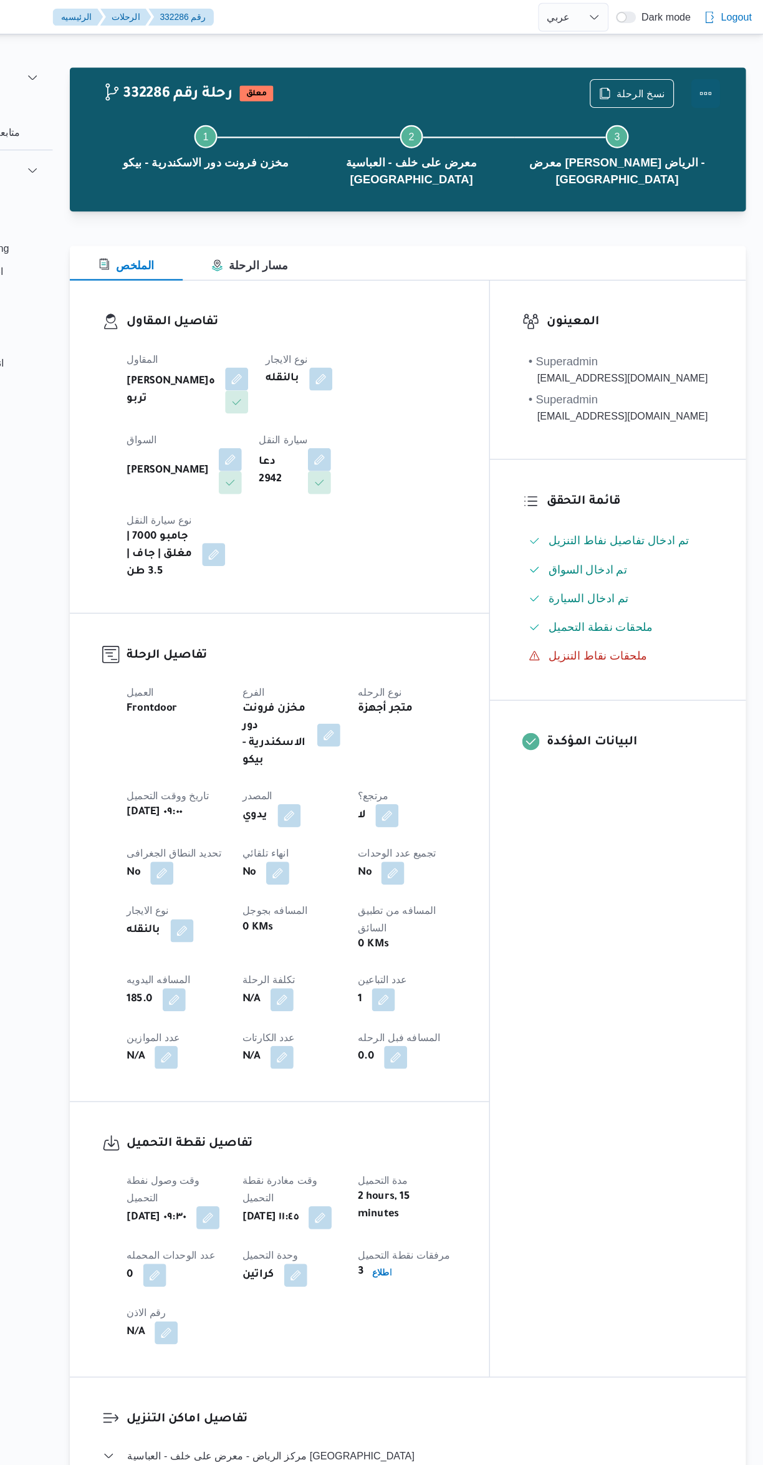
click at [715, 75] on button "Actions" at bounding box center [713, 81] width 25 height 25
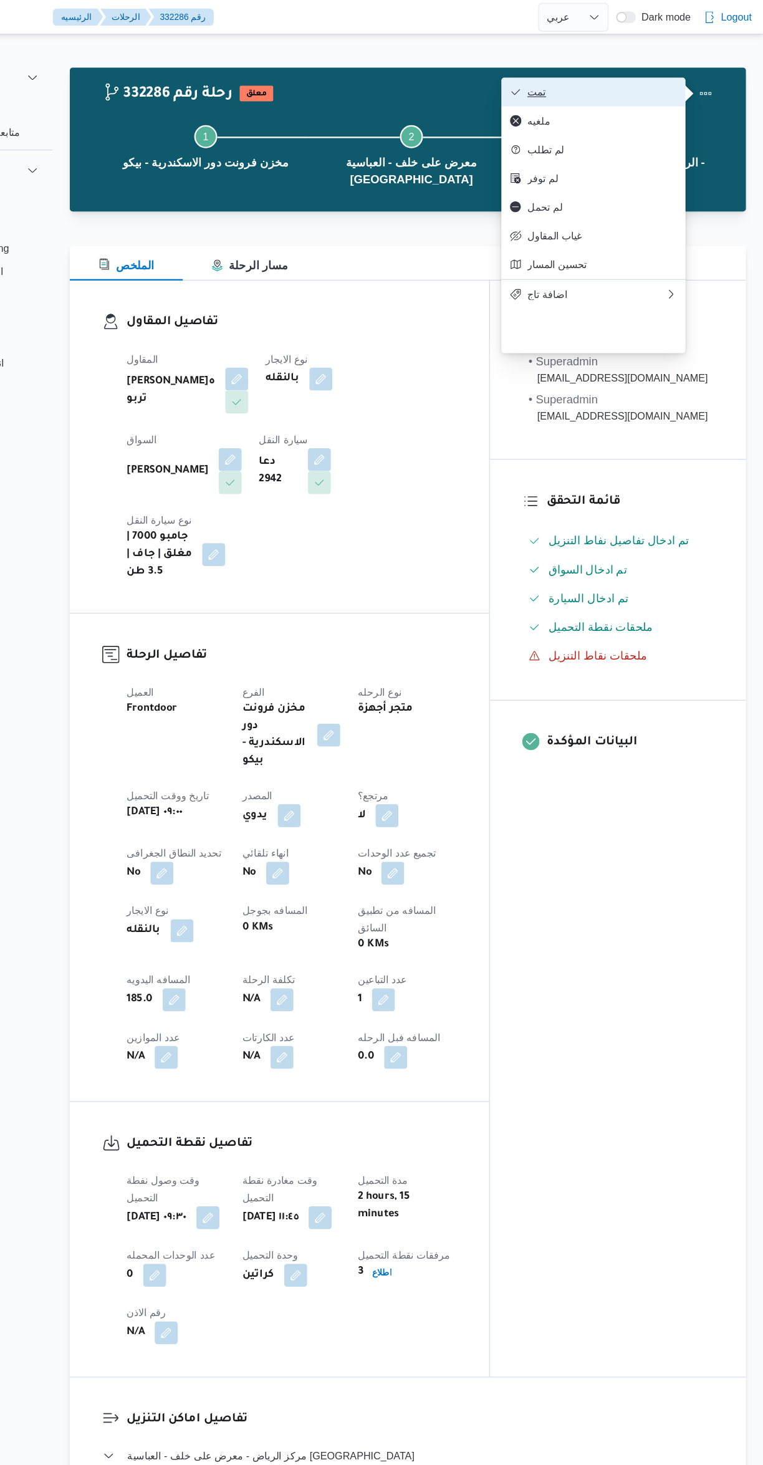
click at [658, 80] on span "تمت" at bounding box center [624, 80] width 130 height 10
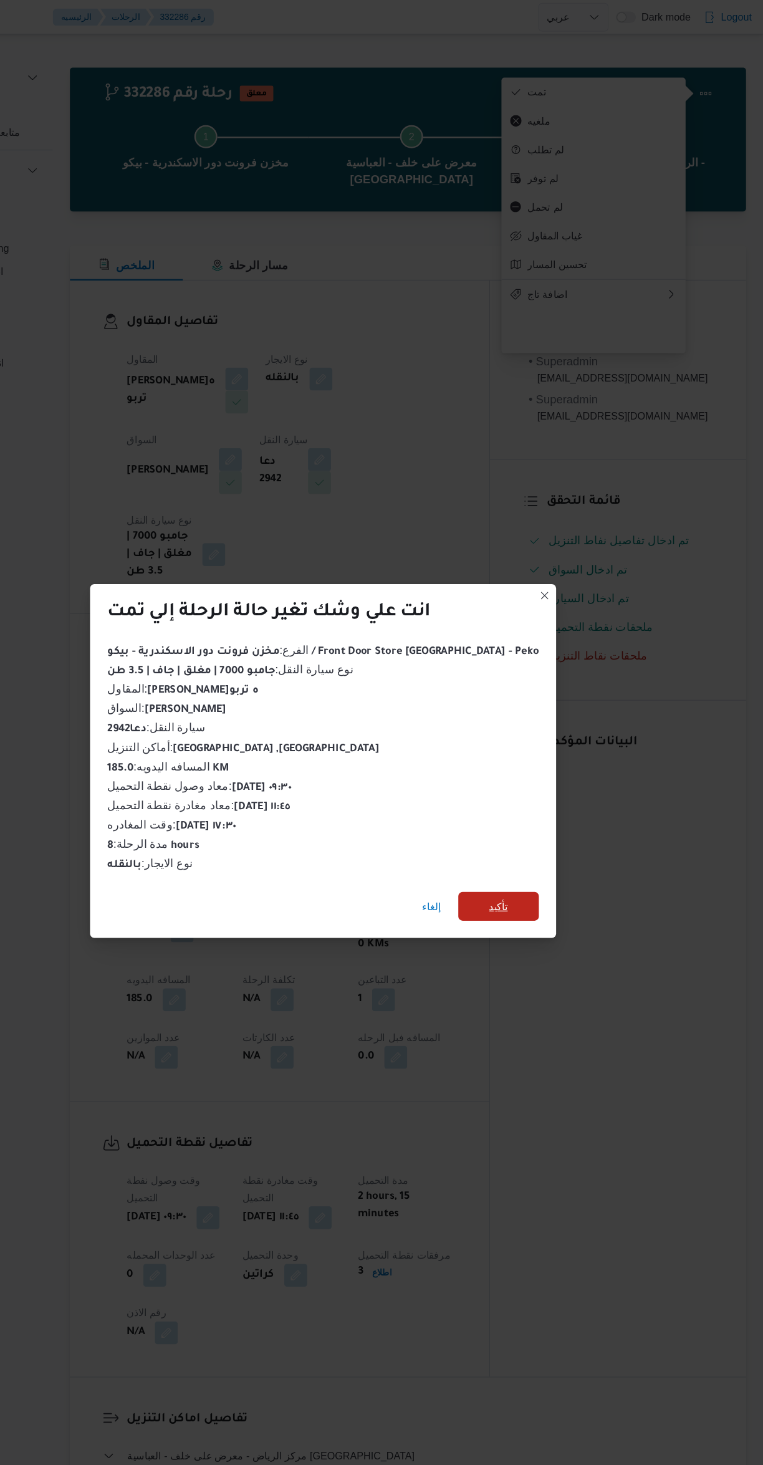
click at [536, 774] on span "تأكيد" at bounding box center [534, 785] width 70 height 25
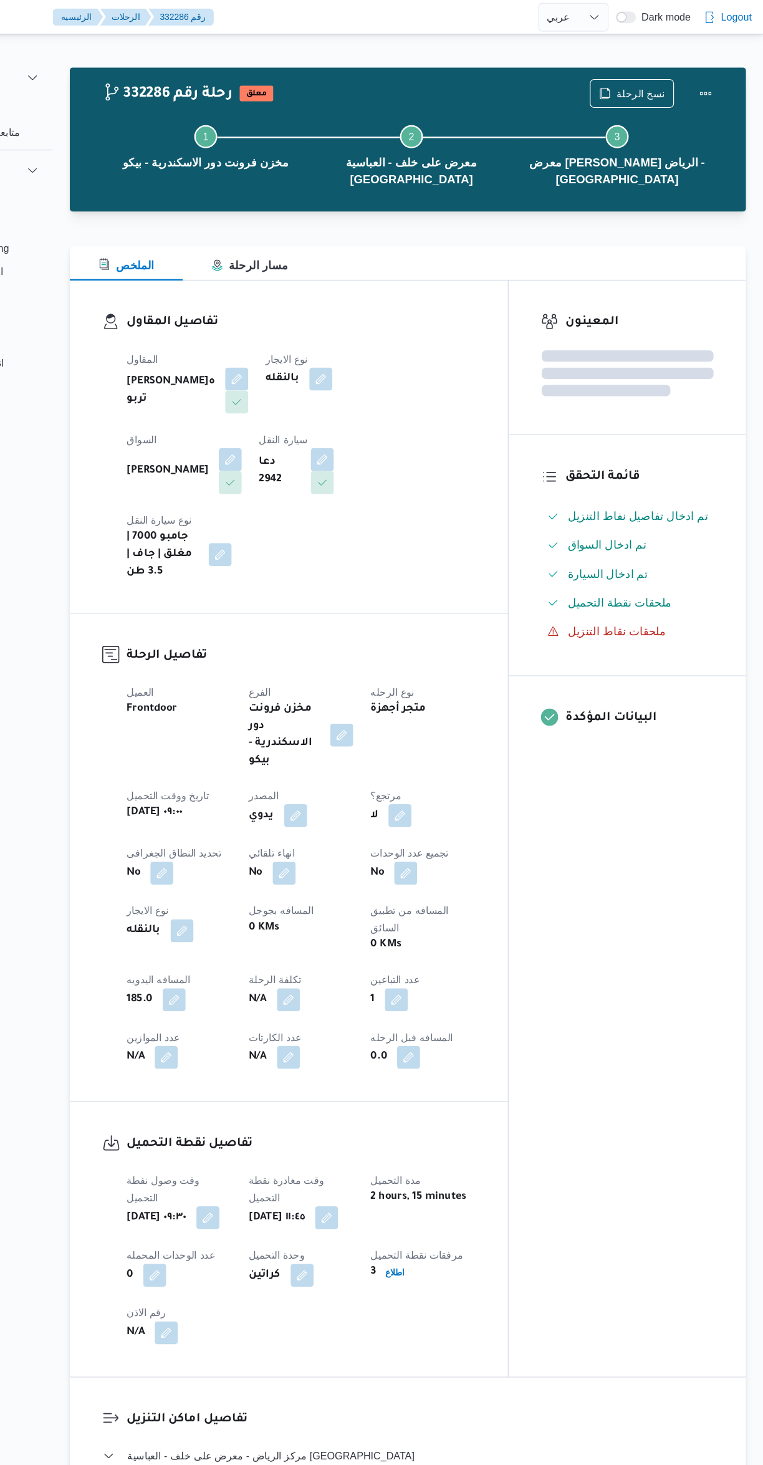
click at [636, 886] on div "المعينون قائمة التحقق تم ادخال تفاصيل نفاط التنزيل تم ادخال السواق تم ادخال الس…" at bounding box center [646, 718] width 206 height 950
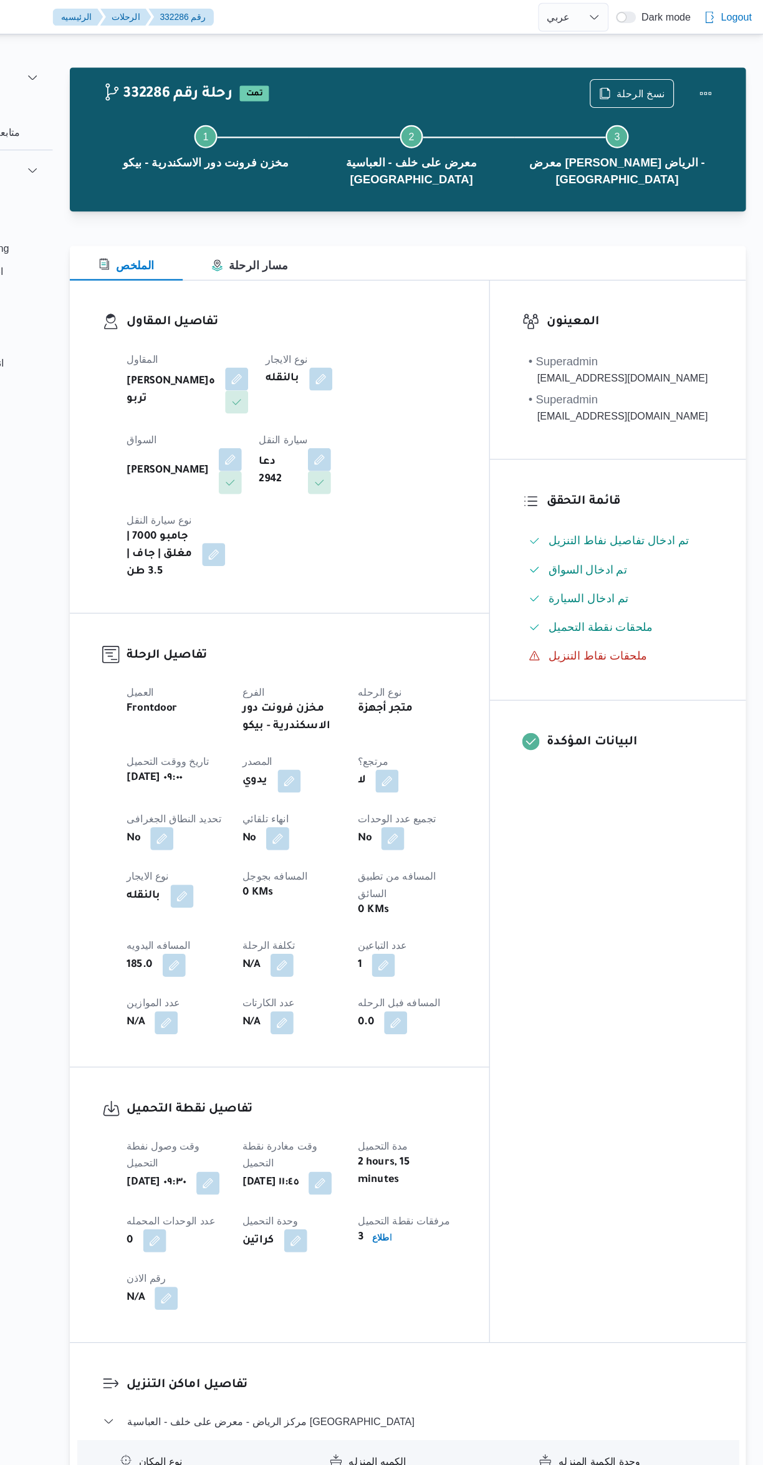
select select "ar"
